Goal: Task Accomplishment & Management: Complete application form

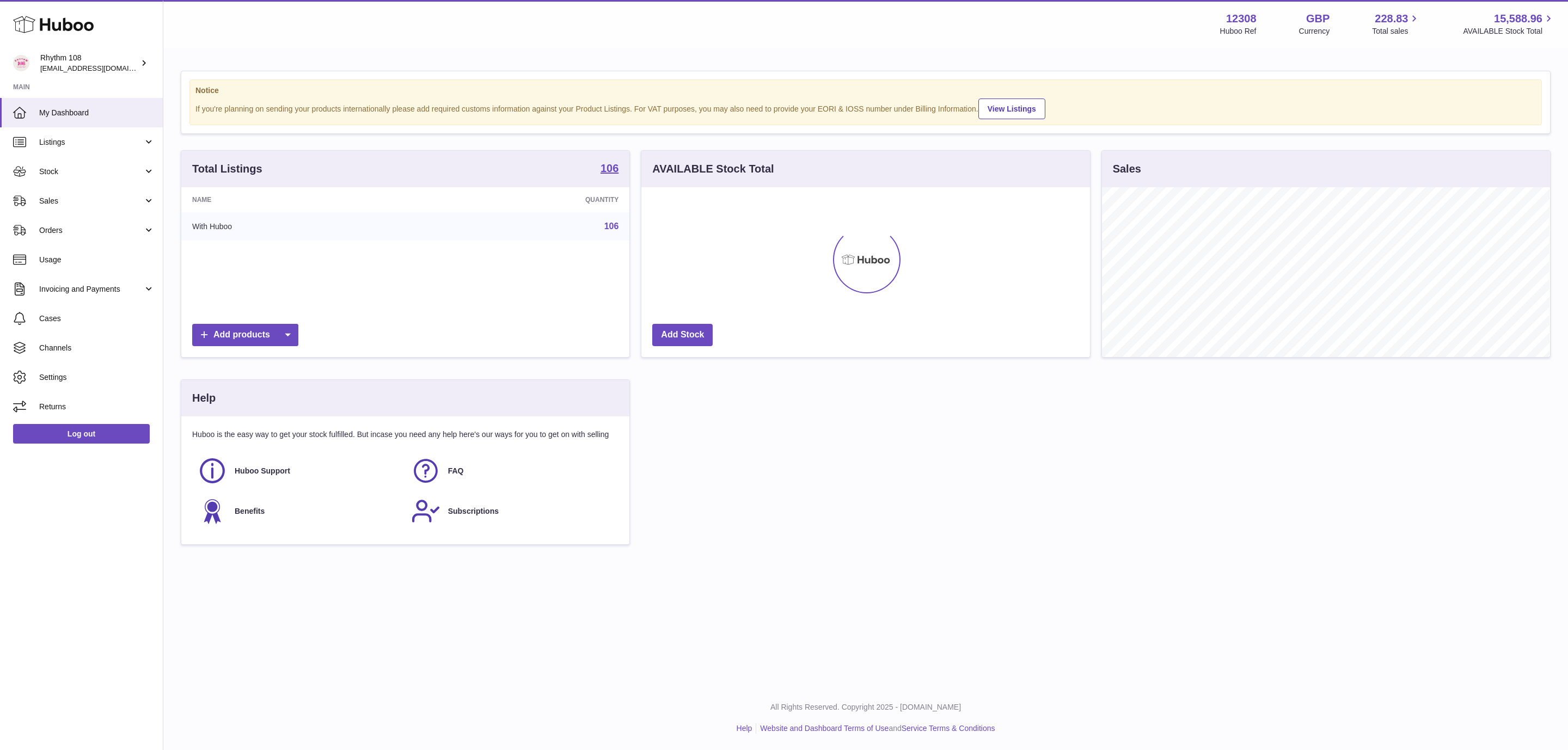
scroll to position [170, 448]
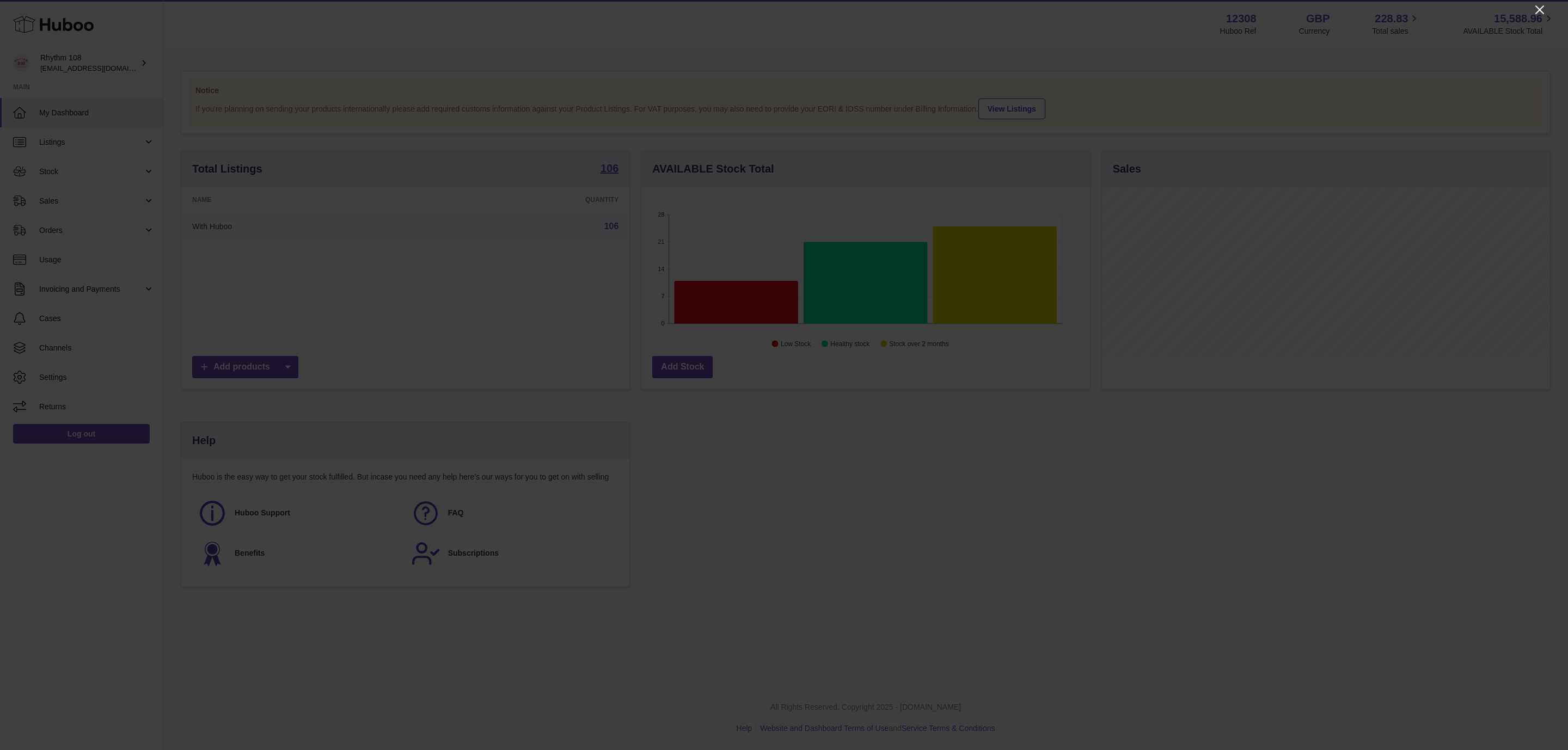
click at [1544, 7] on icon "Close" at bounding box center [1539, 9] width 13 height 13
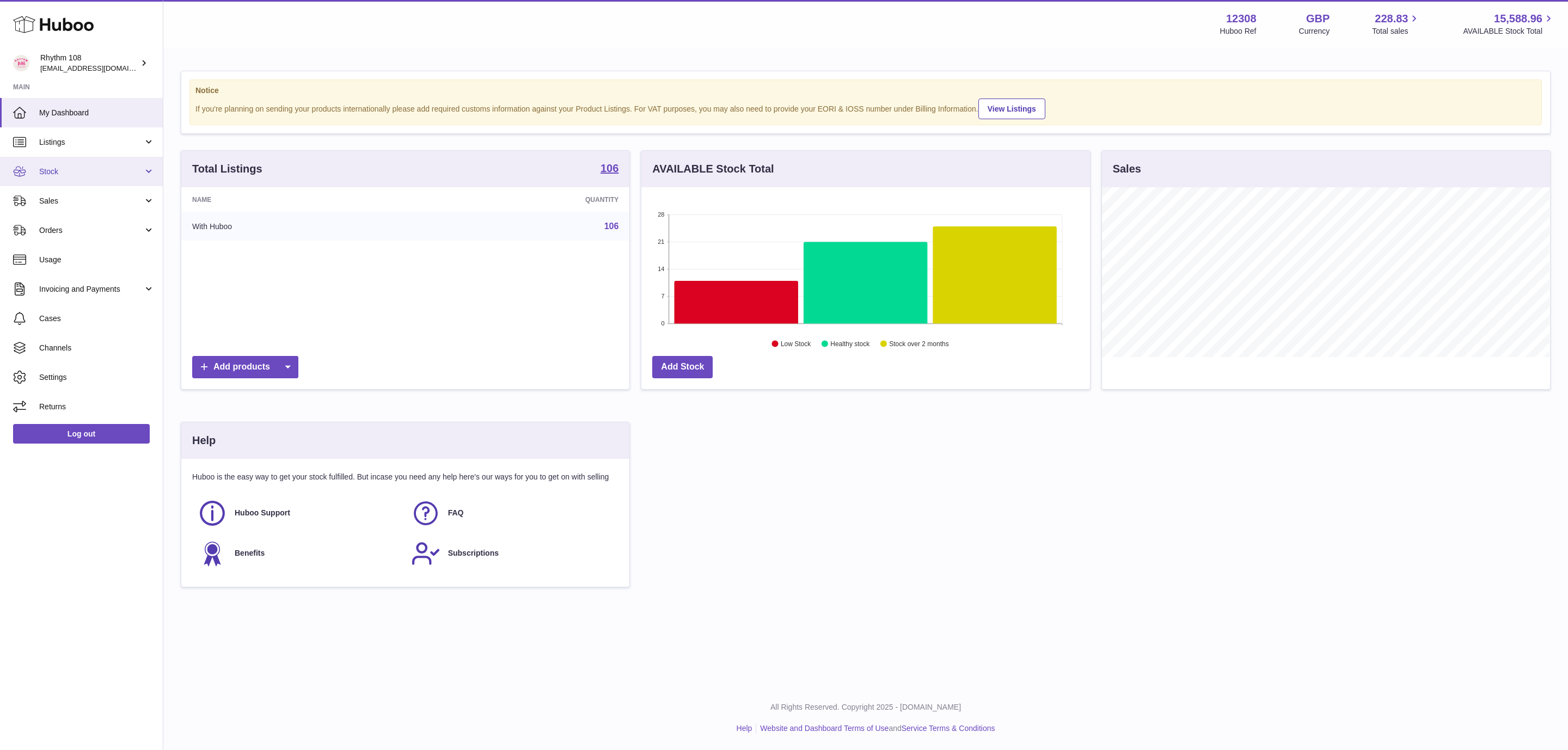
click at [77, 170] on span "Stock" at bounding box center [91, 171] width 104 height 10
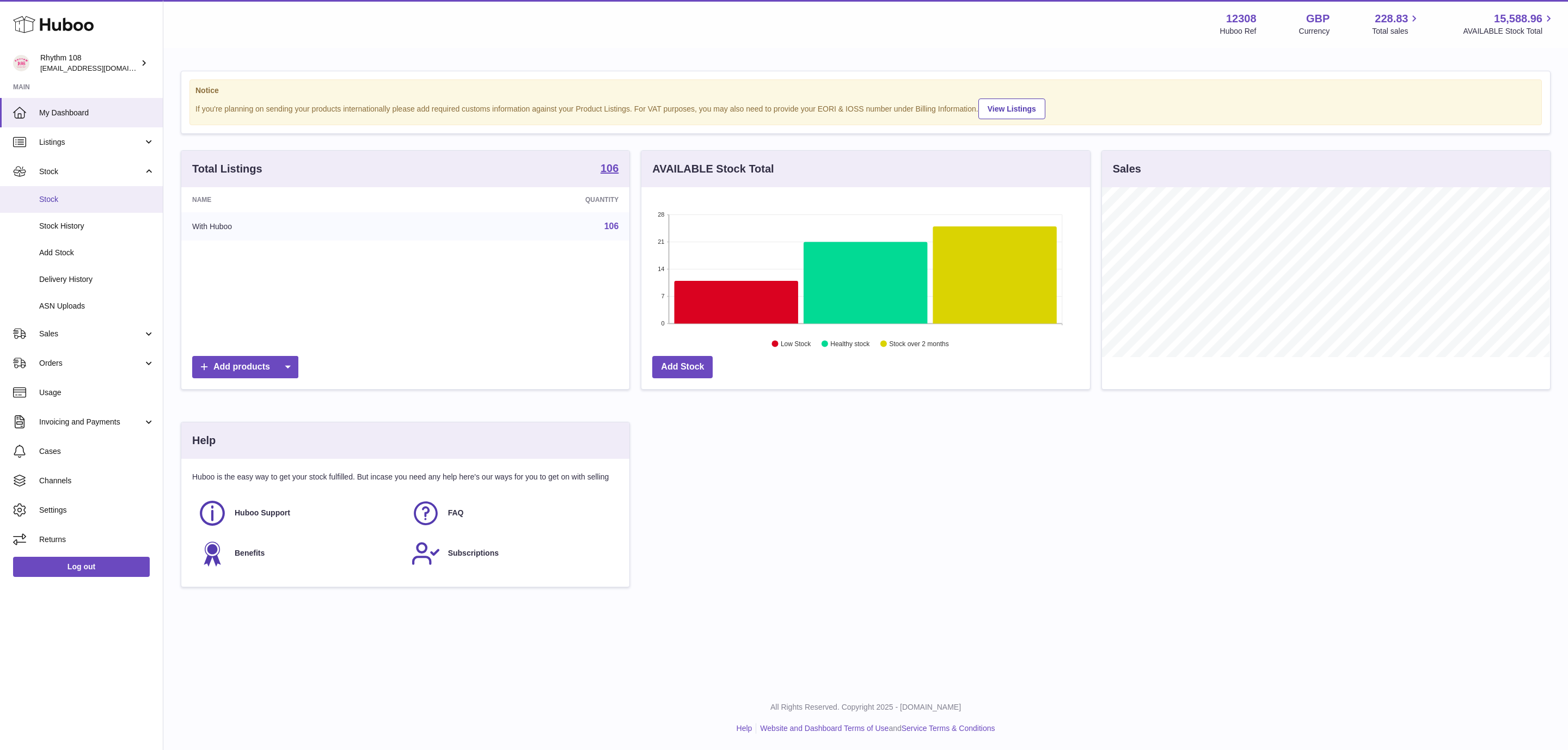
click at [82, 195] on span "Stock" at bounding box center [97, 200] width 116 height 10
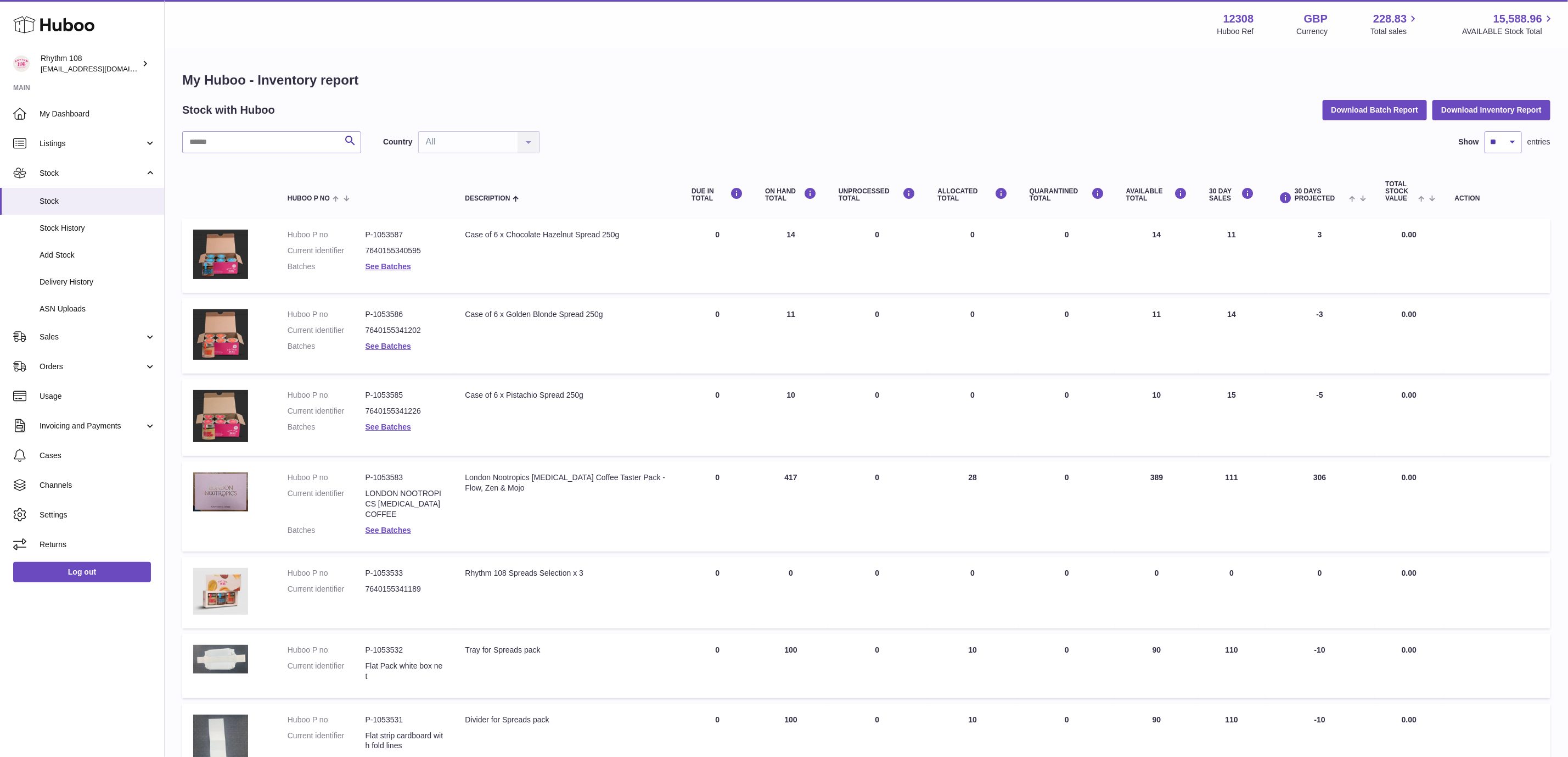
drag, startPoint x: 704, startPoint y: 58, endPoint x: 705, endPoint y: 77, distance: 19.0
click at [704, 58] on div "My Huboo - Inventory report Stock with Huboo Download Batch Report Download Inv…" at bounding box center [866, 591] width 1404 height 1084
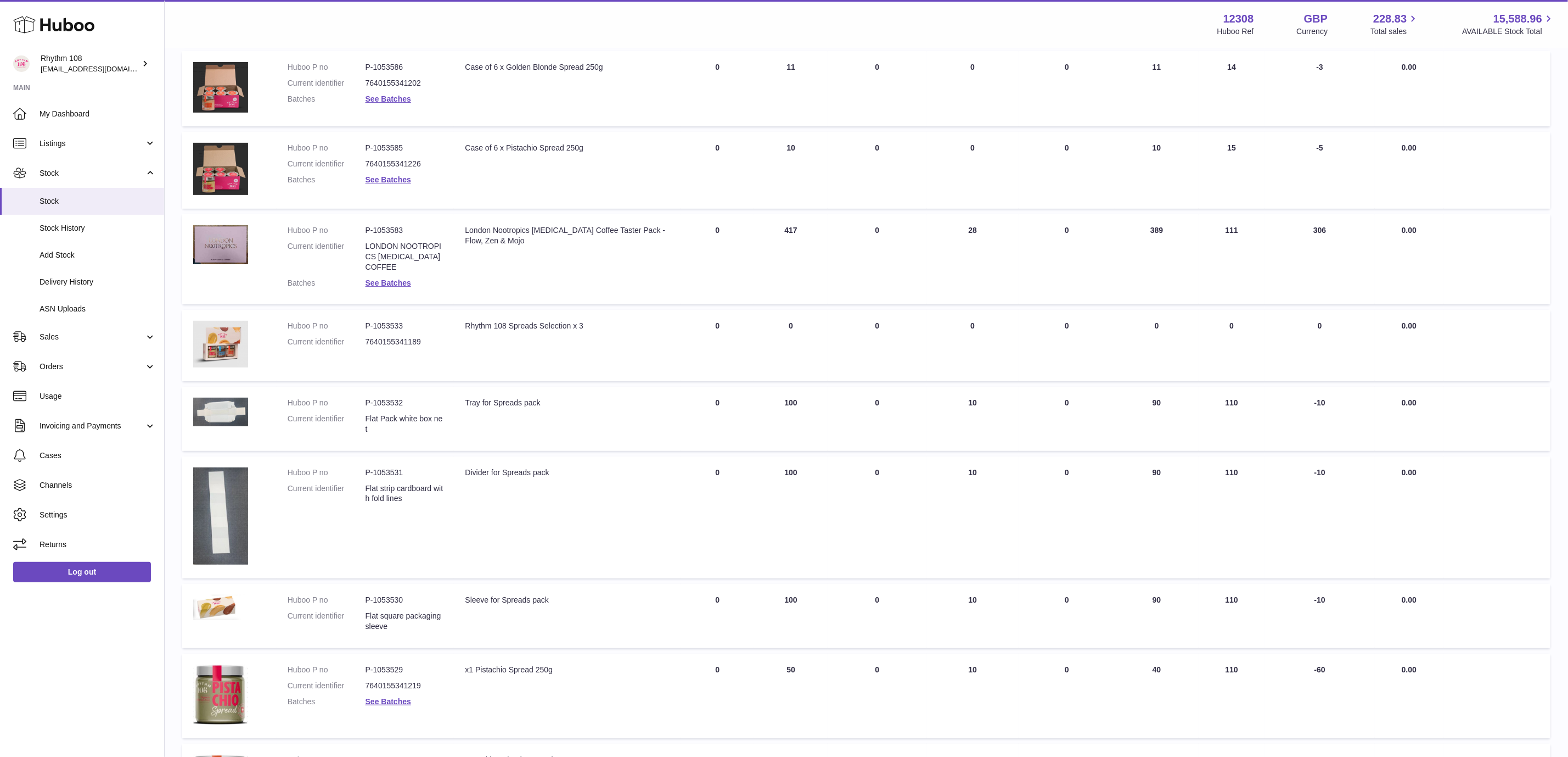
scroll to position [437, 0]
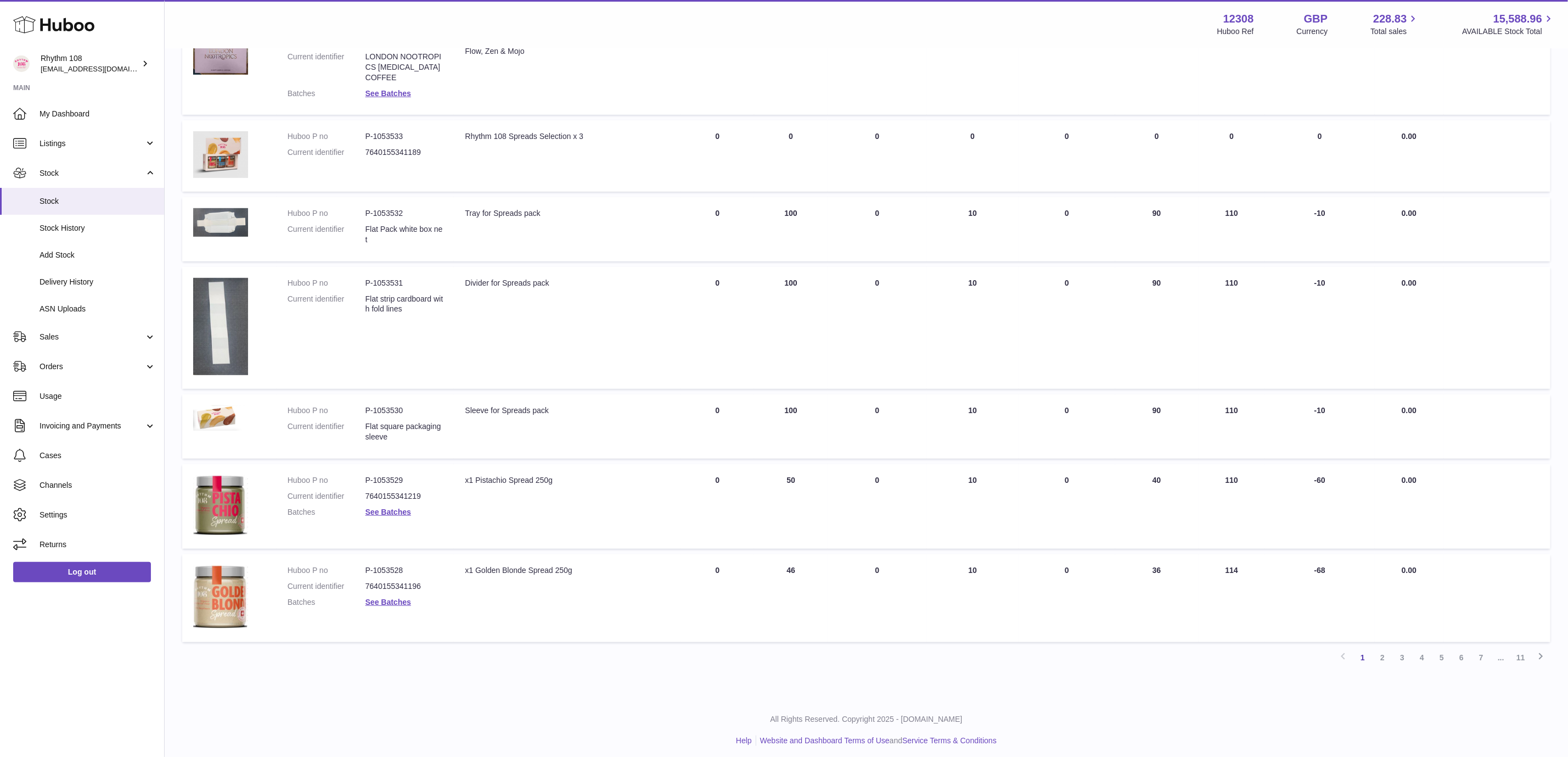
click at [541, 687] on div "My Huboo - Inventory report Stock with Huboo Download Batch Report Download Inv…" at bounding box center [866, 155] width 1404 height 1084
click at [537, 681] on div "My Huboo - Inventory report Stock with Huboo Download Batch Report Download Inv…" at bounding box center [866, 155] width 1404 height 1084
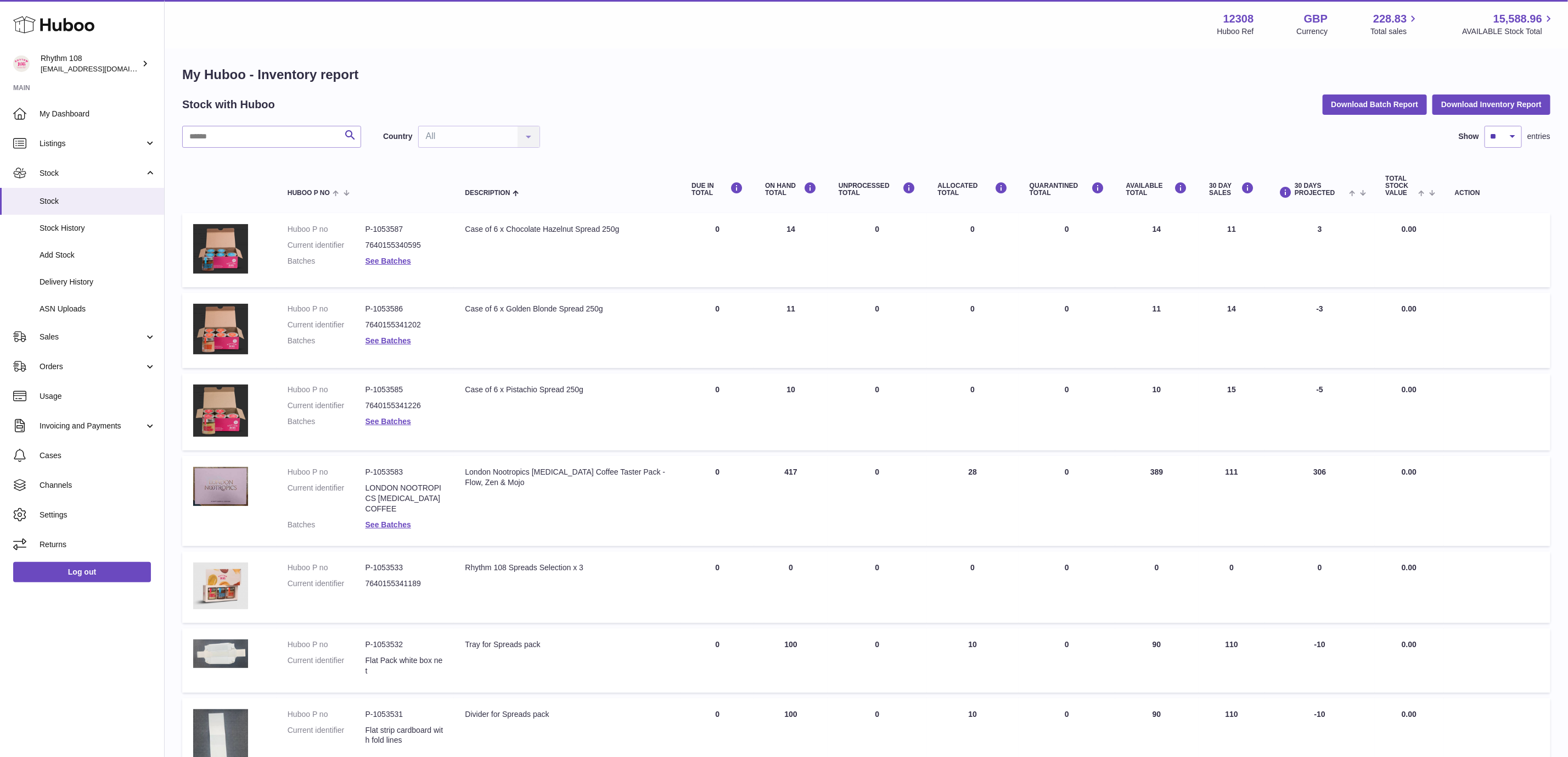
scroll to position [0, 0]
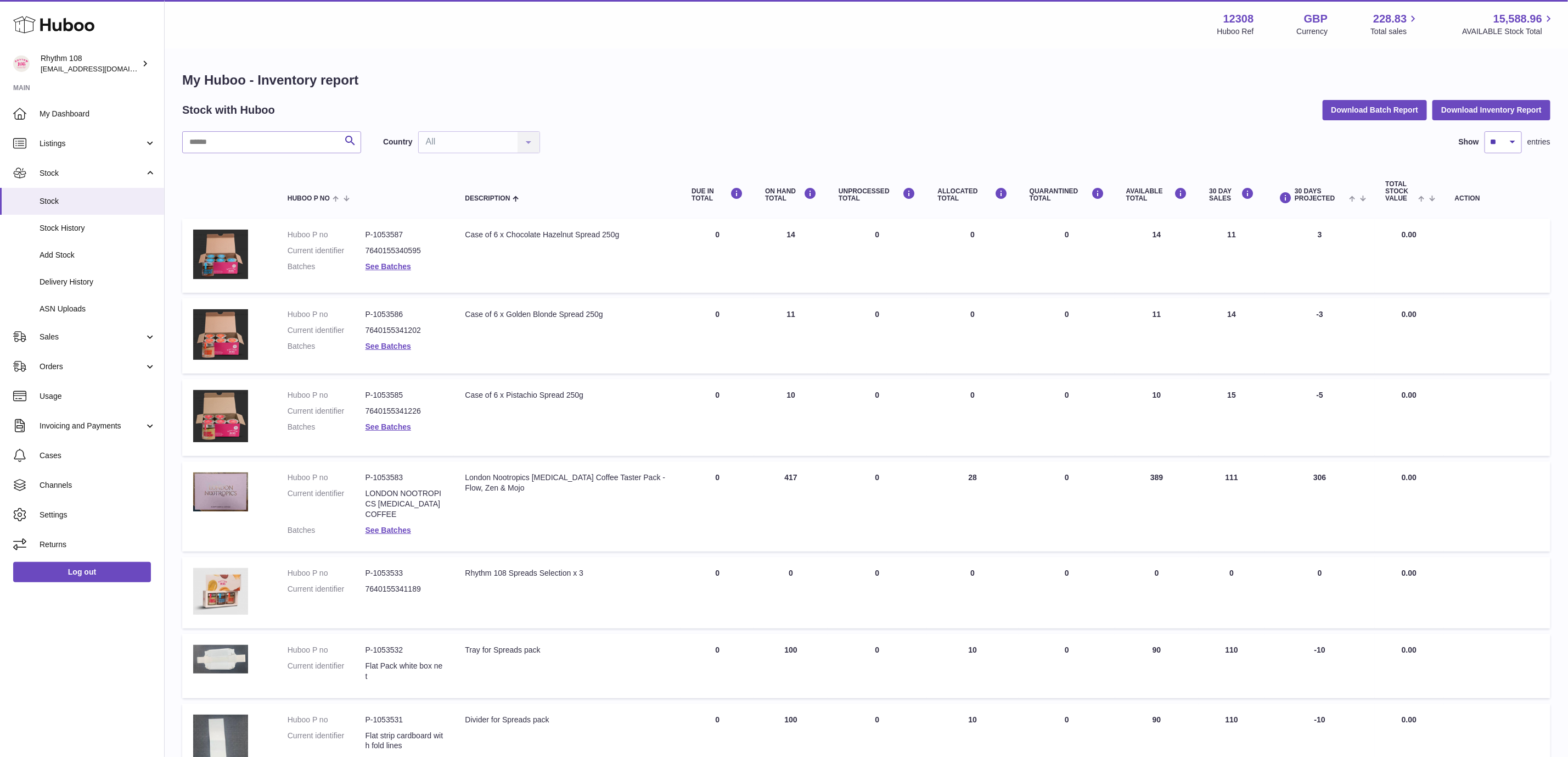
click at [944, 109] on div "Stock with Huboo Download Batch Report Download Inventory Report" at bounding box center [866, 110] width 1369 height 20
drag, startPoint x: 546, startPoint y: 78, endPoint x: 203, endPoint y: 199, distance: 363.7
click at [546, 78] on h1 "My Huboo - Inventory report" at bounding box center [866, 81] width 1369 height 18
click at [81, 329] on link "Sales" at bounding box center [82, 337] width 164 height 30
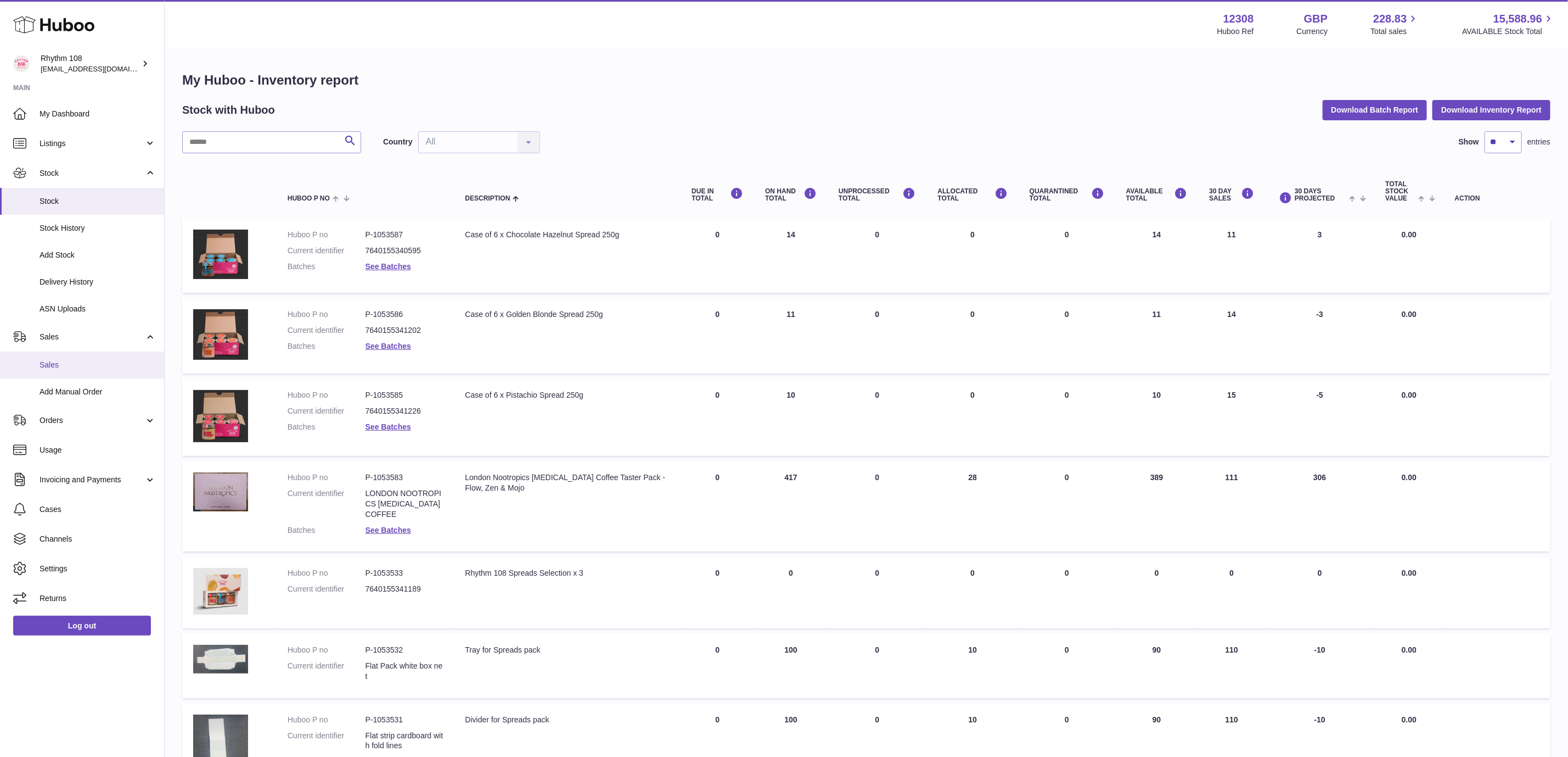
click at [80, 369] on span "Sales" at bounding box center [98, 365] width 117 height 10
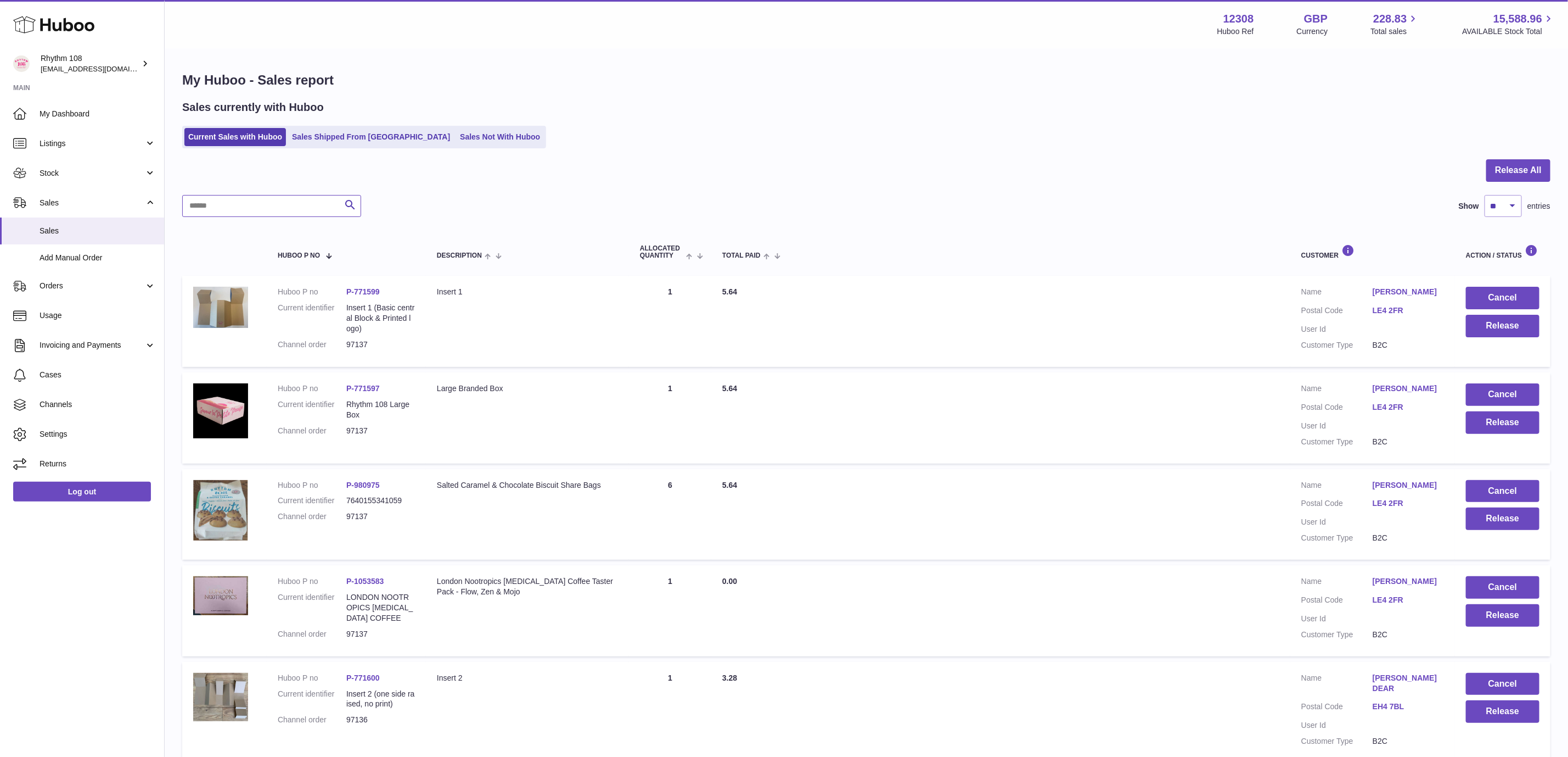
click at [280, 210] on input "text" at bounding box center [272, 205] width 179 height 22
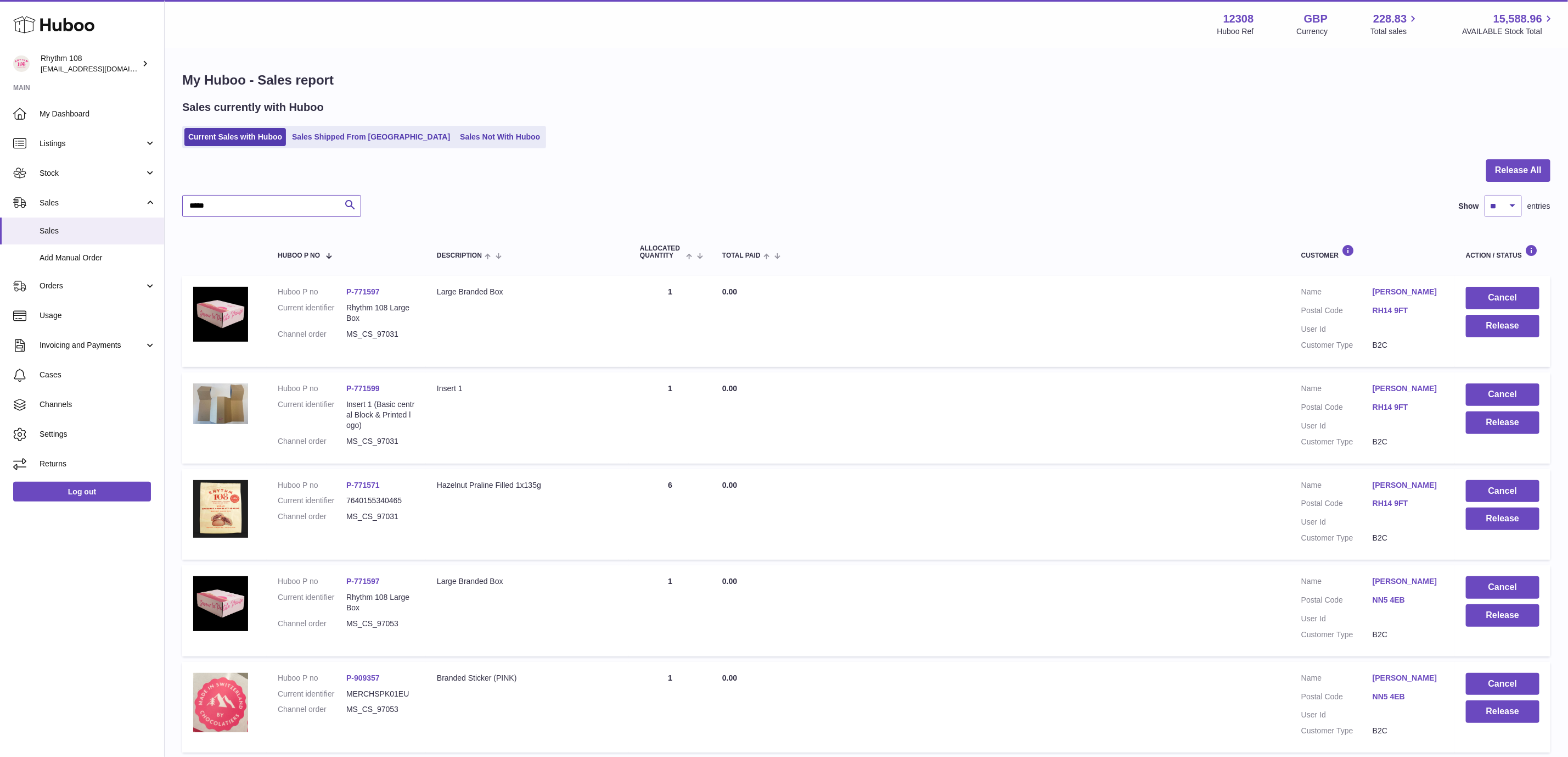
type input "*****"
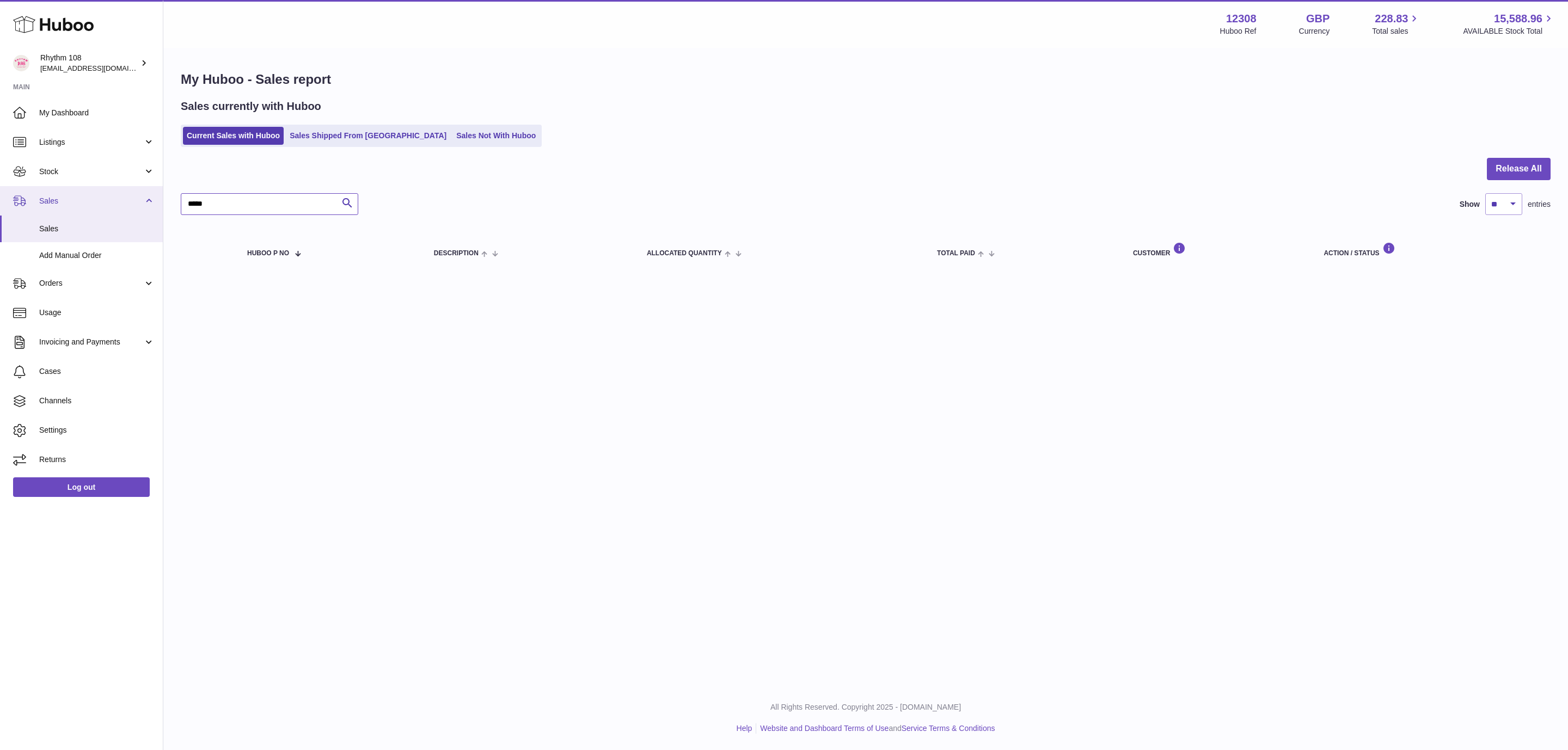
click at [109, 198] on div "Huboo Rhythm 108 orders@rhythm108.com Main My Dashboard Listings Not with Huboo…" at bounding box center [784, 375] width 1568 height 750
click at [307, 136] on link "Sales Shipped From Huboo" at bounding box center [368, 135] width 164 height 18
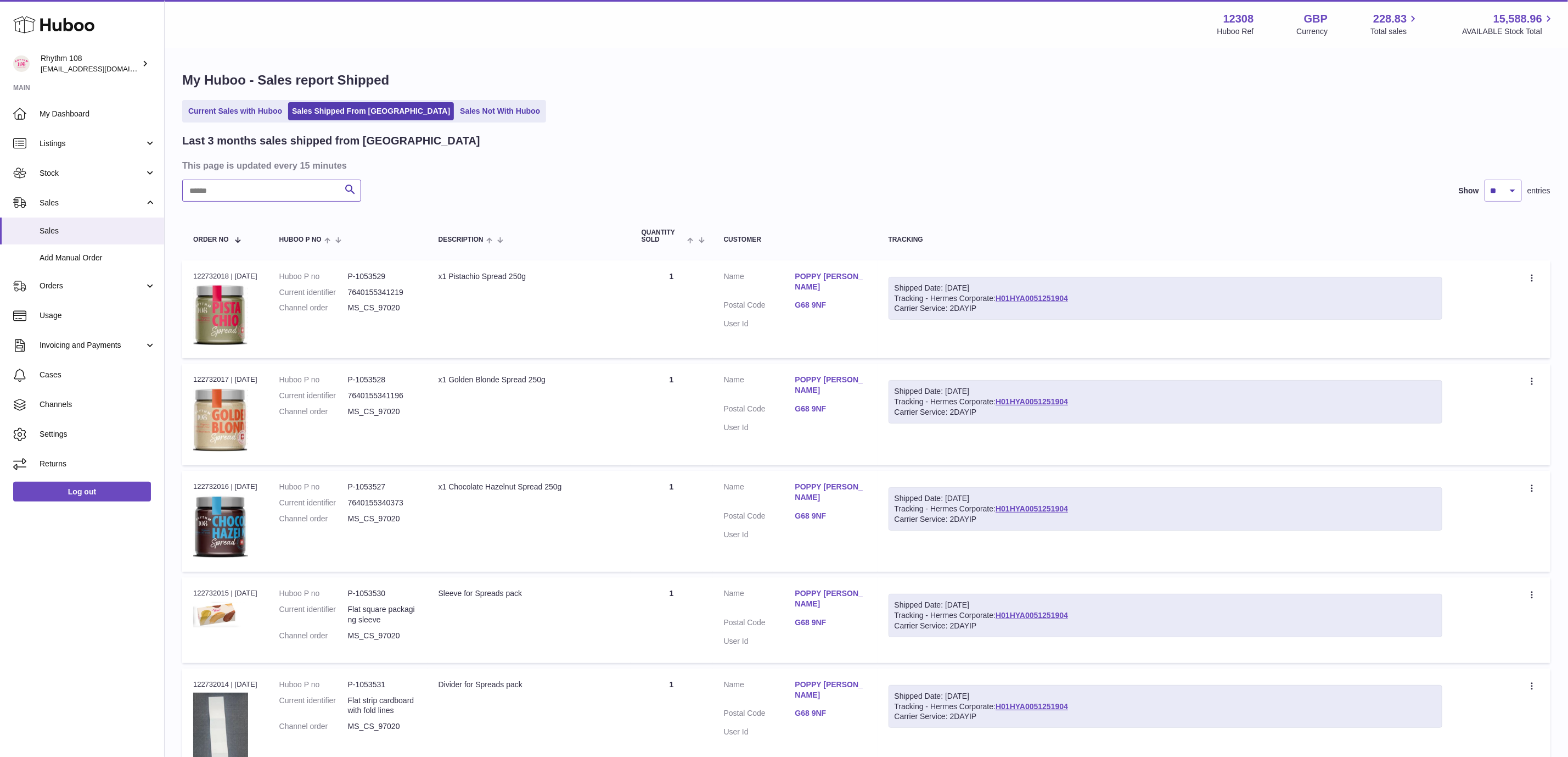
click at [217, 193] on input "text" at bounding box center [272, 190] width 179 height 22
paste input "*****"
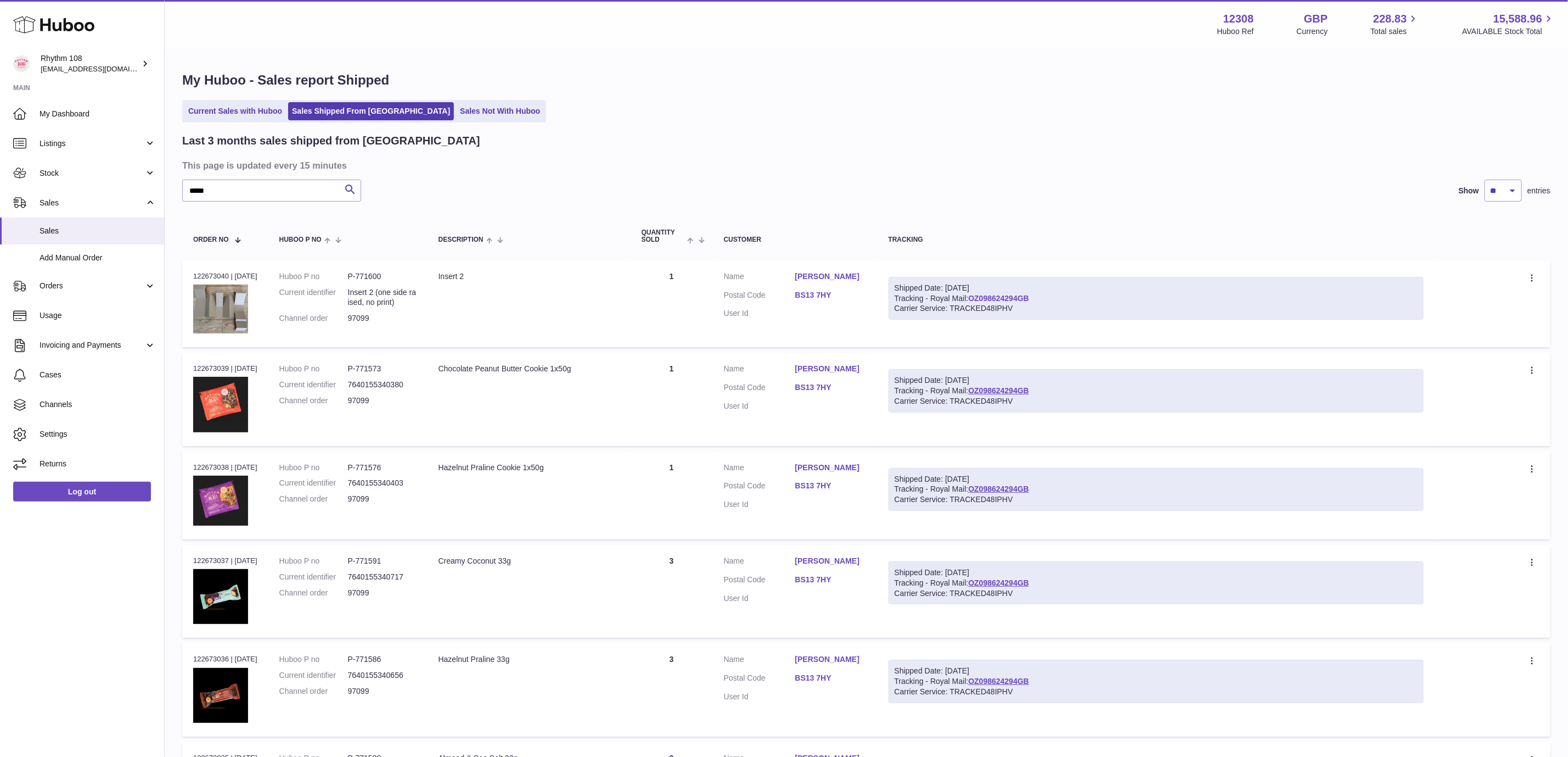
click at [1021, 298] on link "OZ098624294GB" at bounding box center [998, 298] width 61 height 9
click at [783, 144] on div "Last 3 months sales shipped from Huboo" at bounding box center [866, 141] width 1369 height 15
drag, startPoint x: 294, startPoint y: 187, endPoint x: 67, endPoint y: 179, distance: 227.1
click at [68, 187] on div "Huboo Rhythm 108 orders@rhythm108.com Main My Dashboard Listings Not with Huboo…" at bounding box center [784, 723] width 1568 height 1446
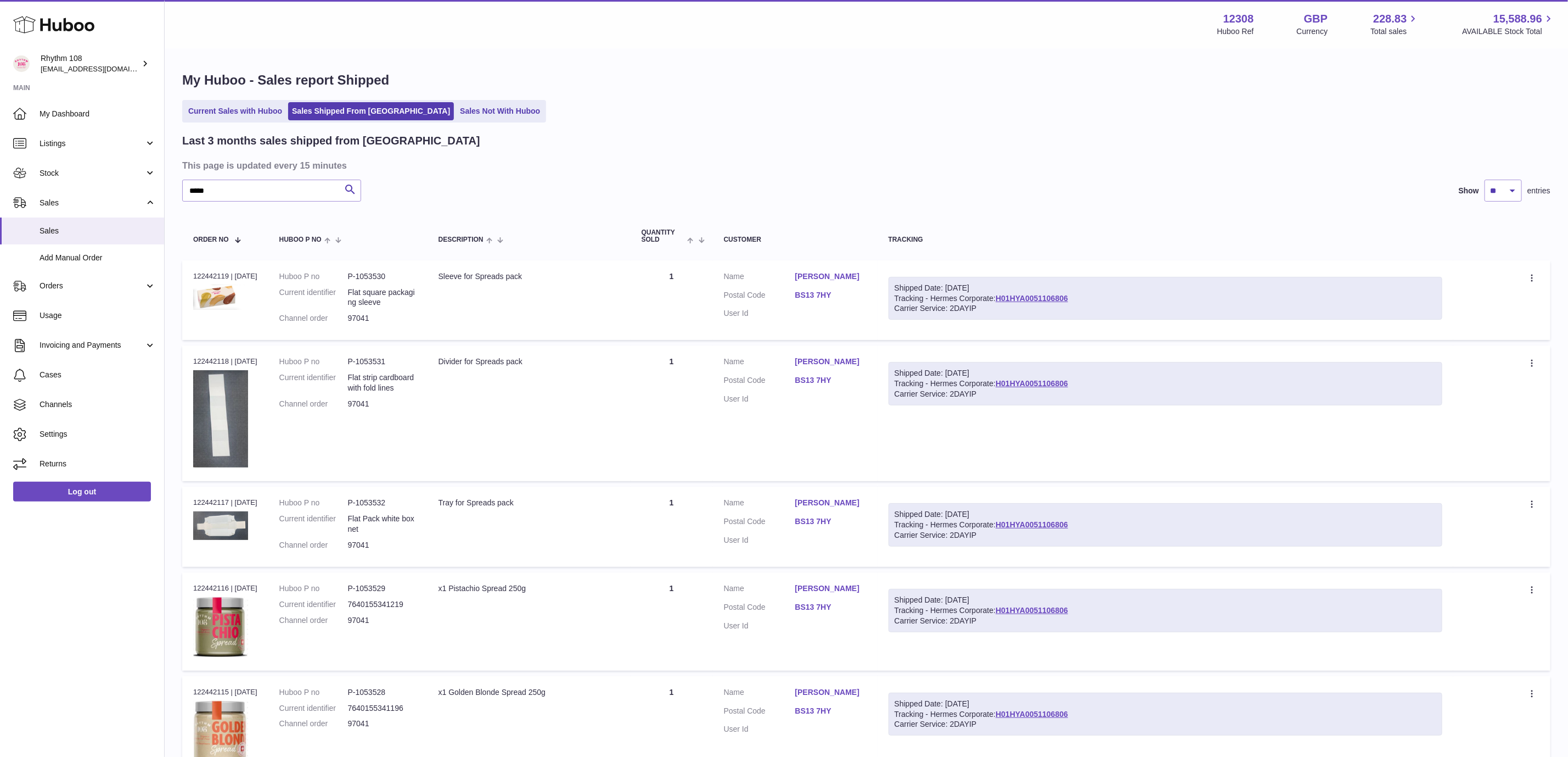
click at [603, 172] on h3 "This page is updated every 15 minutes" at bounding box center [865, 166] width 1366 height 12
click at [784, 144] on div "Last 3 months sales shipped from Huboo" at bounding box center [866, 141] width 1369 height 15
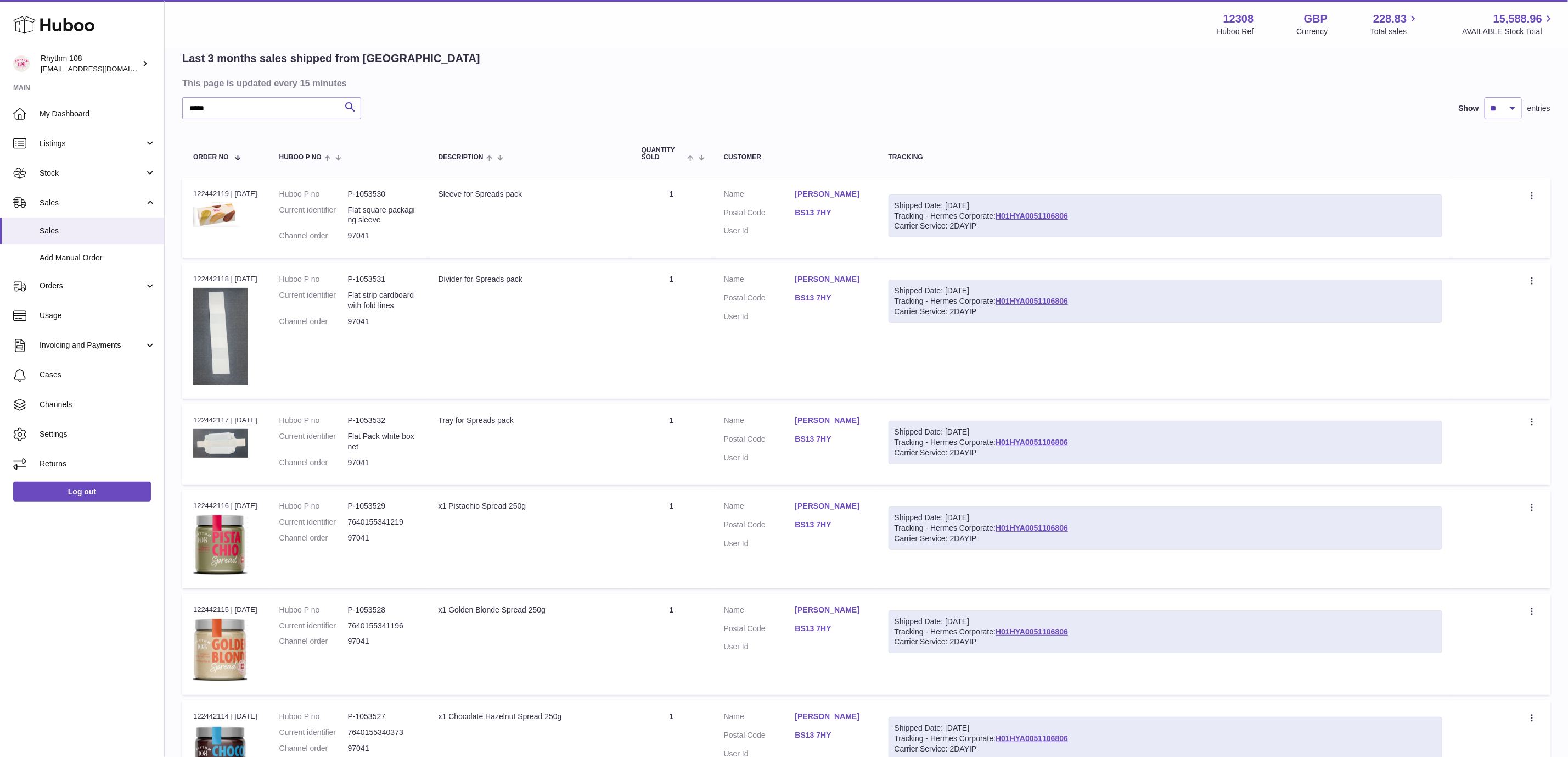
click at [800, 91] on div "Last 3 months sales shipped from Huboo This page is updated every 15 minutes **…" at bounding box center [866, 477] width 1369 height 852
click at [830, 94] on div "Last 3 months sales shipped from Huboo This page is updated every 15 minutes **…" at bounding box center [866, 477] width 1369 height 852
click at [995, 95] on div "Last 3 months sales shipped from Huboo This page is updated every 15 minutes **…" at bounding box center [866, 477] width 1369 height 852
click at [1008, 104] on div "***** Search Show ** ** ** entries" at bounding box center [866, 108] width 1369 height 22
click at [1056, 213] on link "H01HYA0051106806" at bounding box center [1032, 215] width 73 height 9
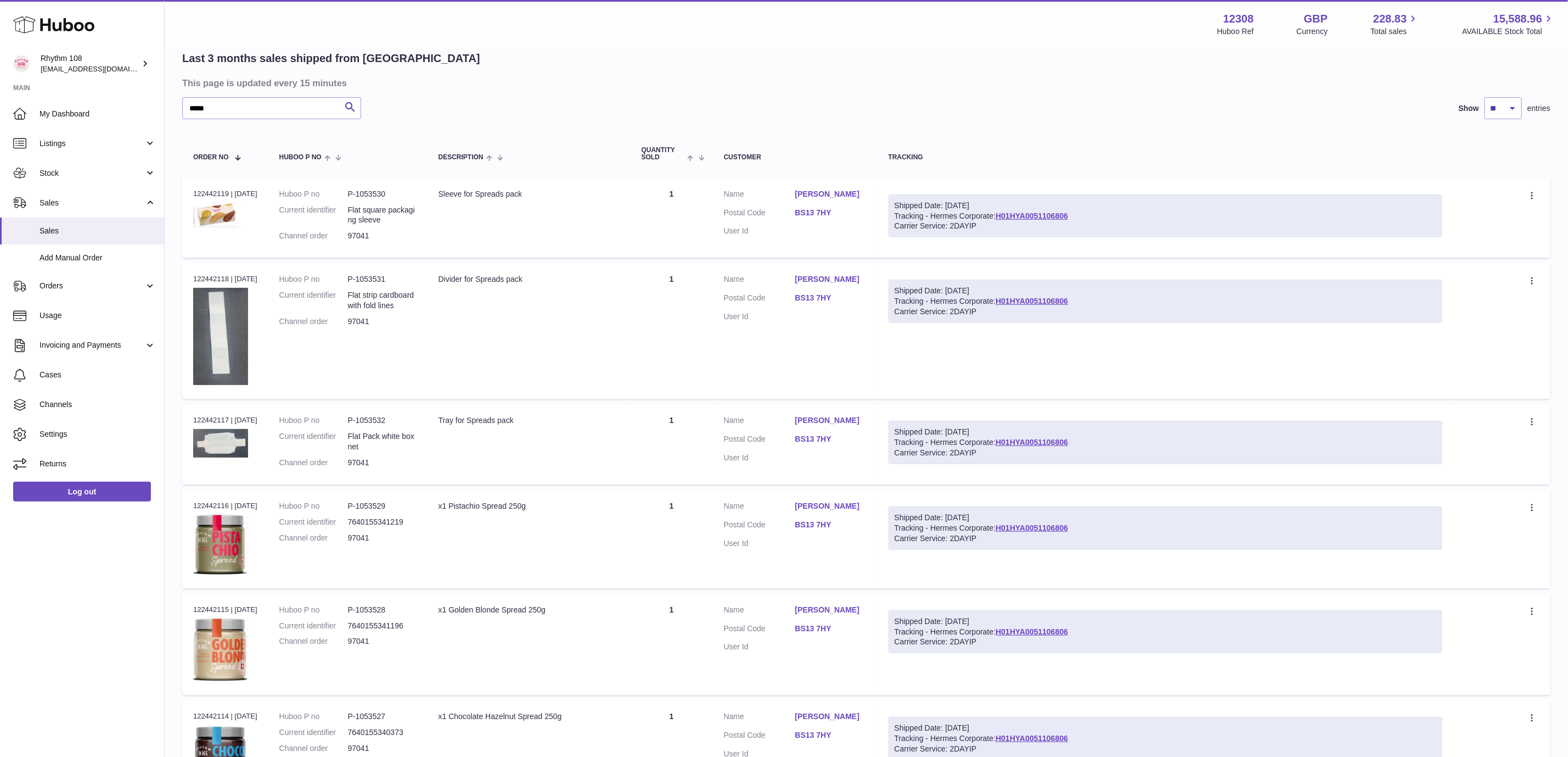
click at [479, 58] on div "Last 3 months sales shipped from Huboo" at bounding box center [866, 58] width 1369 height 15
drag, startPoint x: 224, startPoint y: 106, endPoint x: 15, endPoint y: 93, distance: 209.4
click at [15, 94] on div "Huboo Rhythm 108 orders@rhythm108.com Main My Dashboard Listings Not with Huboo…" at bounding box center [784, 453] width 1568 height 1072
type input "********"
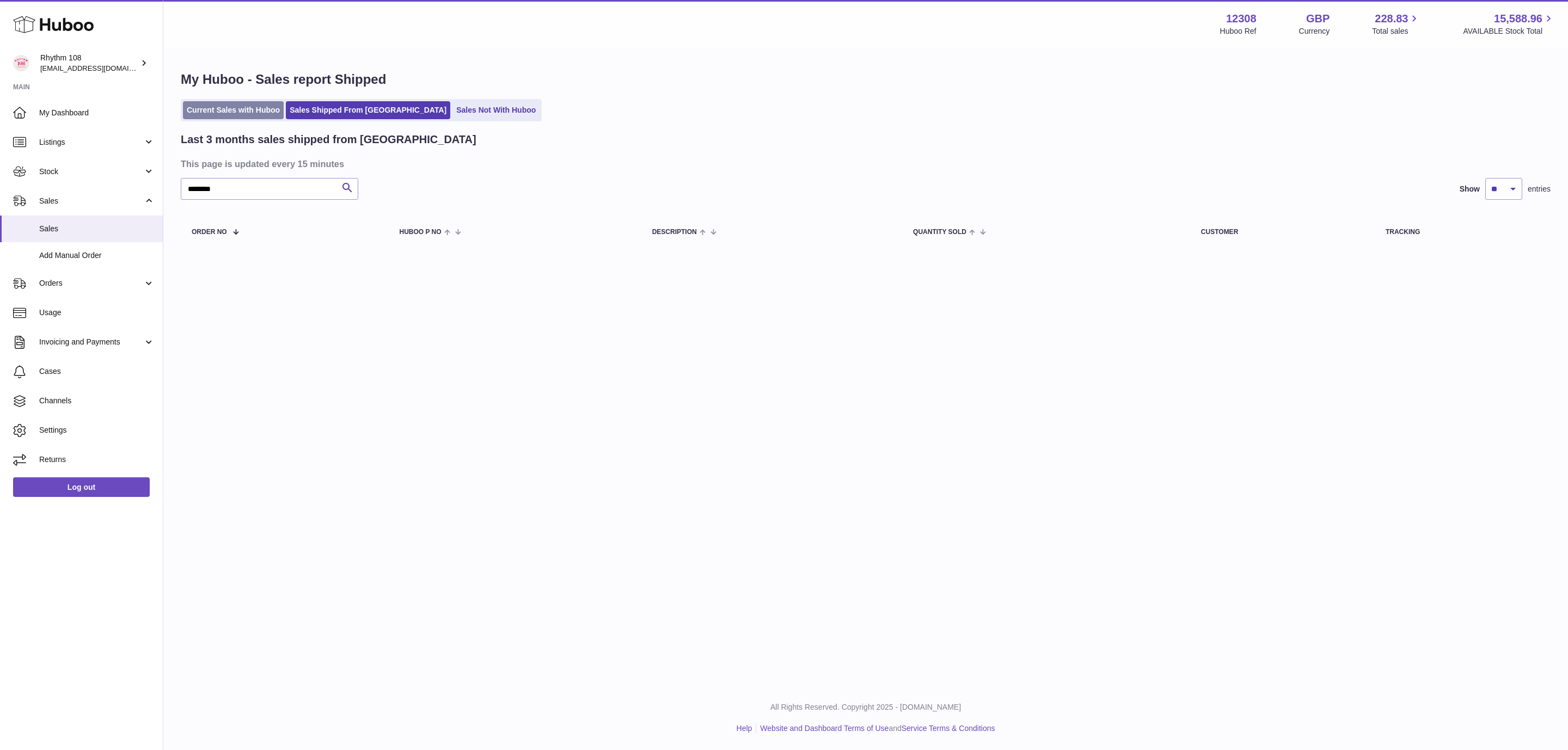
click at [228, 107] on link "Current Sales with Huboo" at bounding box center [233, 110] width 101 height 18
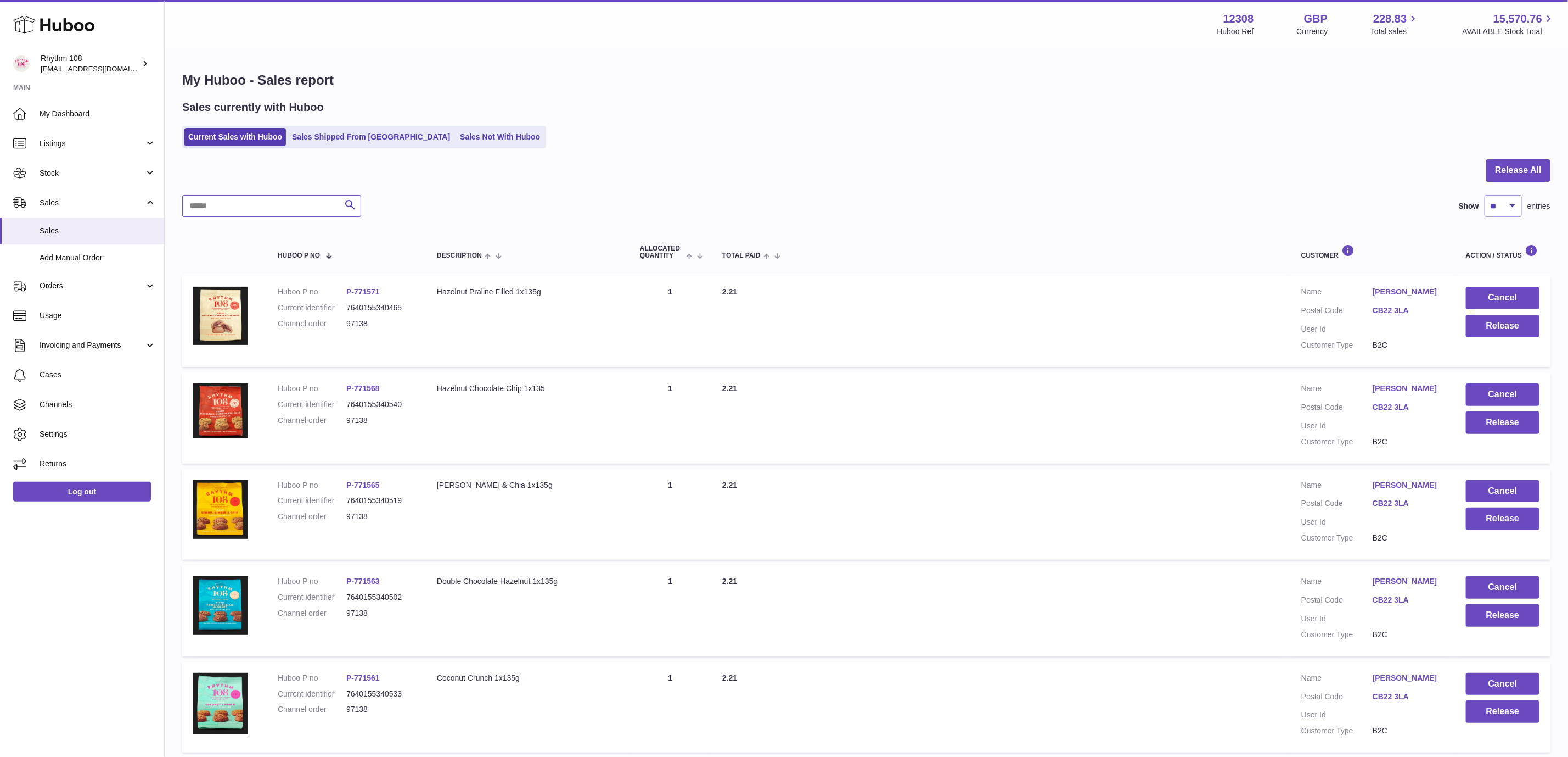
click at [280, 204] on input "text" at bounding box center [272, 205] width 179 height 22
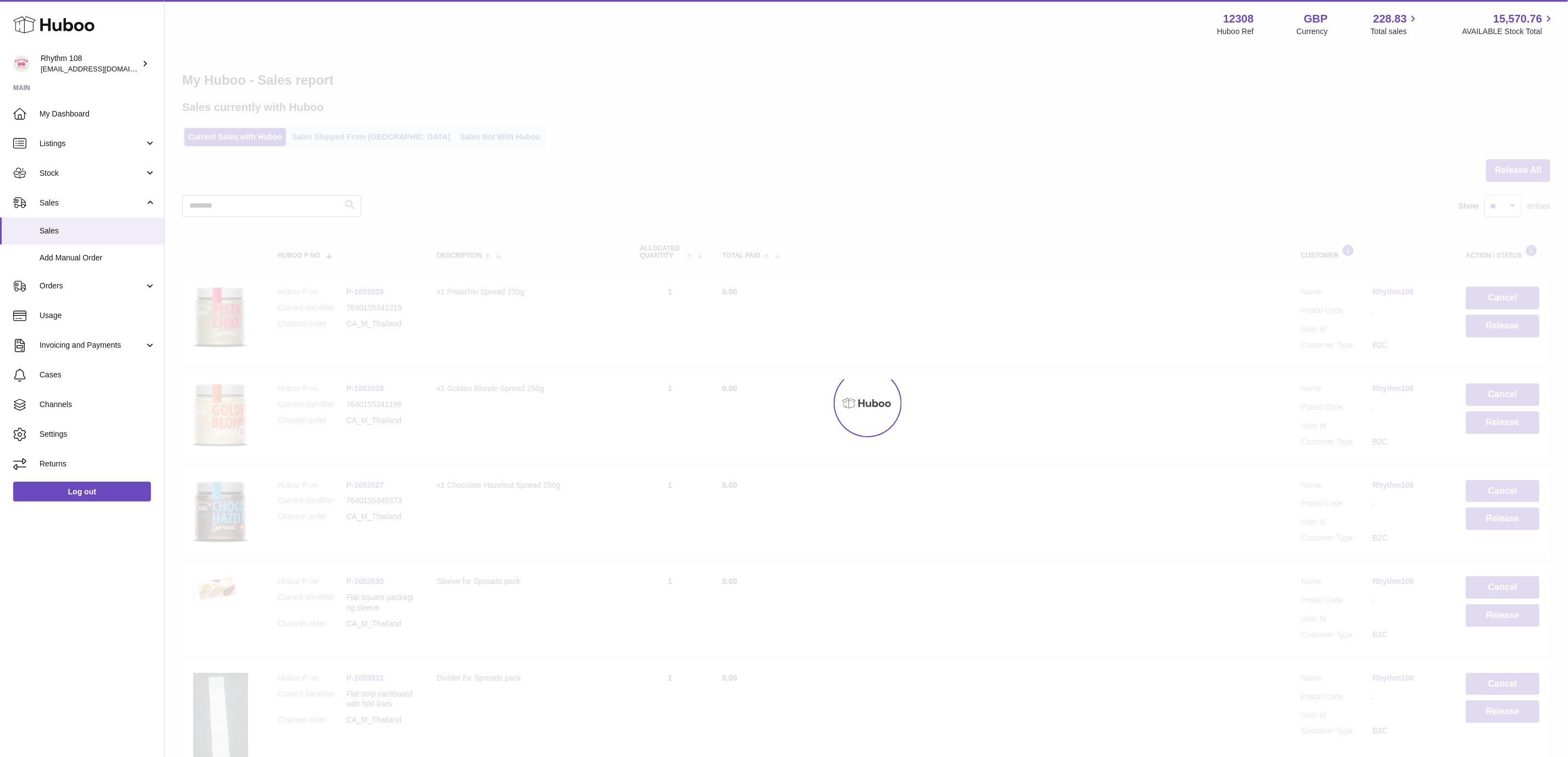
type input "********"
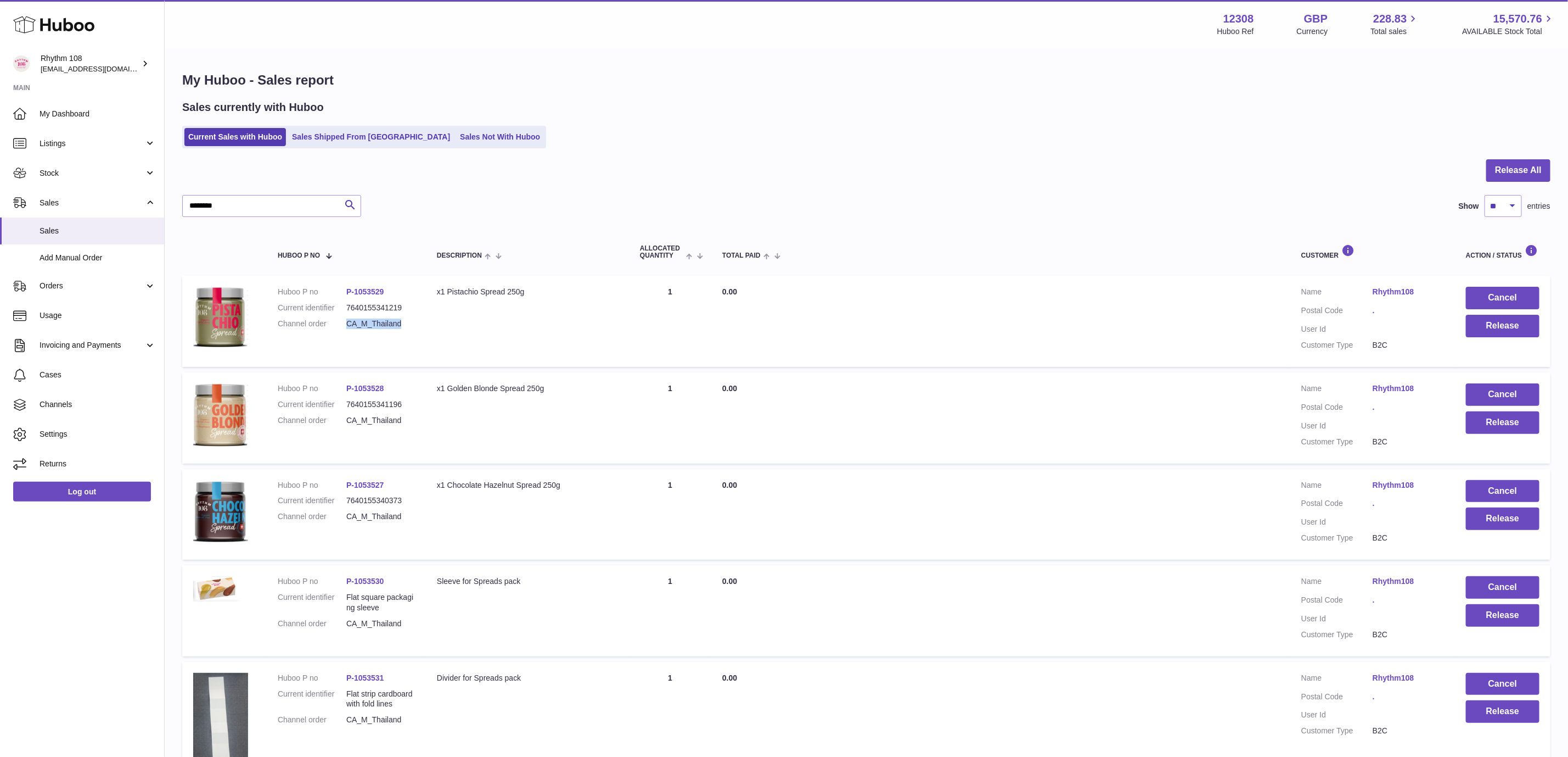
drag, startPoint x: 389, startPoint y: 320, endPoint x: 346, endPoint y: 320, distance: 43.0
click at [346, 320] on dd "CA_M_Thailand" at bounding box center [380, 323] width 69 height 10
copy dd "CA_M_Thailand"
click at [77, 278] on link "Orders" at bounding box center [82, 286] width 164 height 30
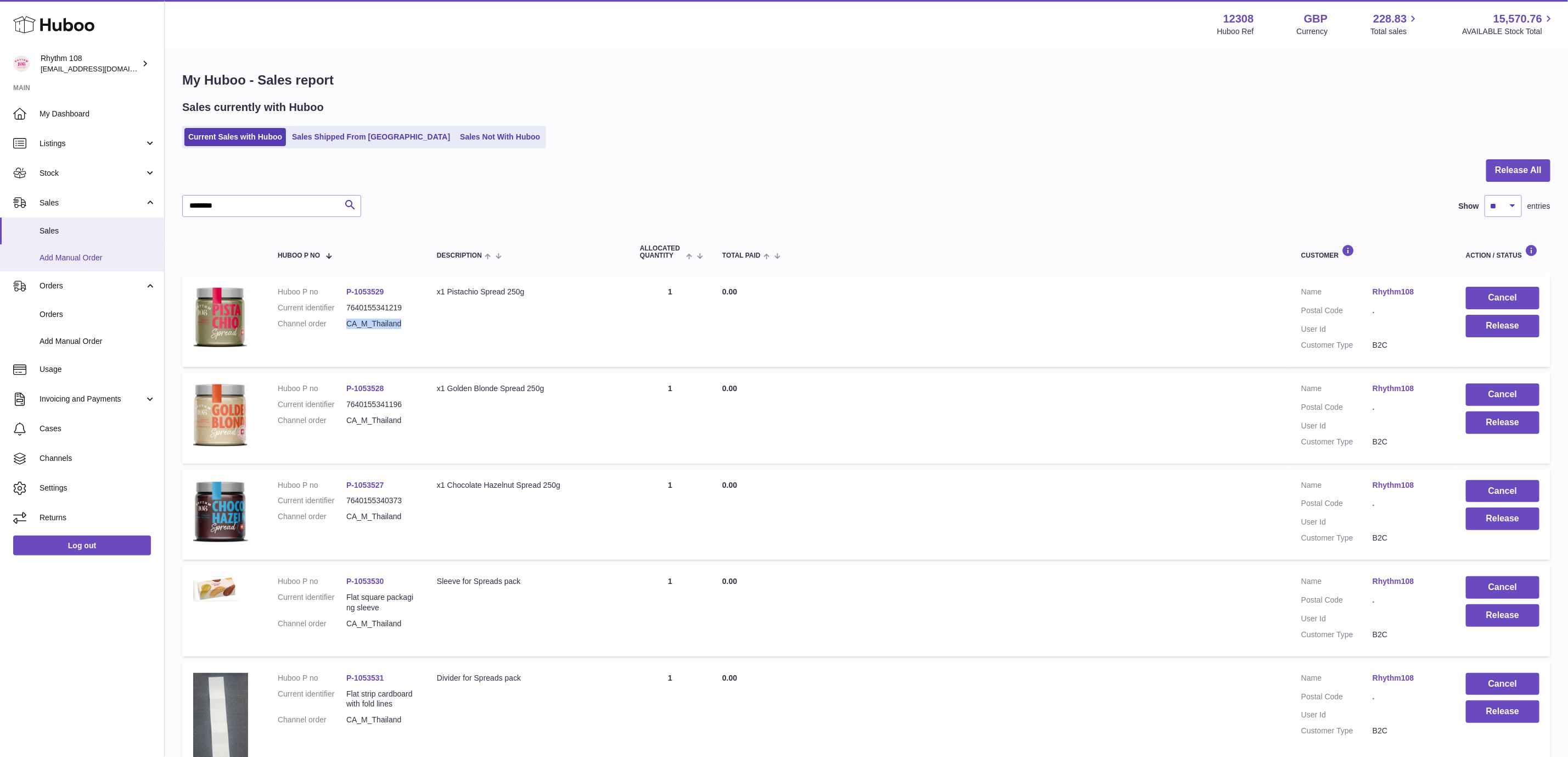
click at [83, 261] on span "Add Manual Order" at bounding box center [98, 257] width 117 height 10
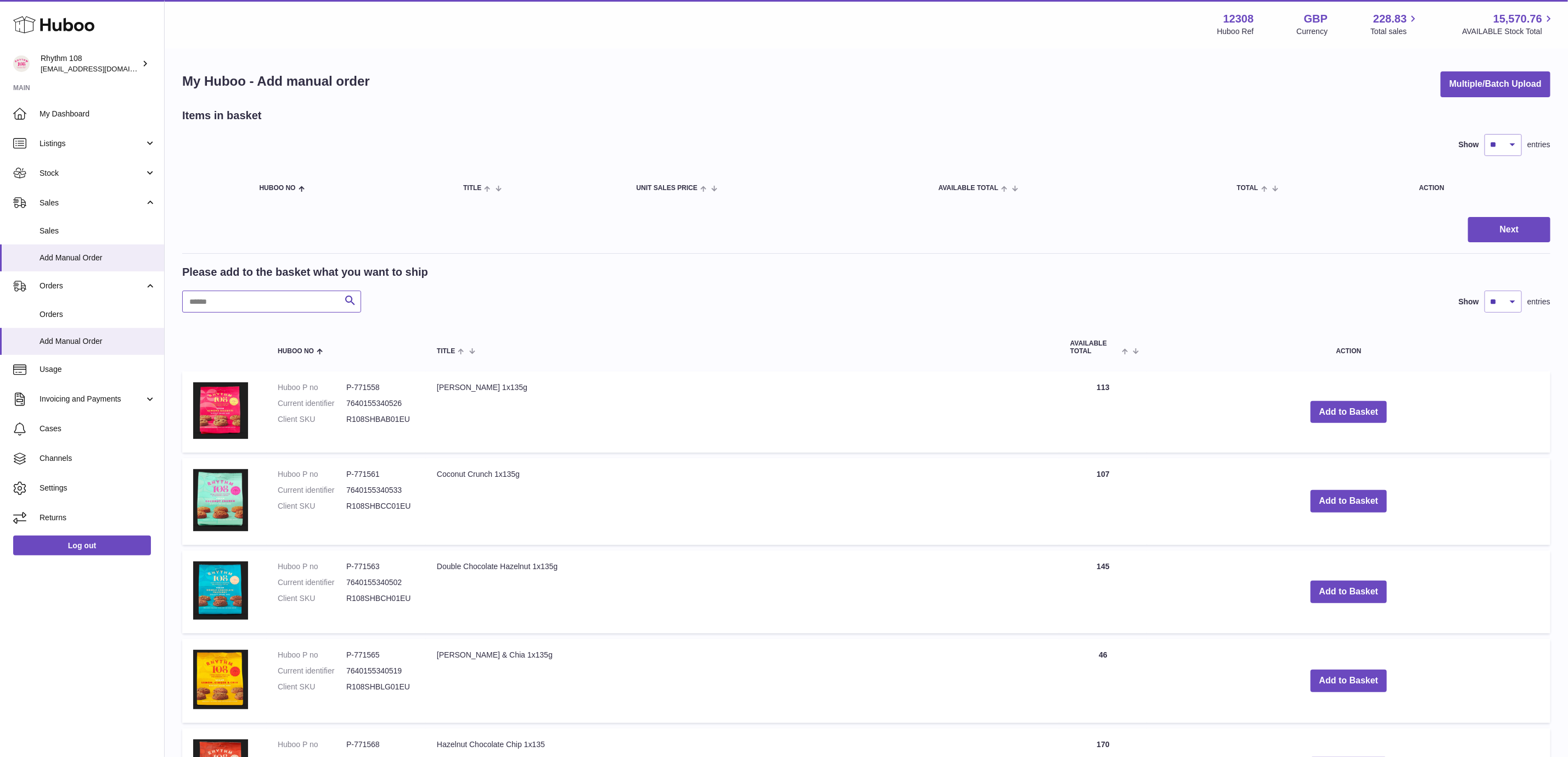
click at [212, 307] on input "text" at bounding box center [272, 301] width 179 height 22
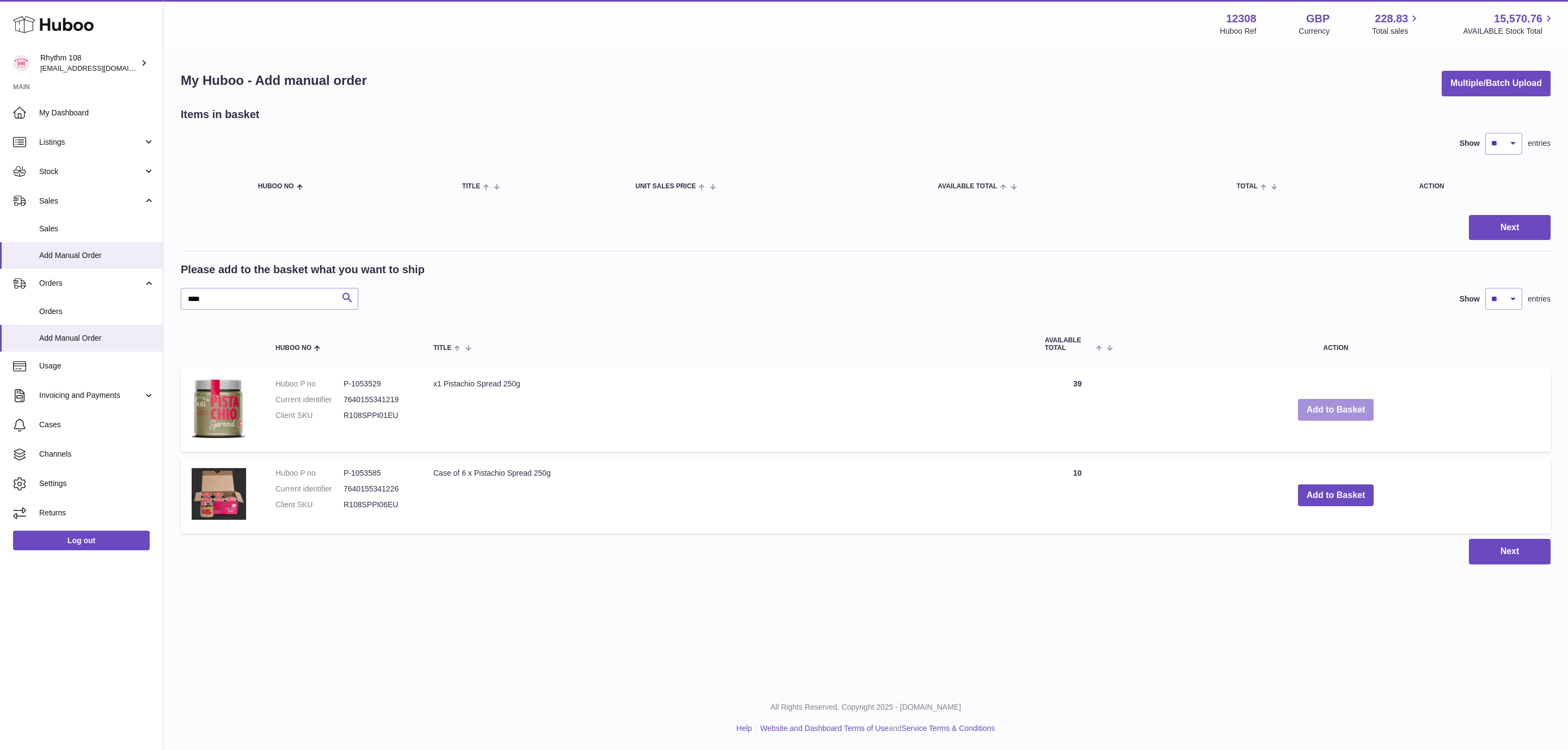
click at [1315, 418] on button "Add to Basket" at bounding box center [1336, 410] width 76 height 23
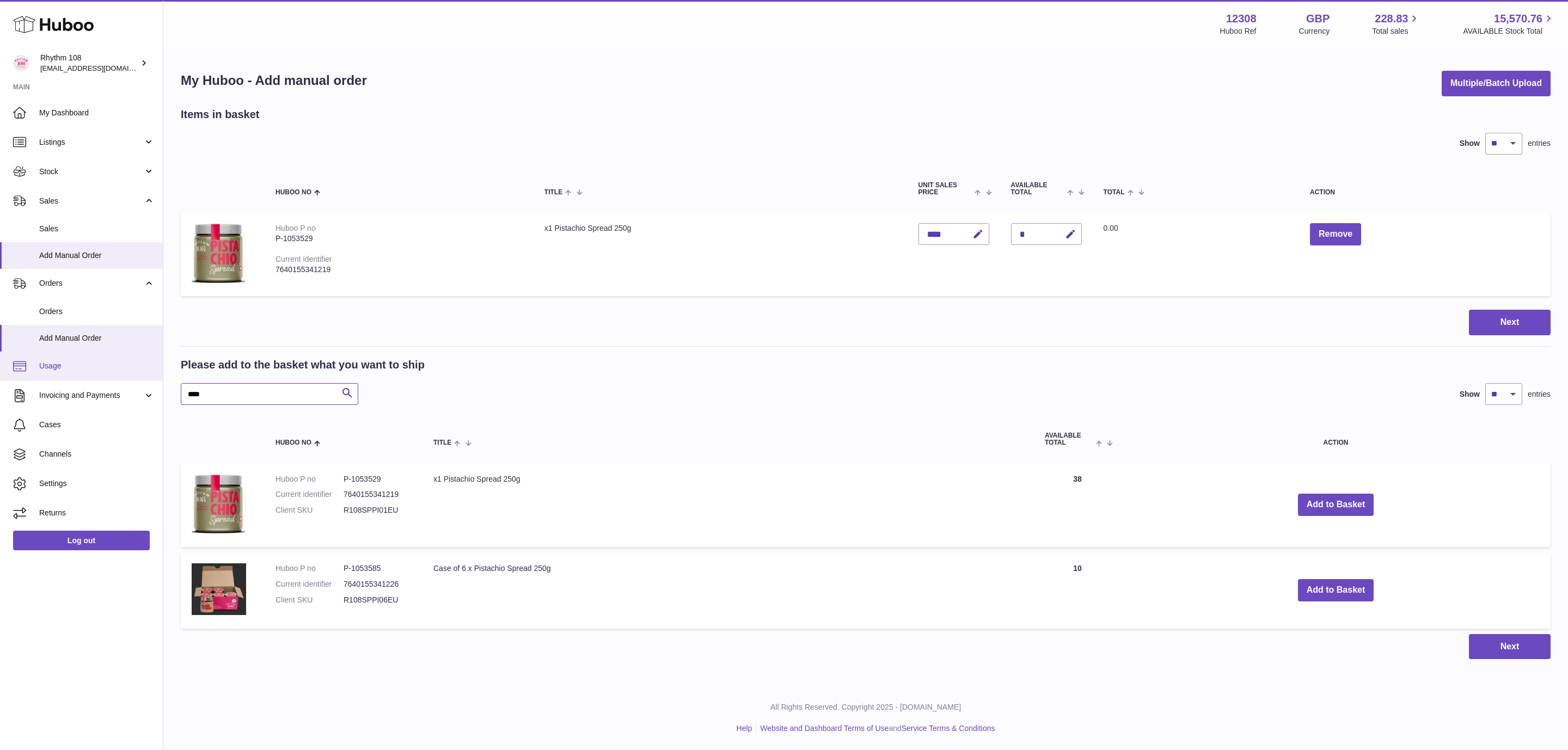
drag, startPoint x: 227, startPoint y: 395, endPoint x: 14, endPoint y: 368, distance: 214.7
click at [14, 368] on div "Huboo Rhythm 108 [EMAIL_ADDRESS][DOMAIN_NAME] Main My Dashboard Listings Not wi…" at bounding box center [784, 375] width 1568 height 750
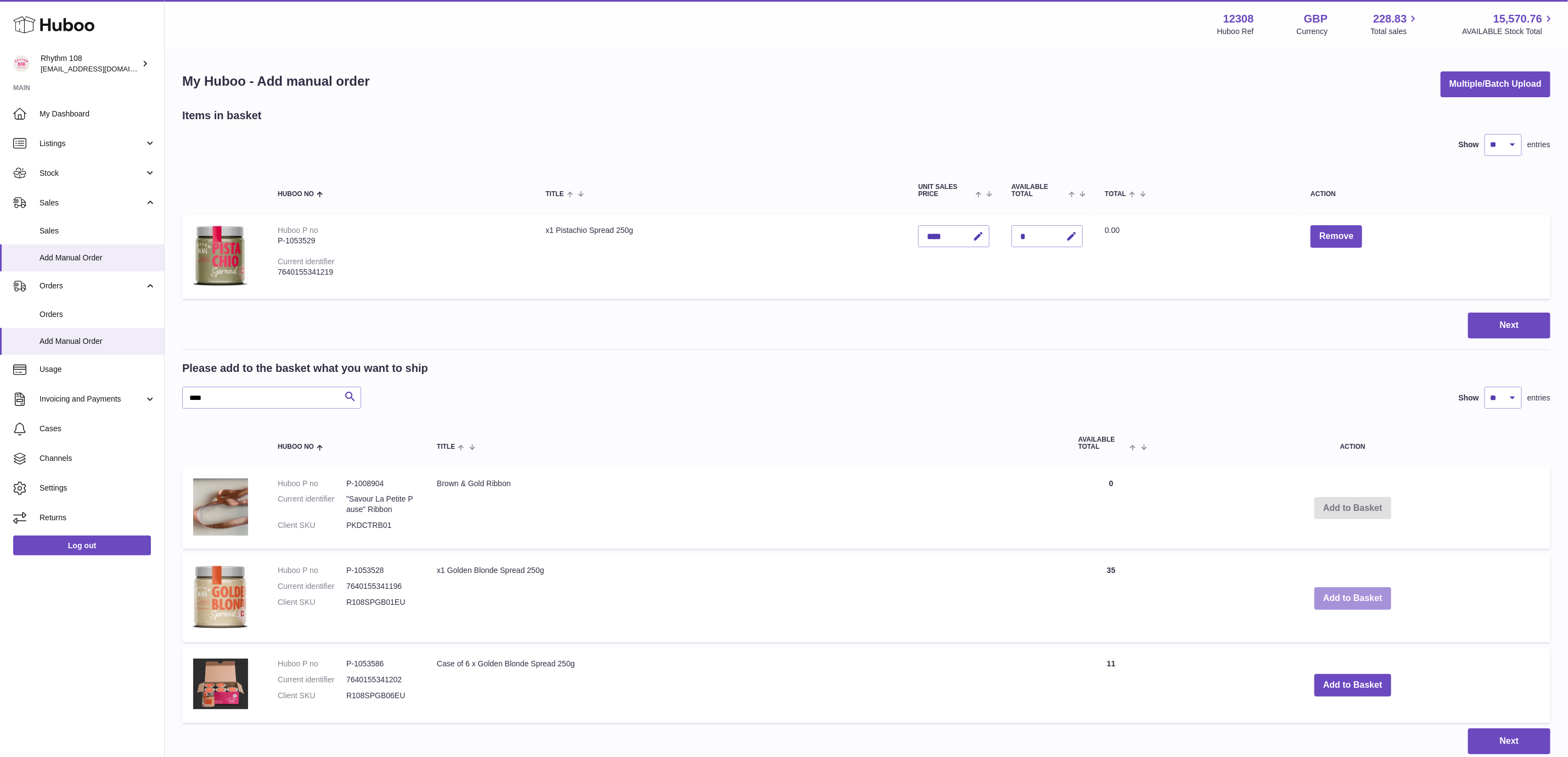
click at [1338, 590] on button "Add to Basket" at bounding box center [1353, 598] width 77 height 23
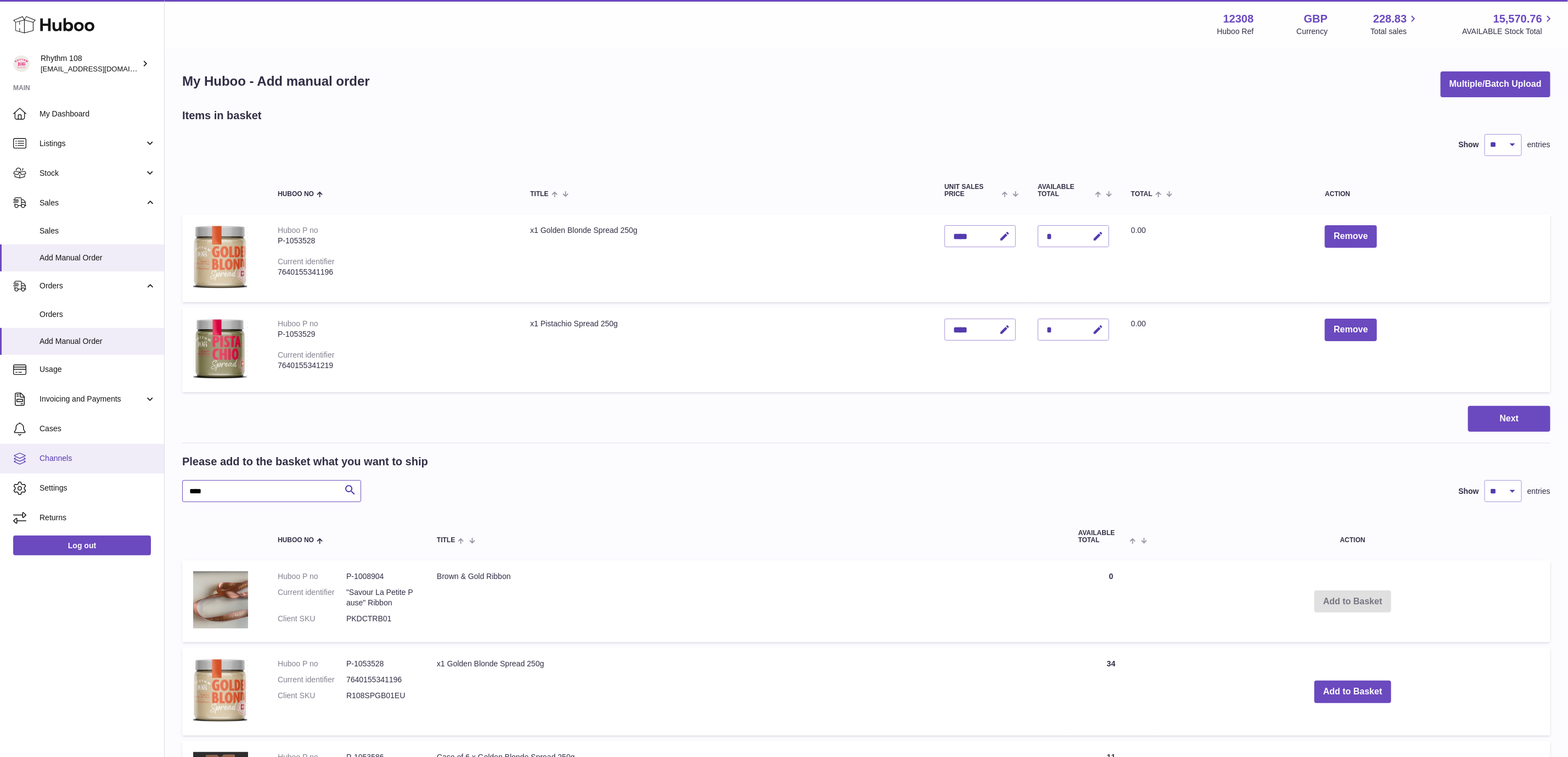
drag, startPoint x: 220, startPoint y: 489, endPoint x: 78, endPoint y: 465, distance: 144.0
click at [78, 475] on div "Huboo Rhythm 108 [EMAIL_ADDRESS][DOMAIN_NAME] Main My Dashboard Listings Not wi…" at bounding box center [784, 467] width 1568 height 935
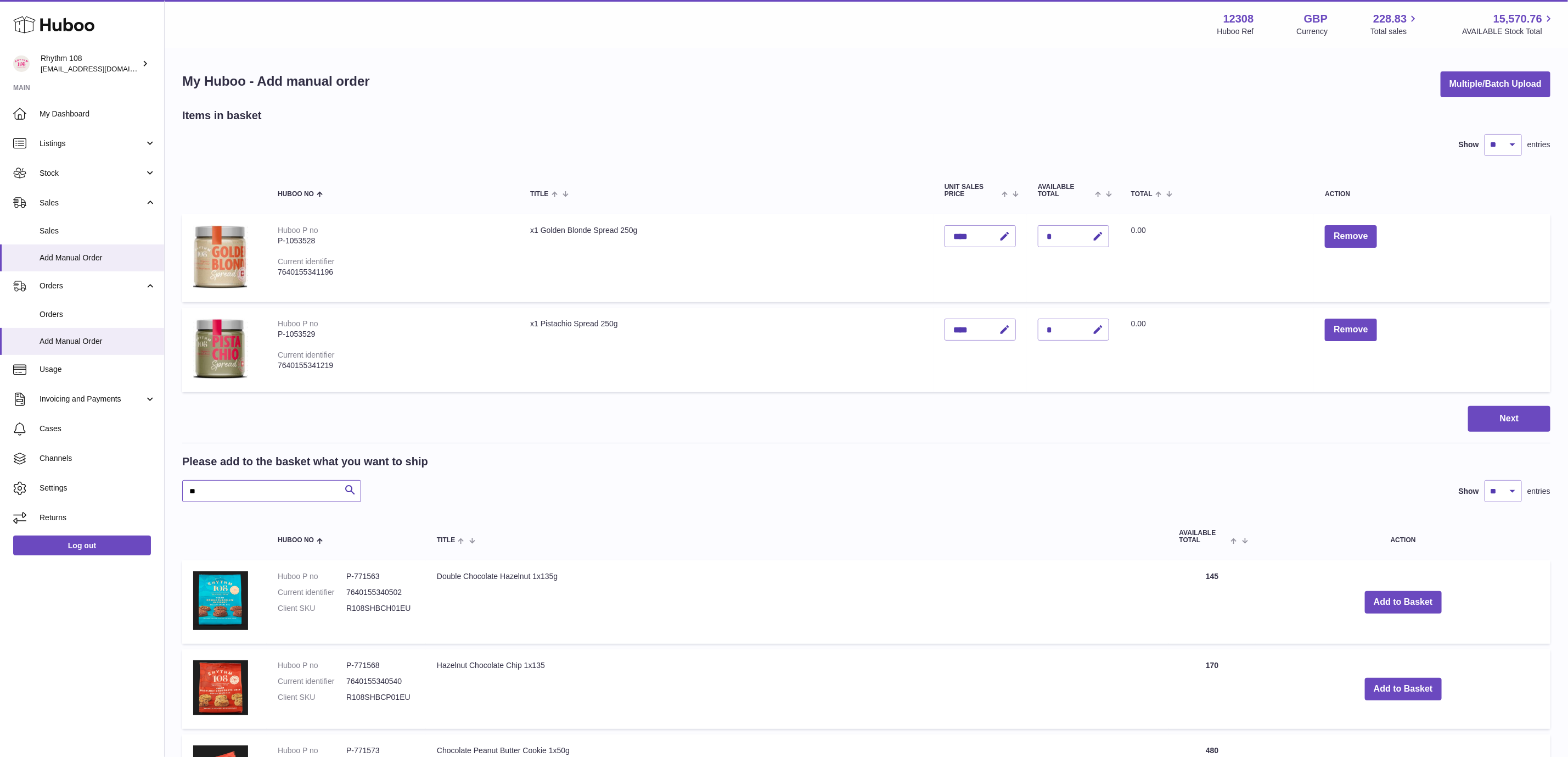
type input "*"
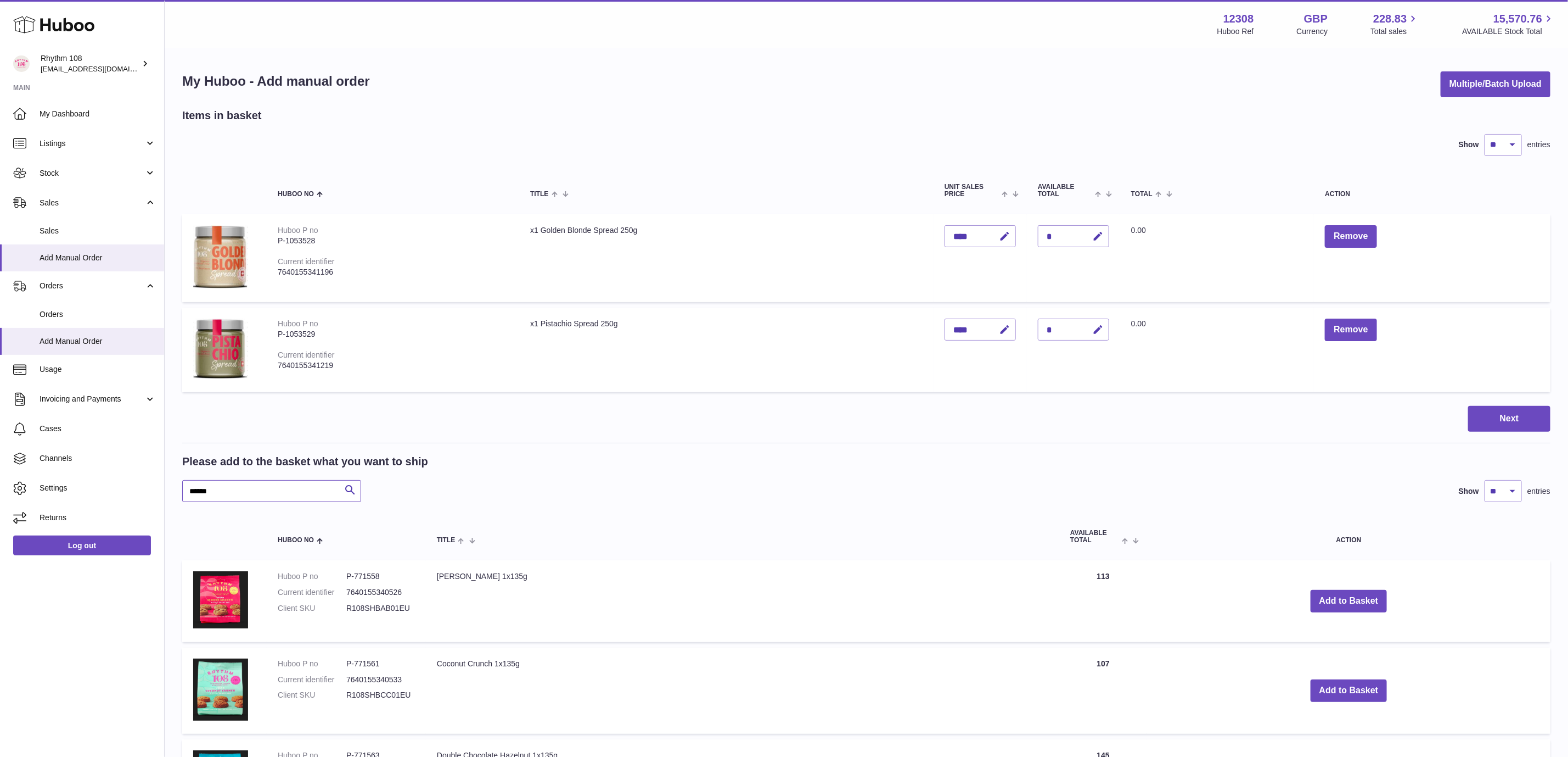
type input "******"
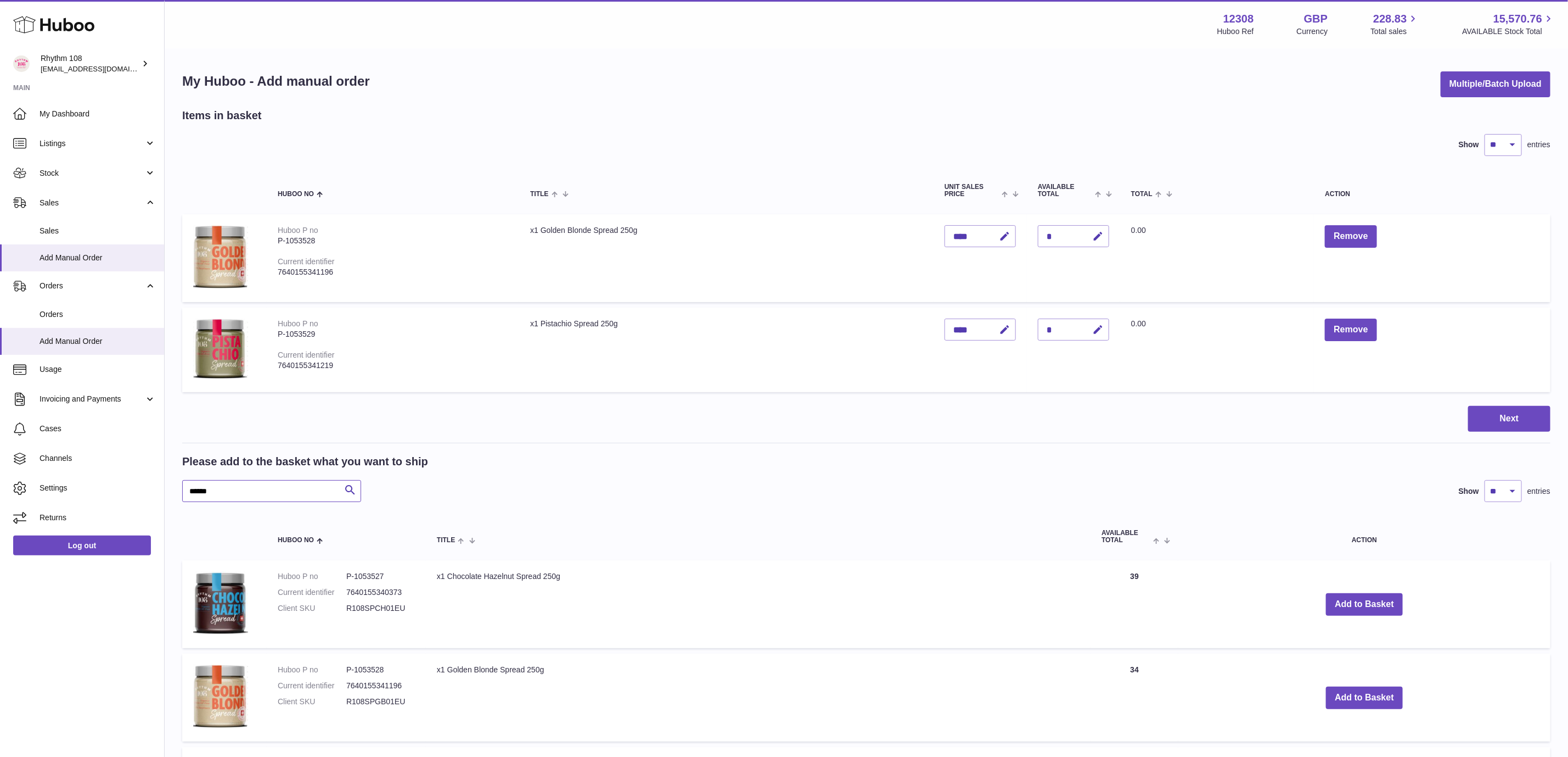
scroll to position [247, 0]
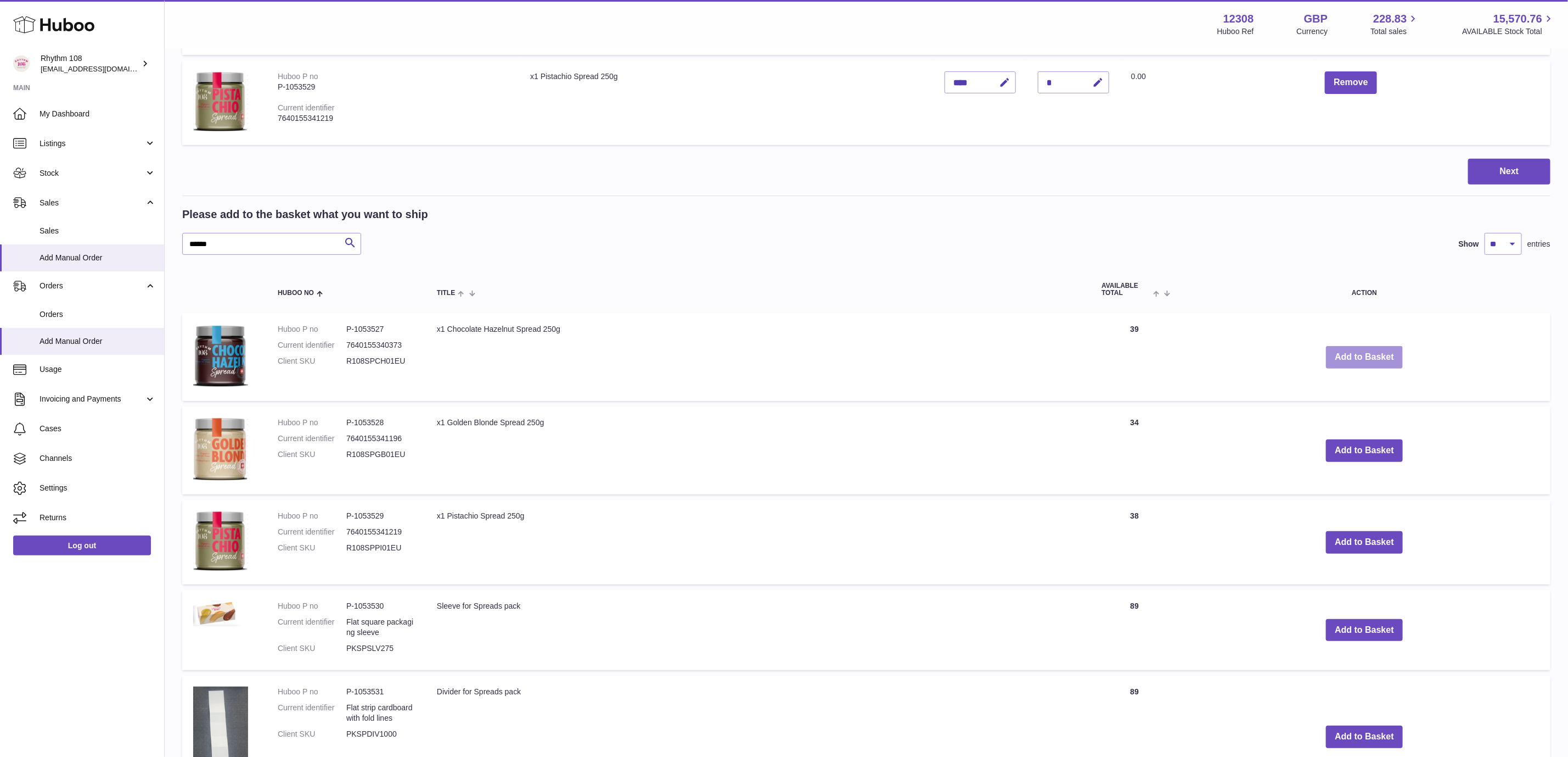
click at [1364, 361] on button "Add to Basket" at bounding box center [1364, 357] width 77 height 23
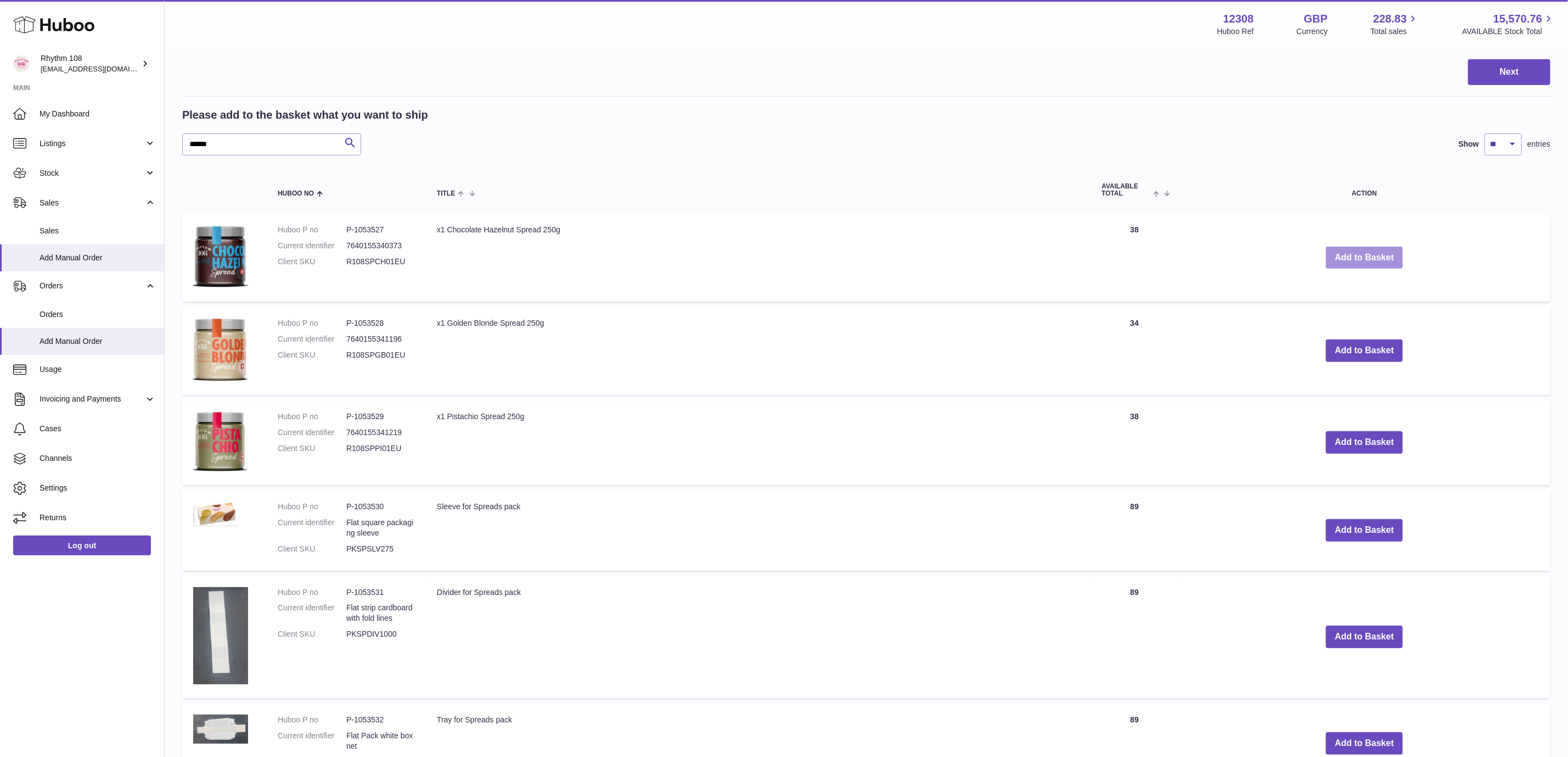
scroll to position [587, 0]
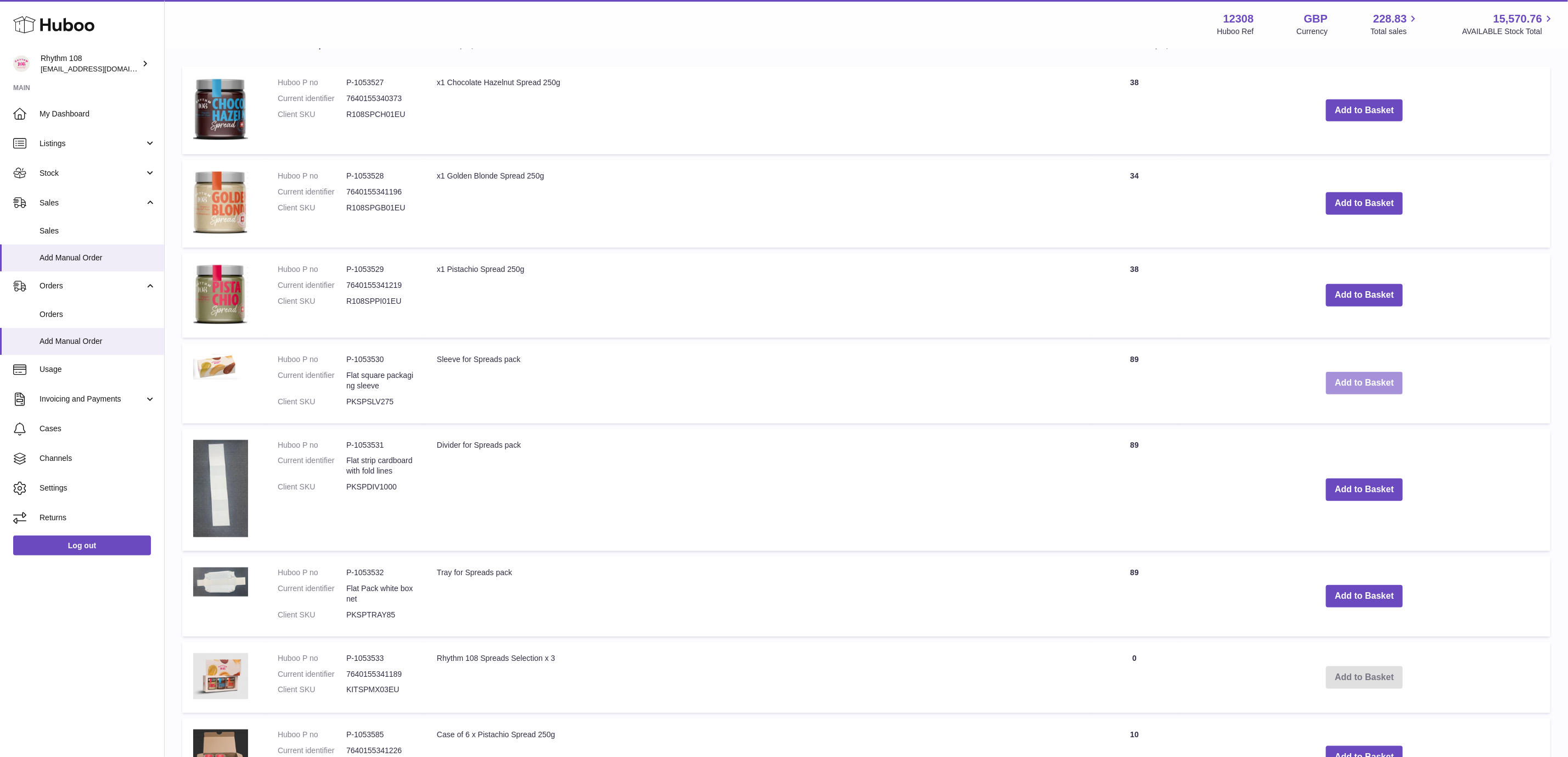
click at [1367, 387] on button "Add to Basket" at bounding box center [1364, 383] width 77 height 23
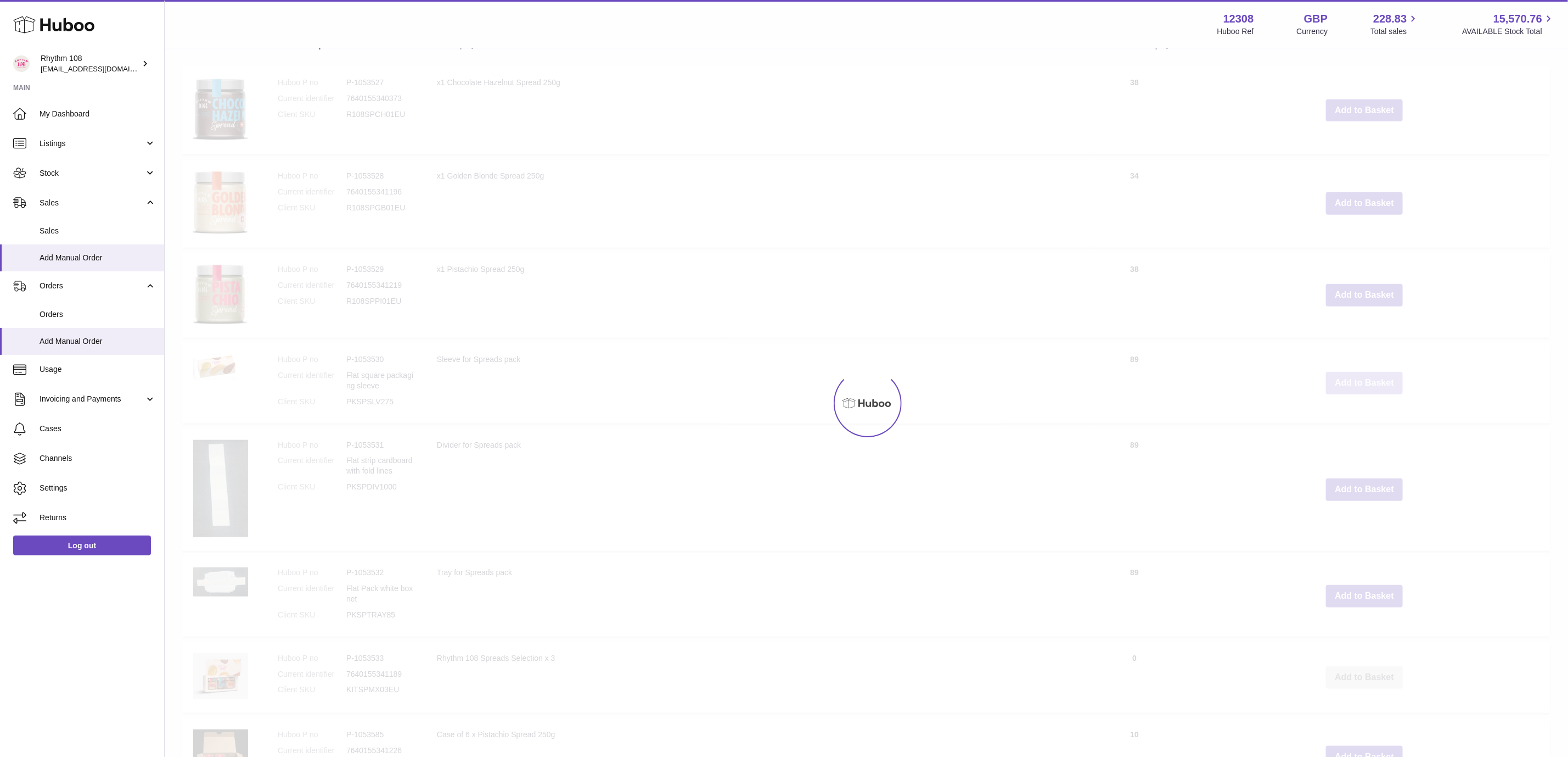
scroll to position [665, 0]
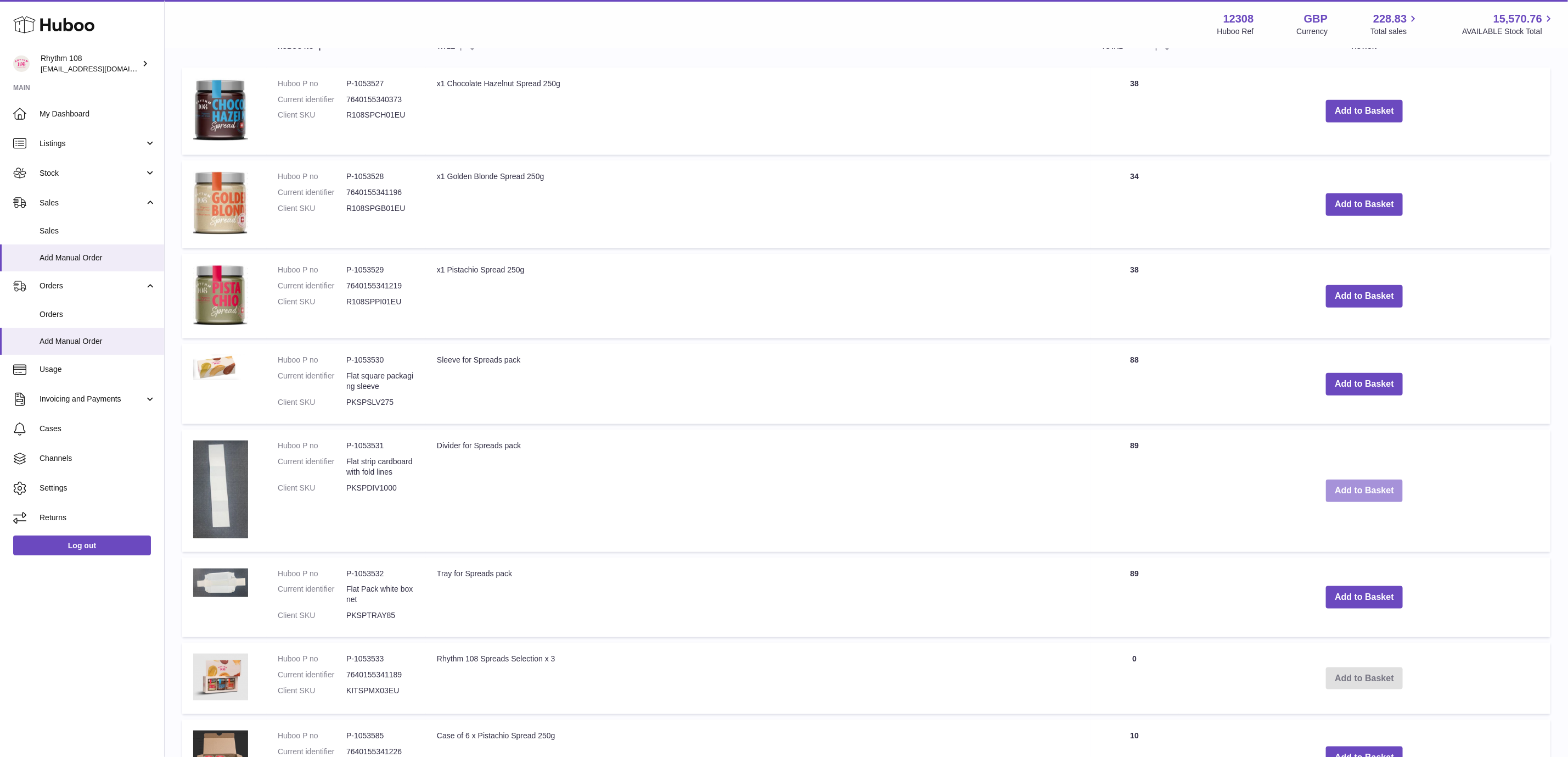
click at [1369, 484] on button "Add to Basket" at bounding box center [1364, 491] width 77 height 23
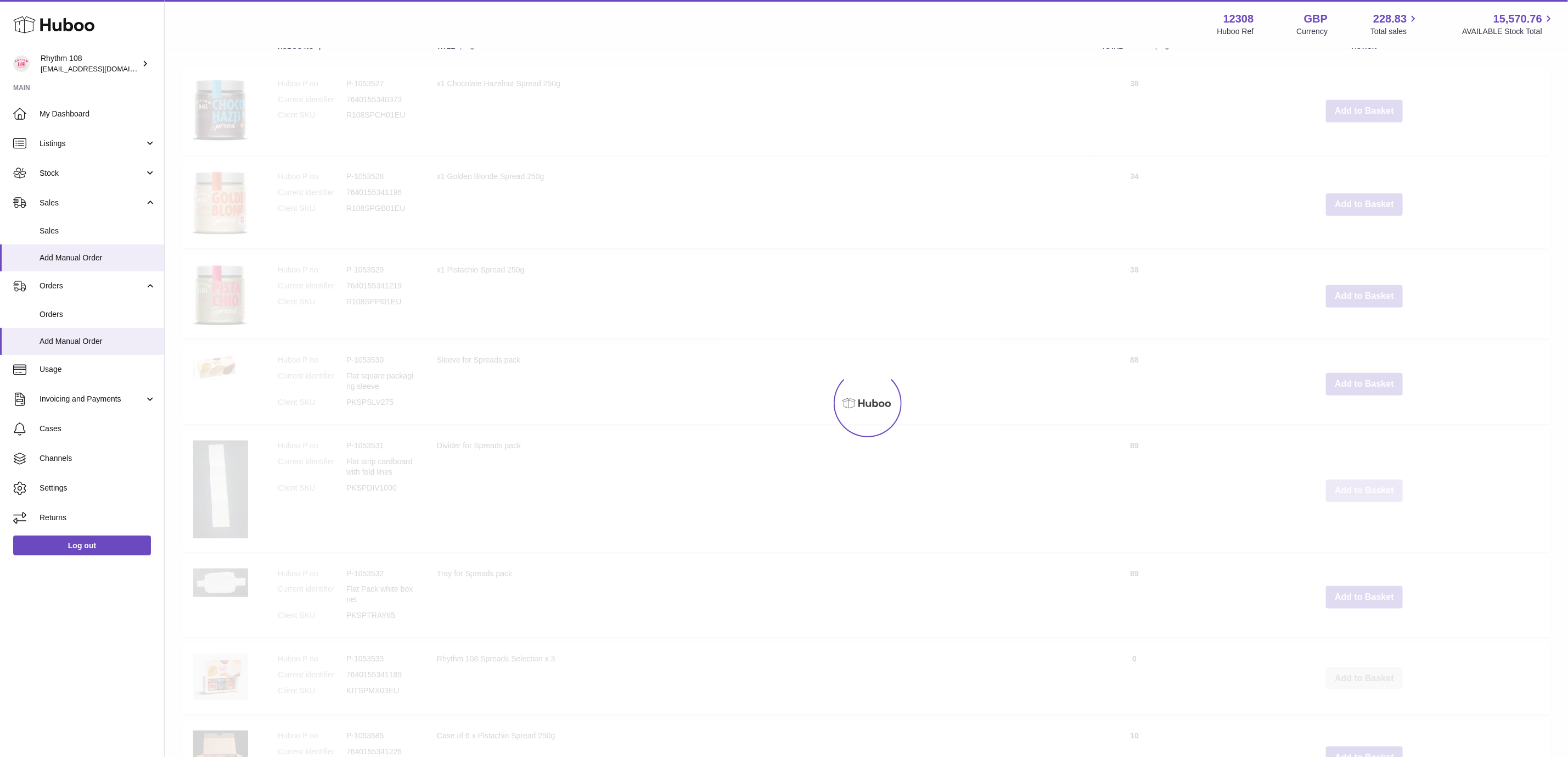
scroll to position [793, 0]
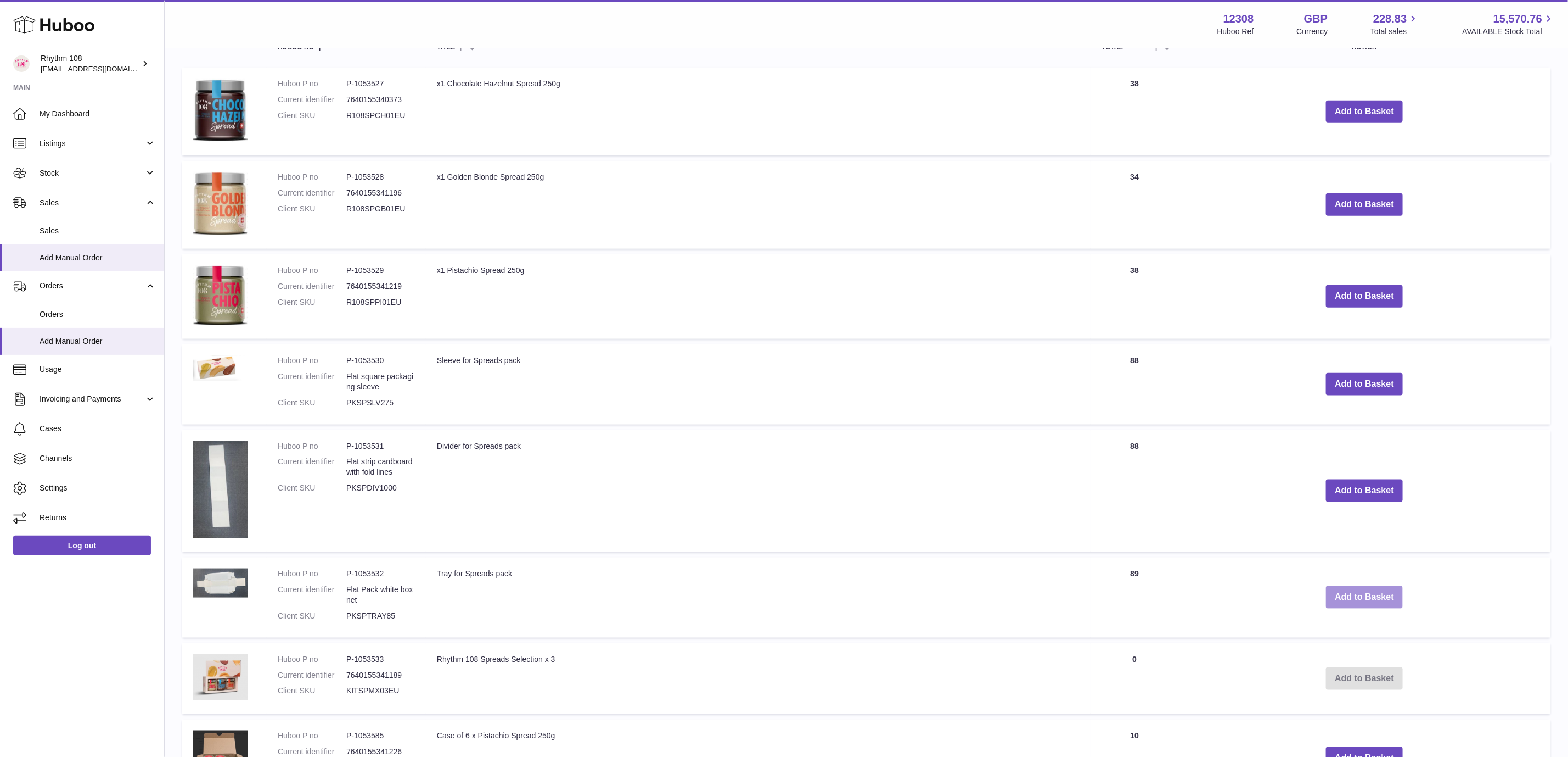
click at [1352, 588] on button "Add to Basket" at bounding box center [1364, 597] width 77 height 23
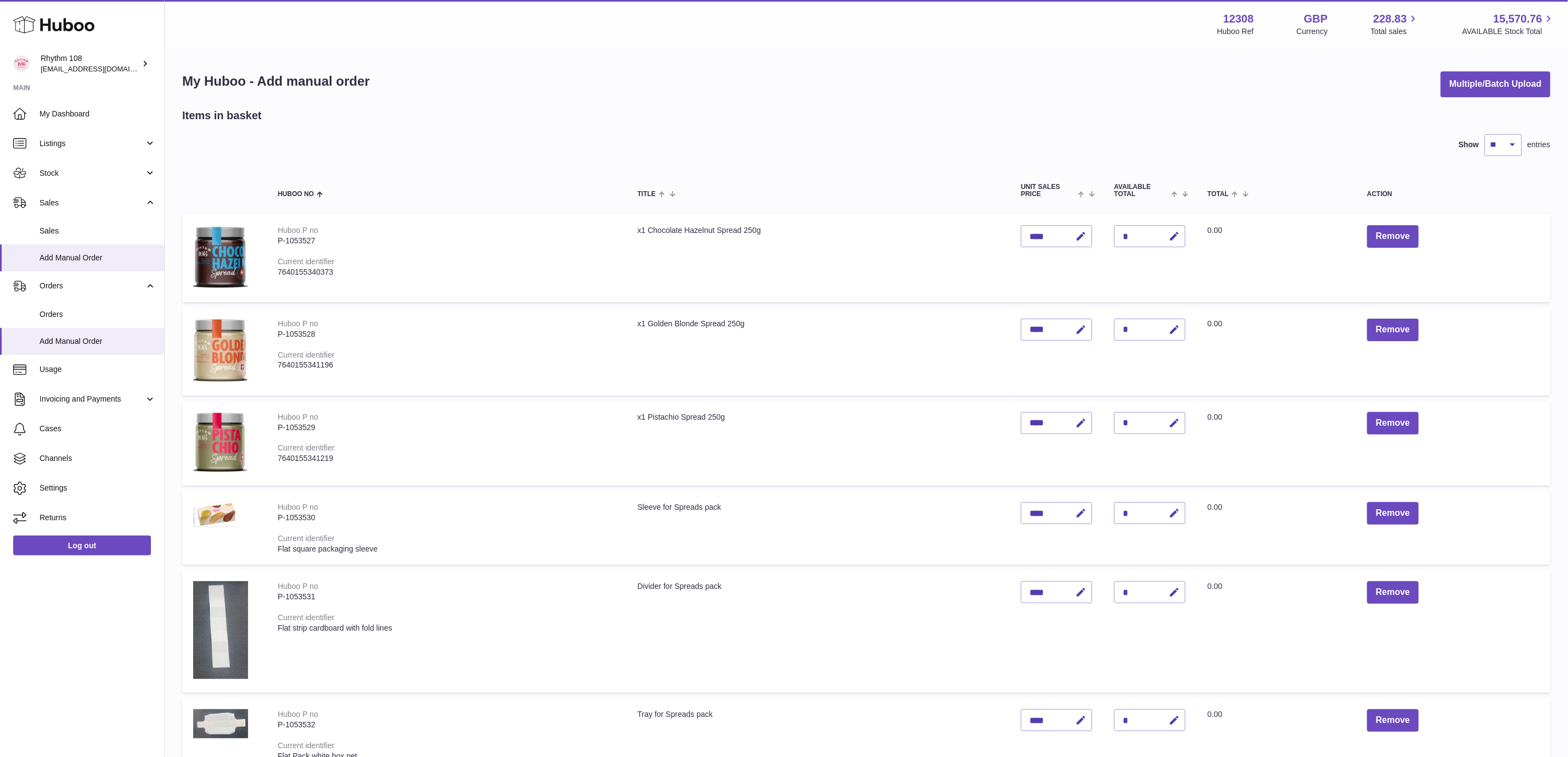
scroll to position [165, 0]
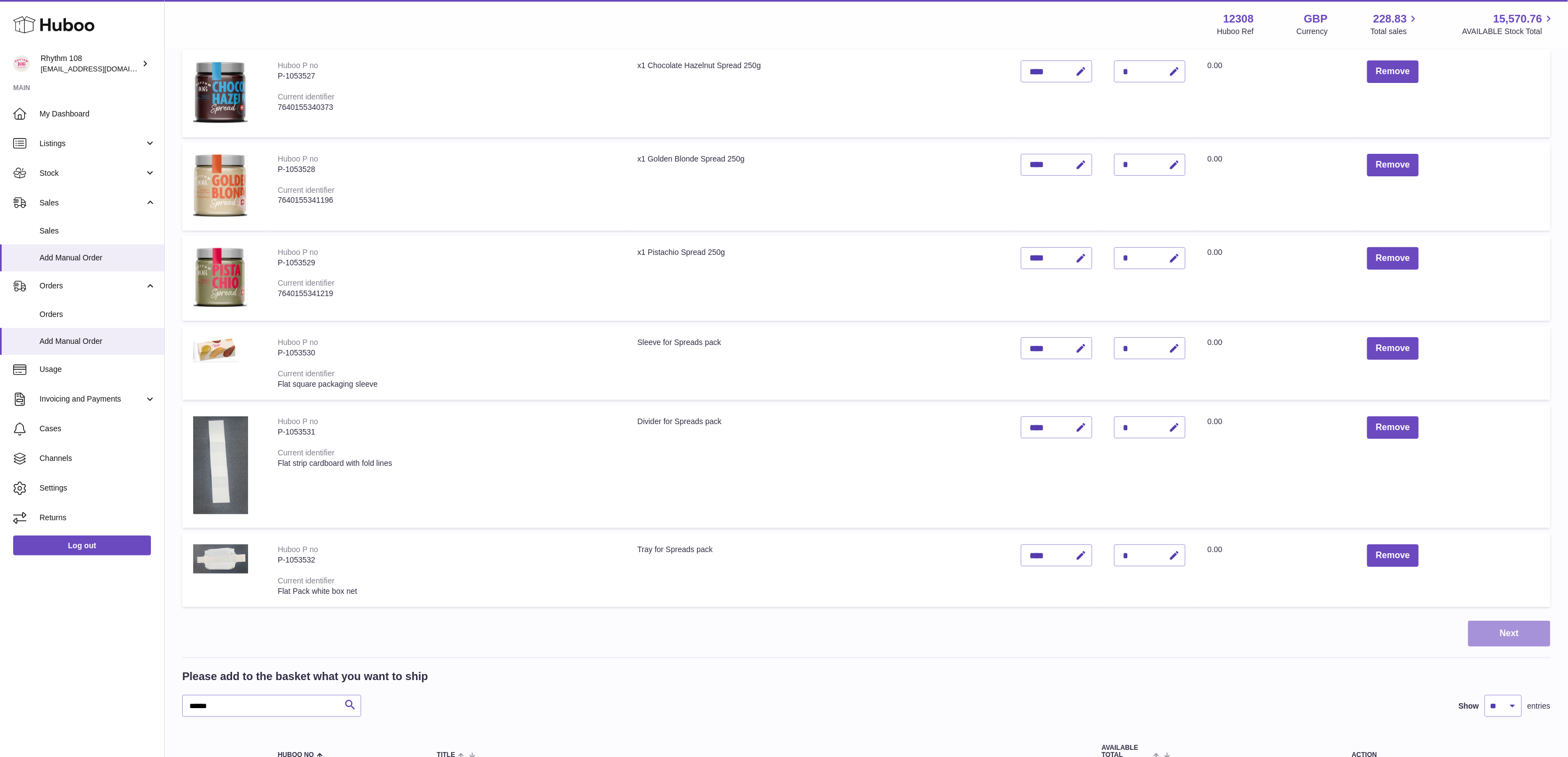
click at [1515, 620] on button "Next" at bounding box center [1509, 633] width 83 height 26
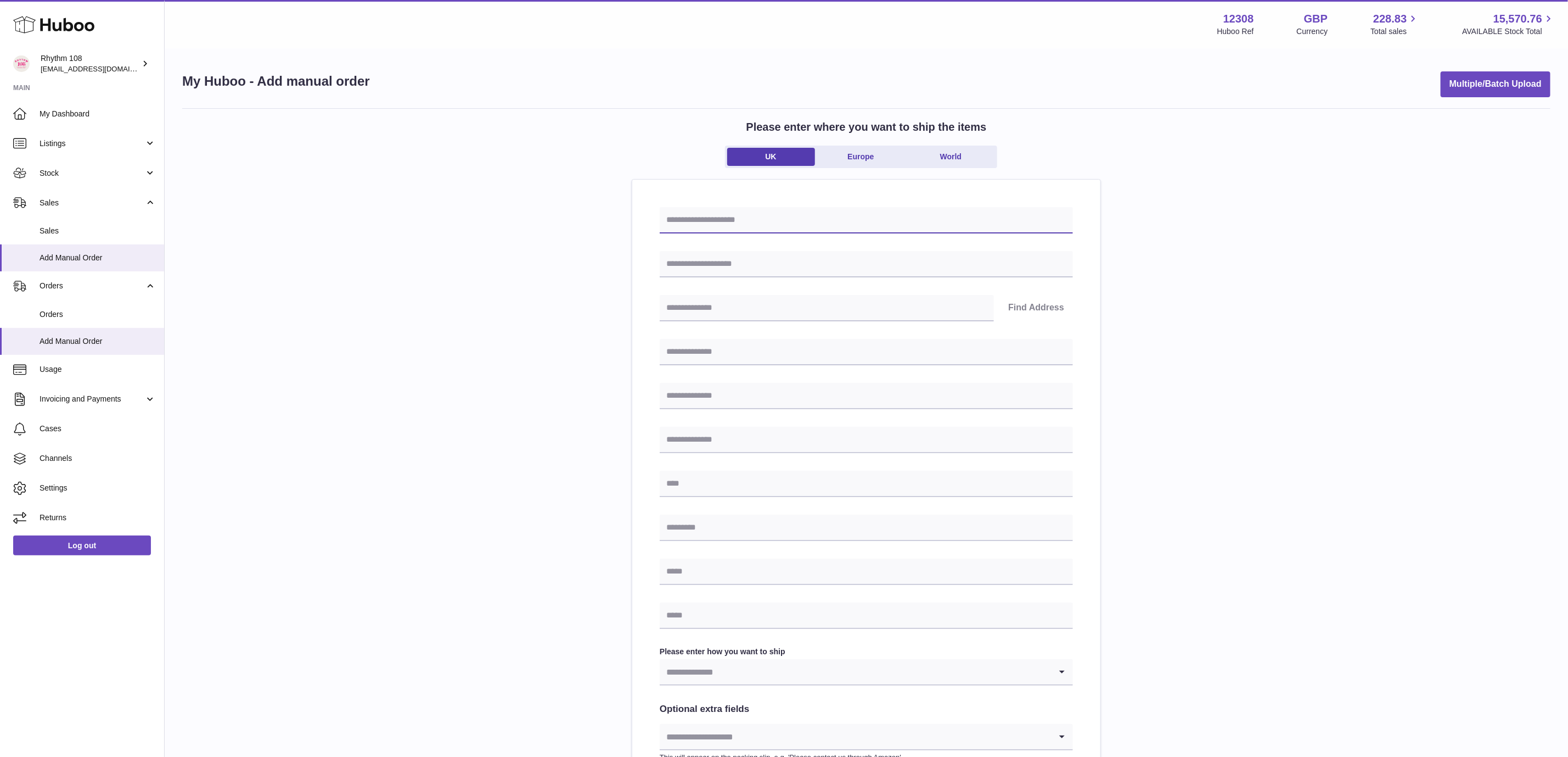
click at [783, 222] on input "text" at bounding box center [866, 220] width 414 height 26
type input "*"
paste input "**********"
type input "**********"
click at [784, 260] on input "text" at bounding box center [866, 264] width 414 height 26
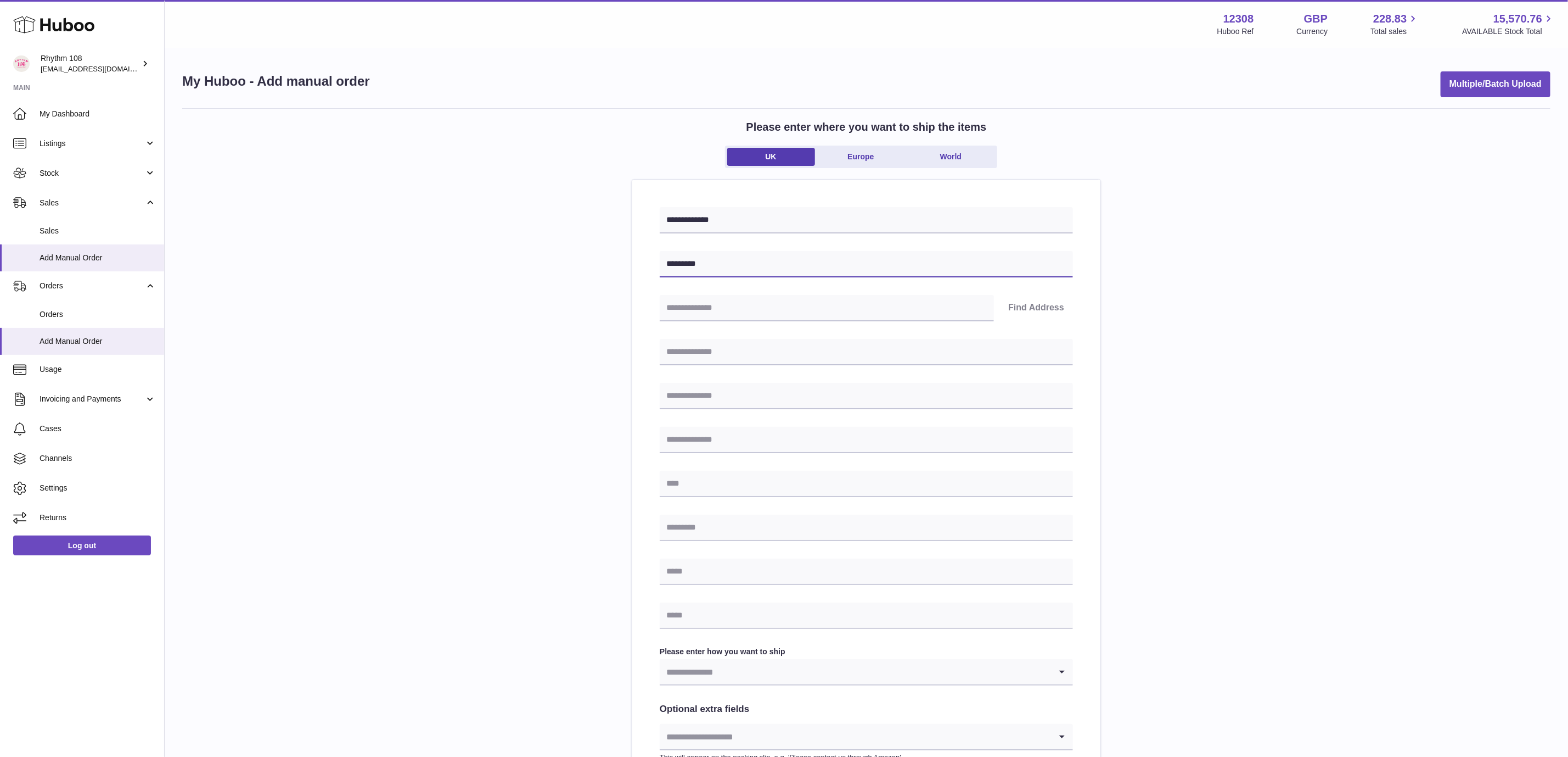
type input "*********"
click at [734, 301] on input "text" at bounding box center [826, 308] width 334 height 26
type input "*"
drag, startPoint x: 687, startPoint y: 356, endPoint x: 686, endPoint y: 371, distance: 15.0
click at [687, 356] on input "text" at bounding box center [866, 352] width 414 height 26
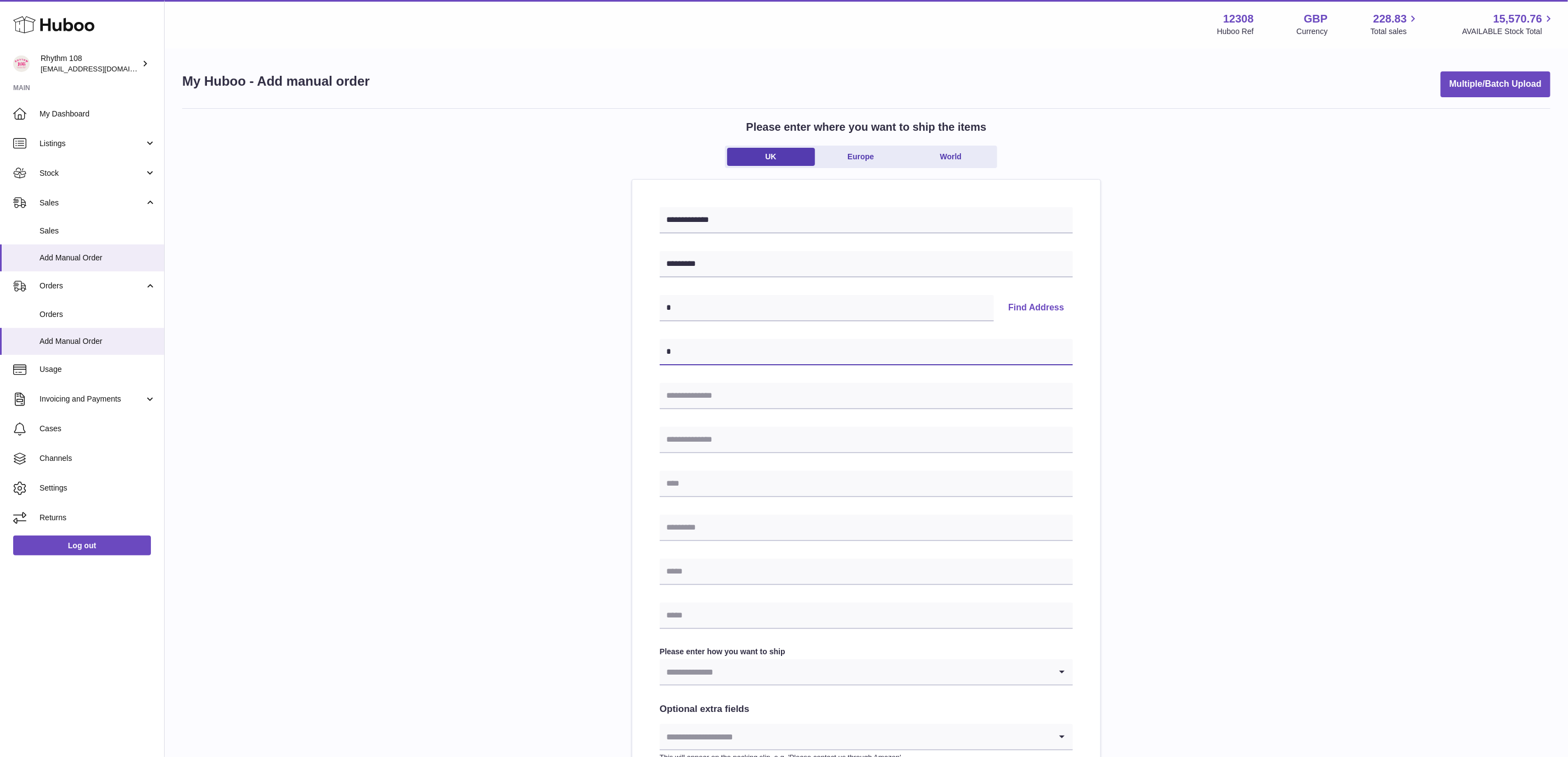
type input "*"
click at [684, 391] on input "text" at bounding box center [866, 396] width 414 height 26
type input "*"
drag, startPoint x: 685, startPoint y: 439, endPoint x: 684, endPoint y: 490, distance: 51.0
click at [685, 439] on input "text" at bounding box center [866, 440] width 414 height 26
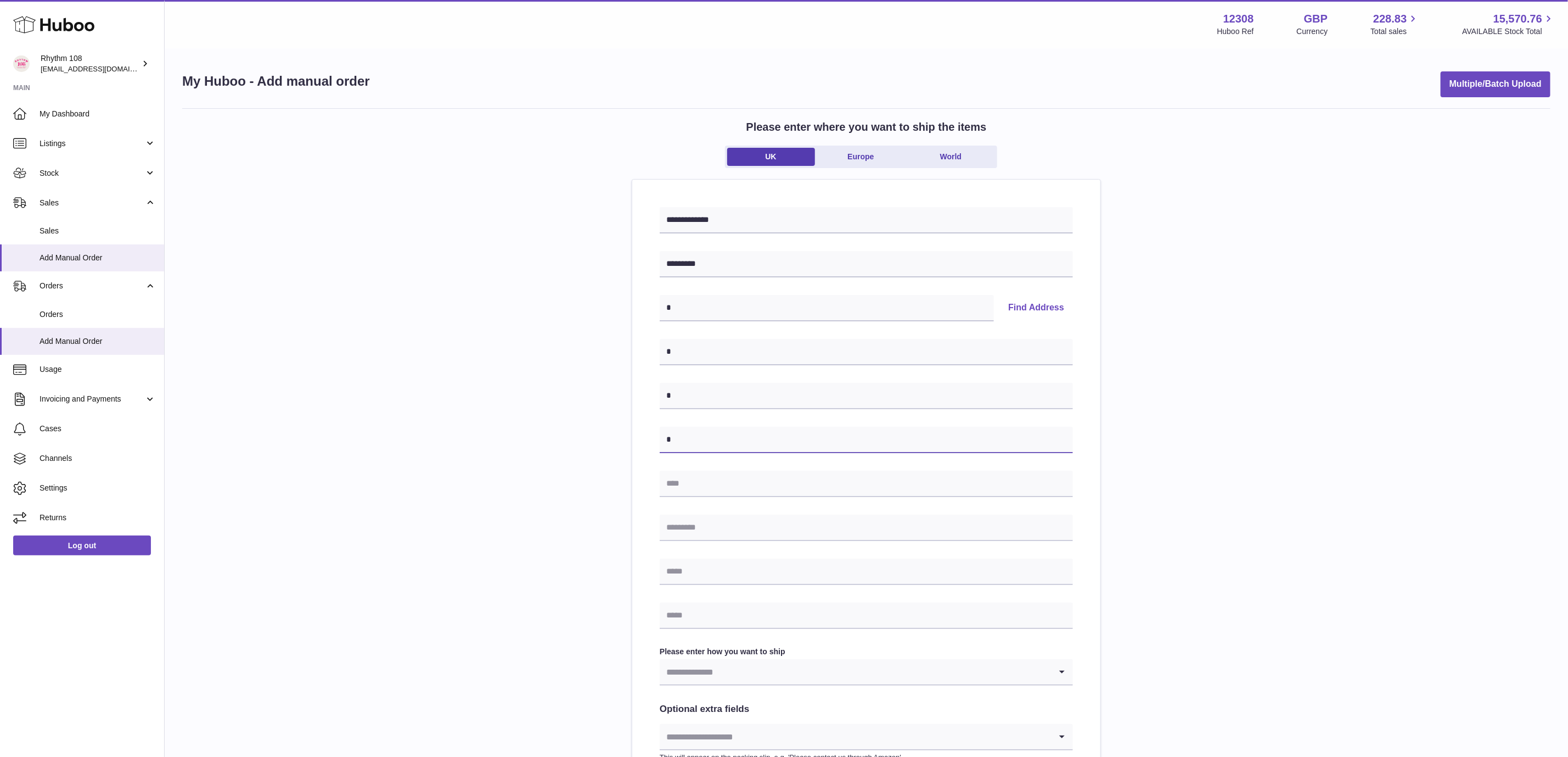
type input "*"
drag, startPoint x: 682, startPoint y: 493, endPoint x: 685, endPoint y: 520, distance: 27.2
click at [682, 493] on input "text" at bounding box center [866, 484] width 414 height 26
type input "*"
click at [686, 531] on input "text" at bounding box center [866, 528] width 414 height 26
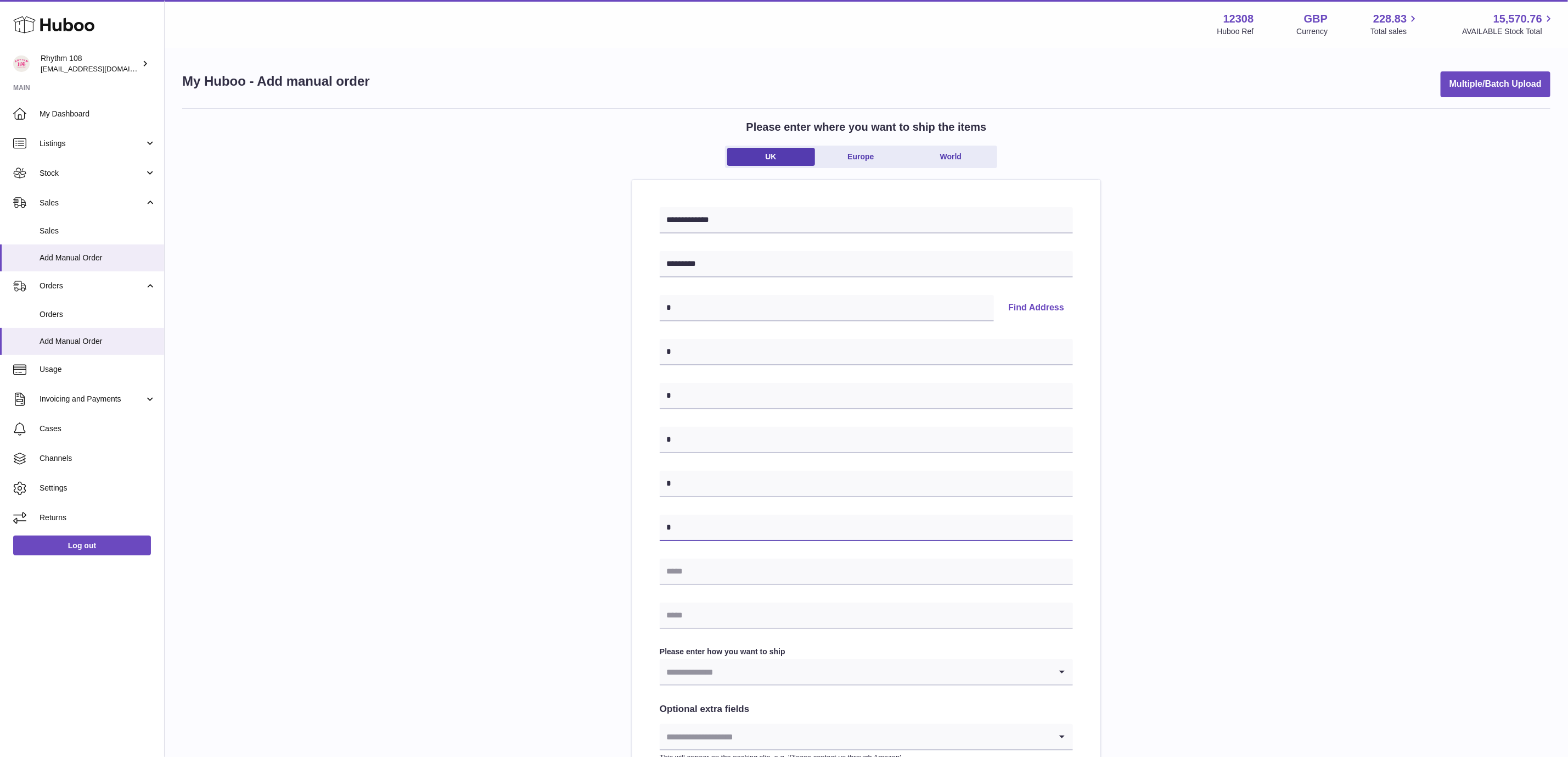
type input "*"
click at [699, 573] on input "text" at bounding box center [866, 571] width 414 height 26
type input "*"
click at [707, 624] on input "text" at bounding box center [866, 615] width 414 height 26
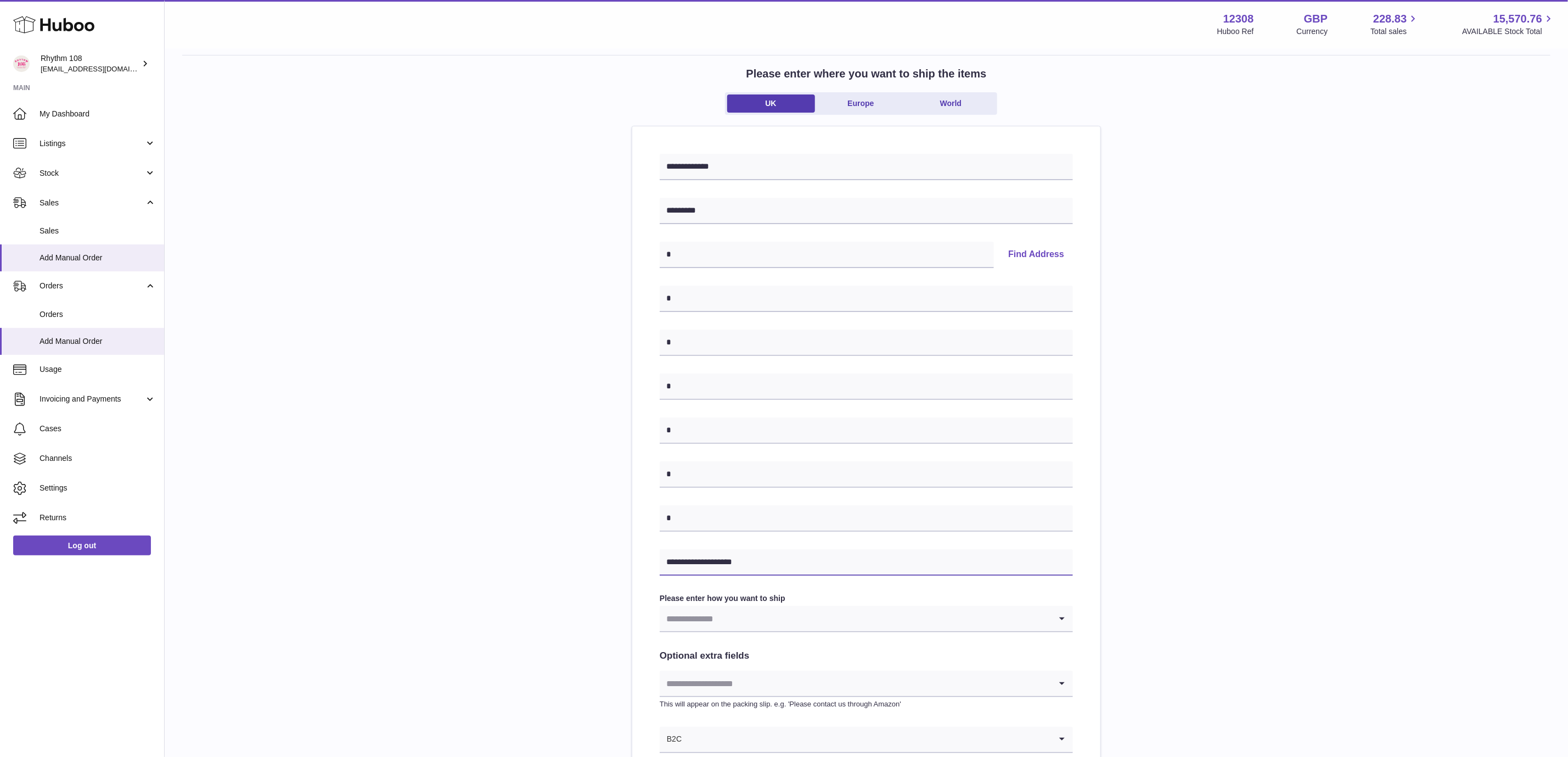
scroll to position [83, 0]
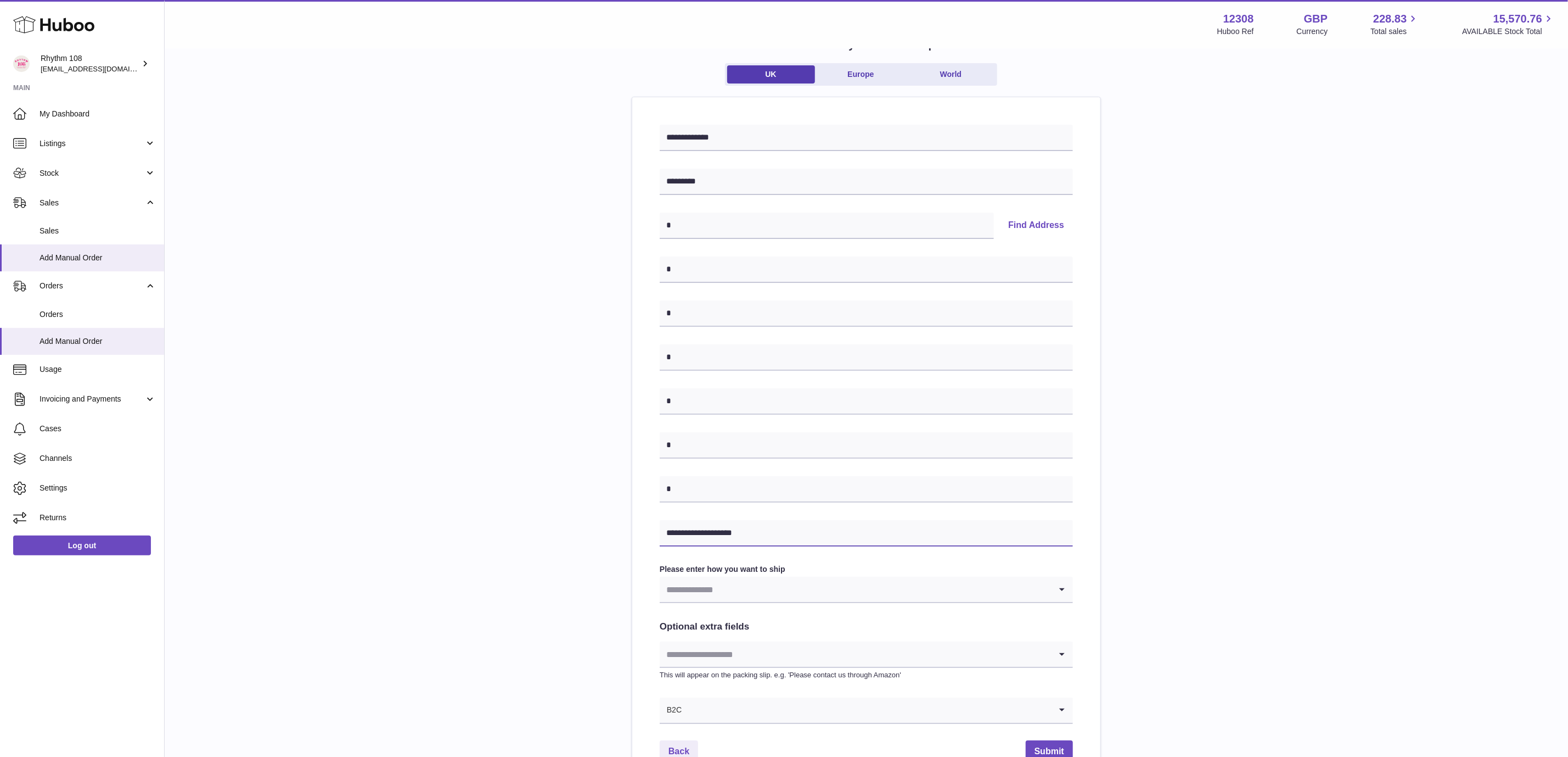
type input "**********"
click at [756, 593] on input "Search for option" at bounding box center [855, 588] width 392 height 25
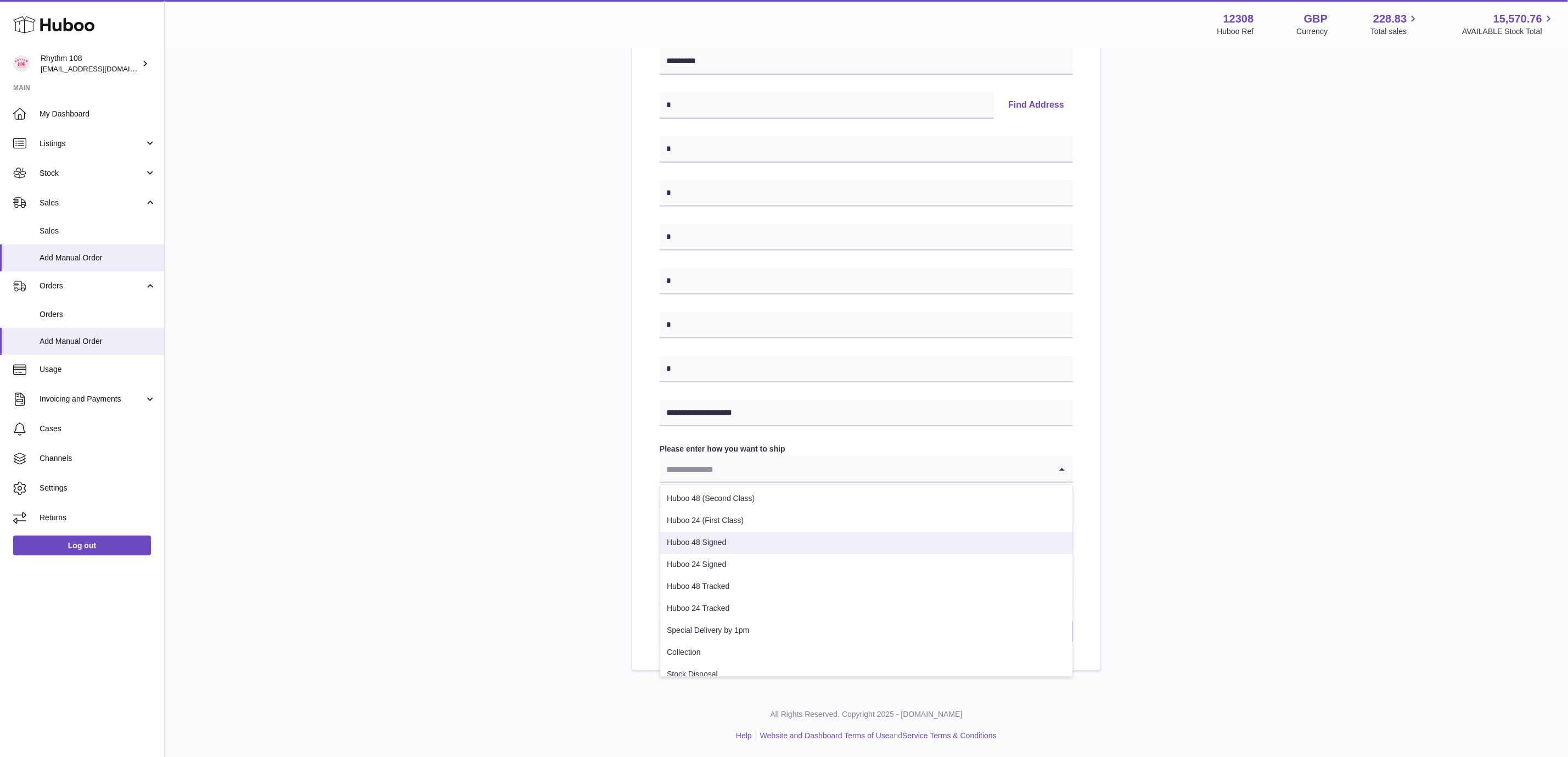
scroll to position [203, 0]
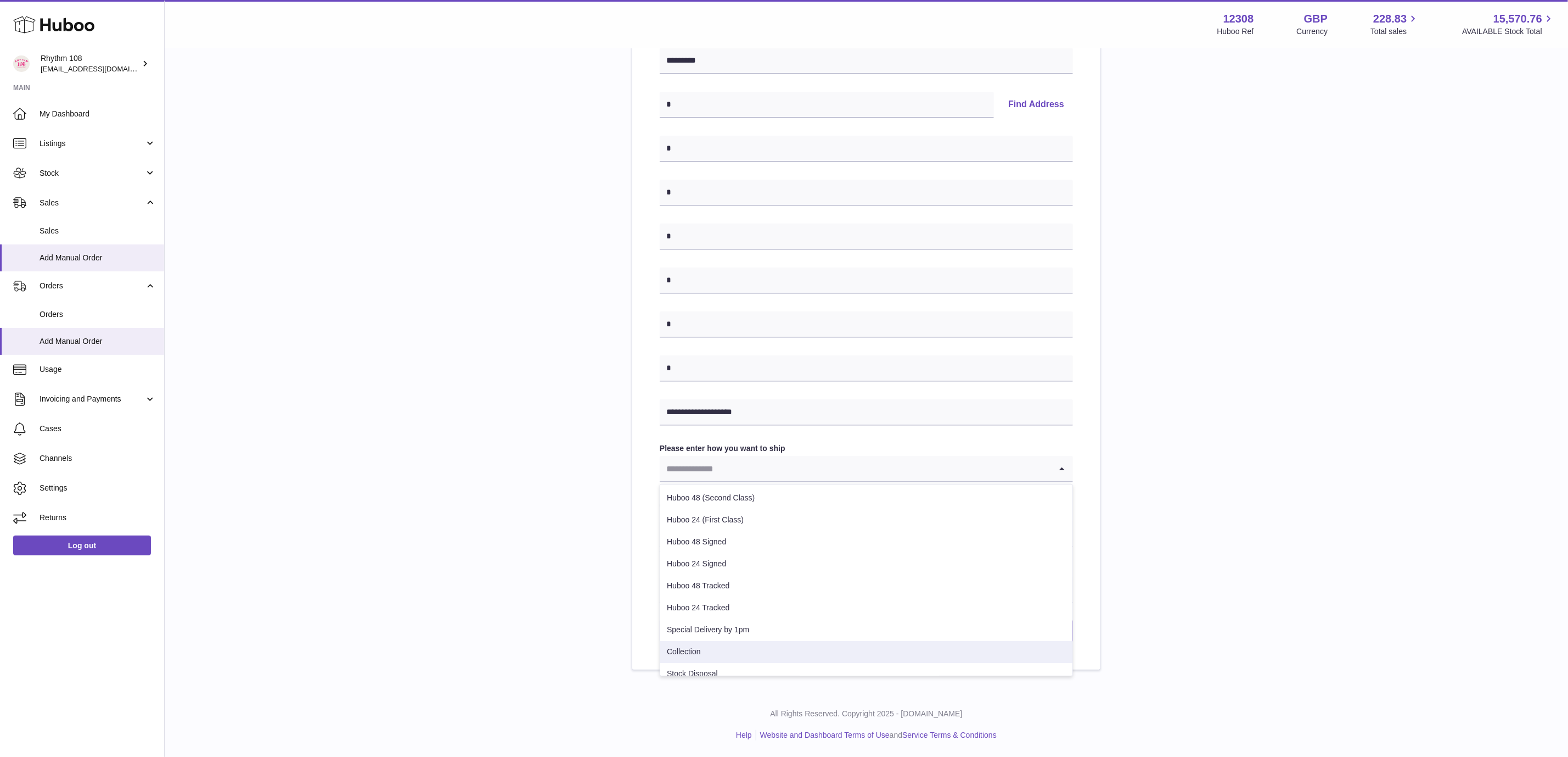
click at [734, 646] on li "Collection" at bounding box center [866, 652] width 413 height 22
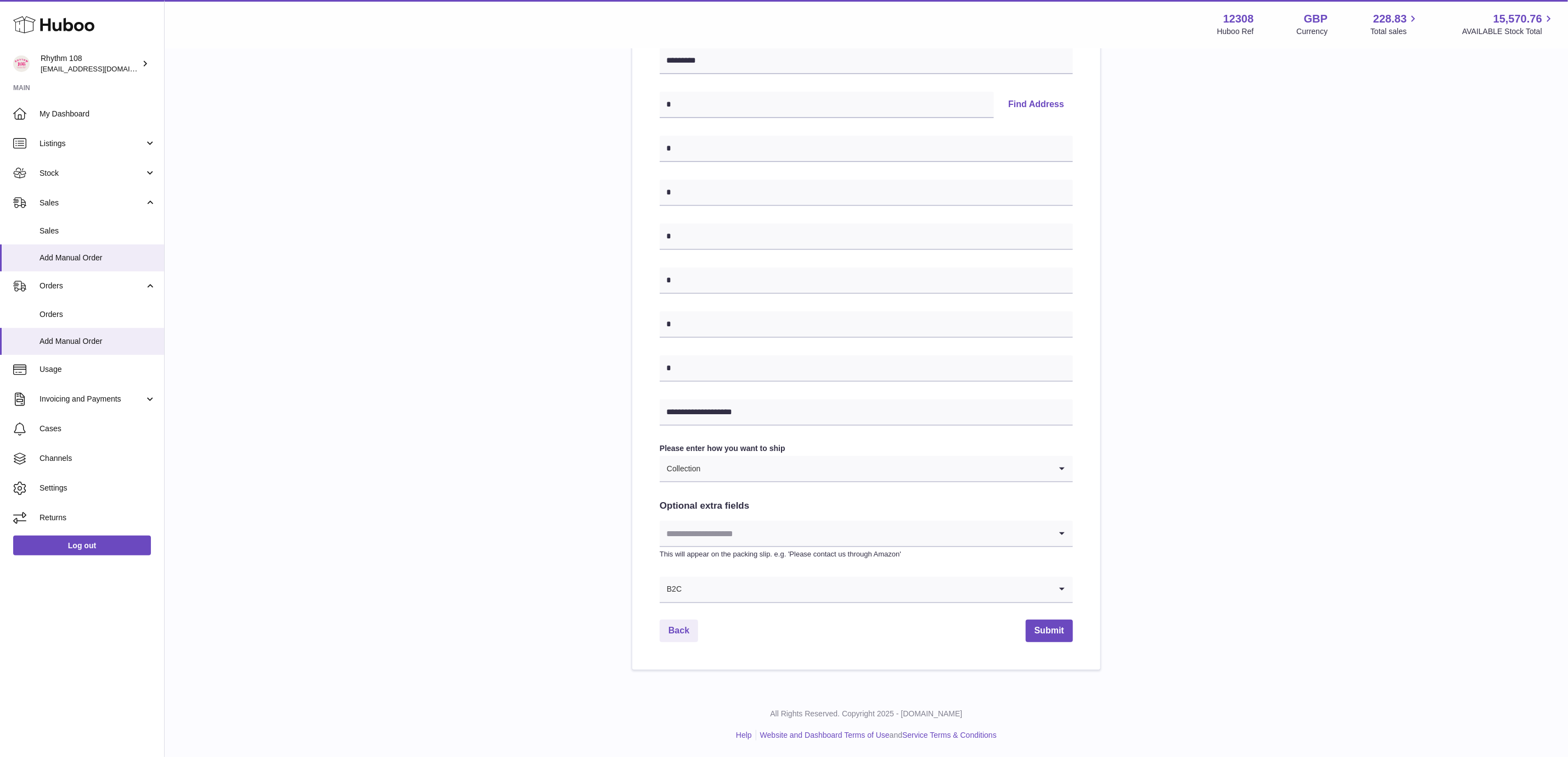
click at [1190, 507] on div "**********" at bounding box center [866, 287] width 1369 height 765
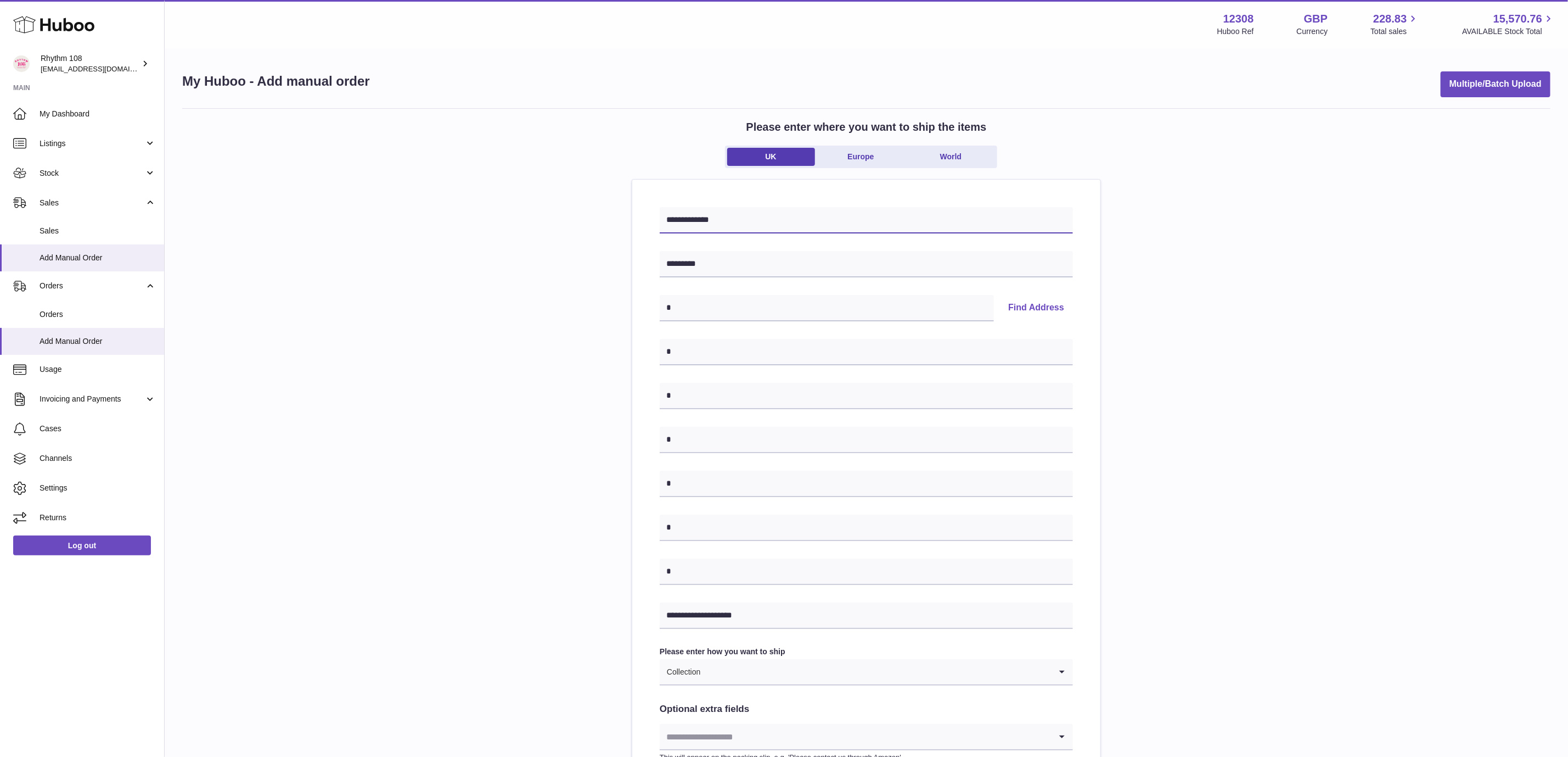
drag, startPoint x: 770, startPoint y: 223, endPoint x: 575, endPoint y: 214, distance: 195.2
click at [575, 214] on div "**********" at bounding box center [866, 490] width 1369 height 765
click at [1208, 480] on div "**********" at bounding box center [866, 490] width 1369 height 765
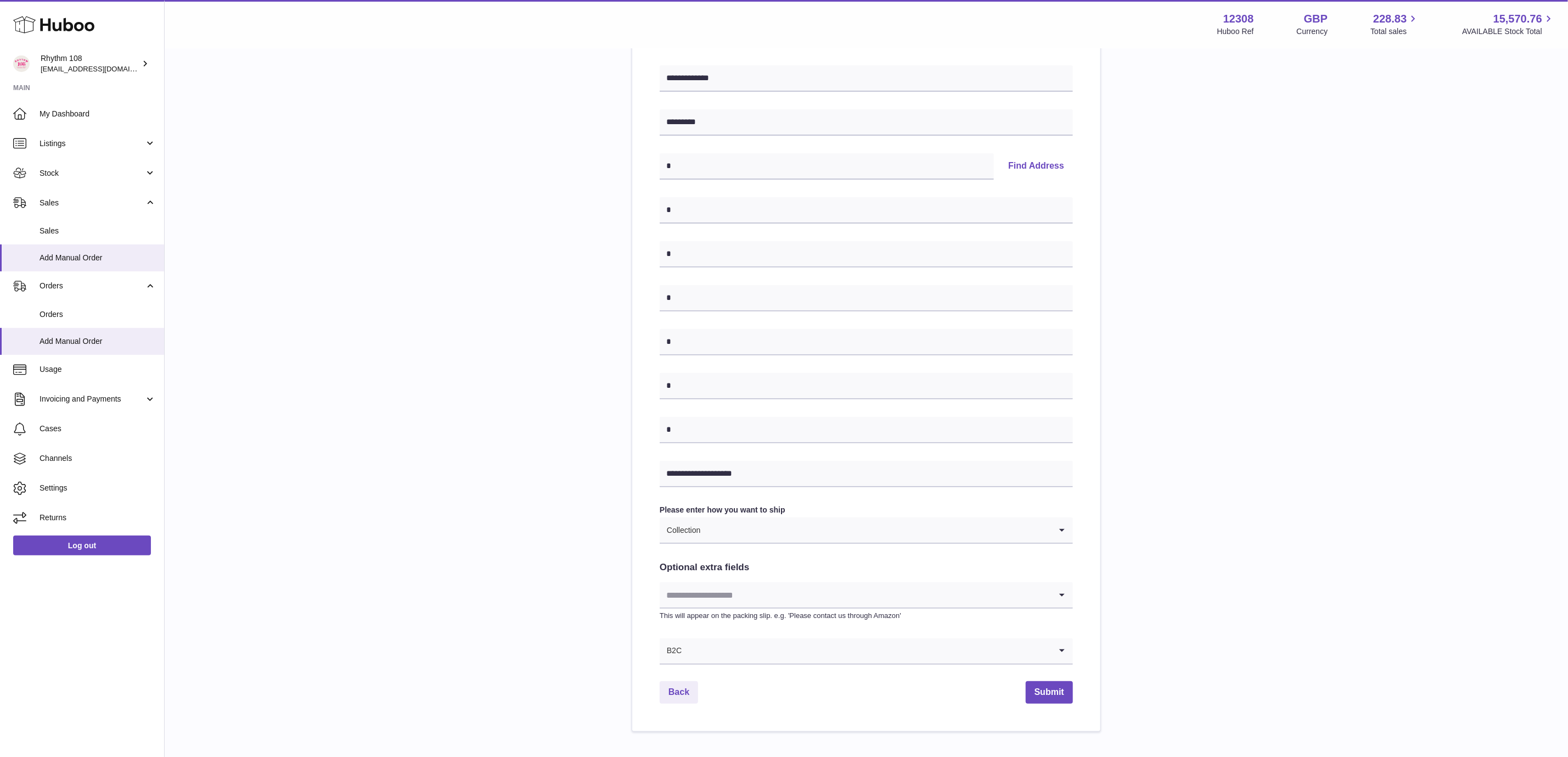
scroll to position [203, 0]
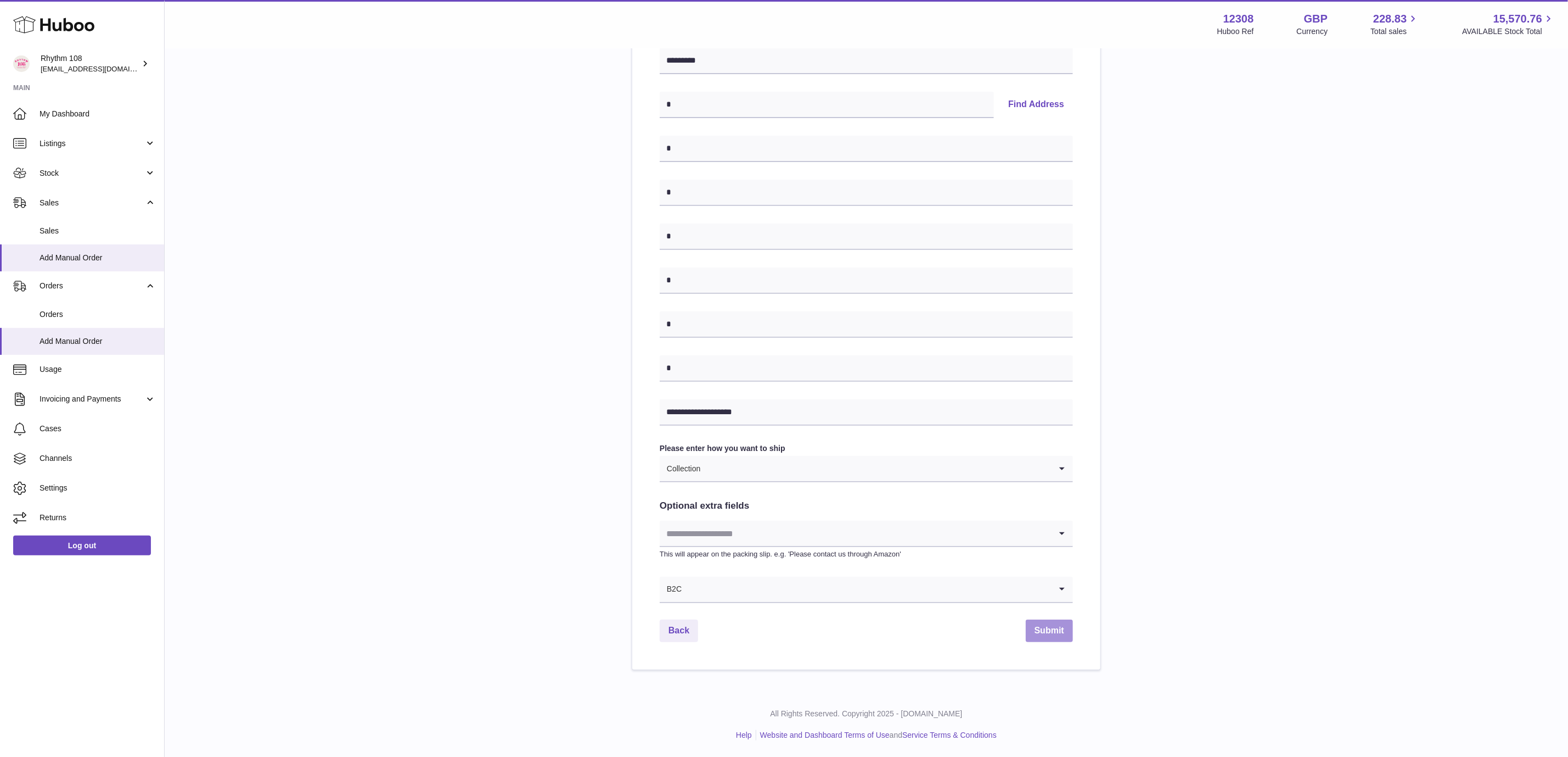
click at [1060, 628] on button "Submit" at bounding box center [1049, 630] width 47 height 23
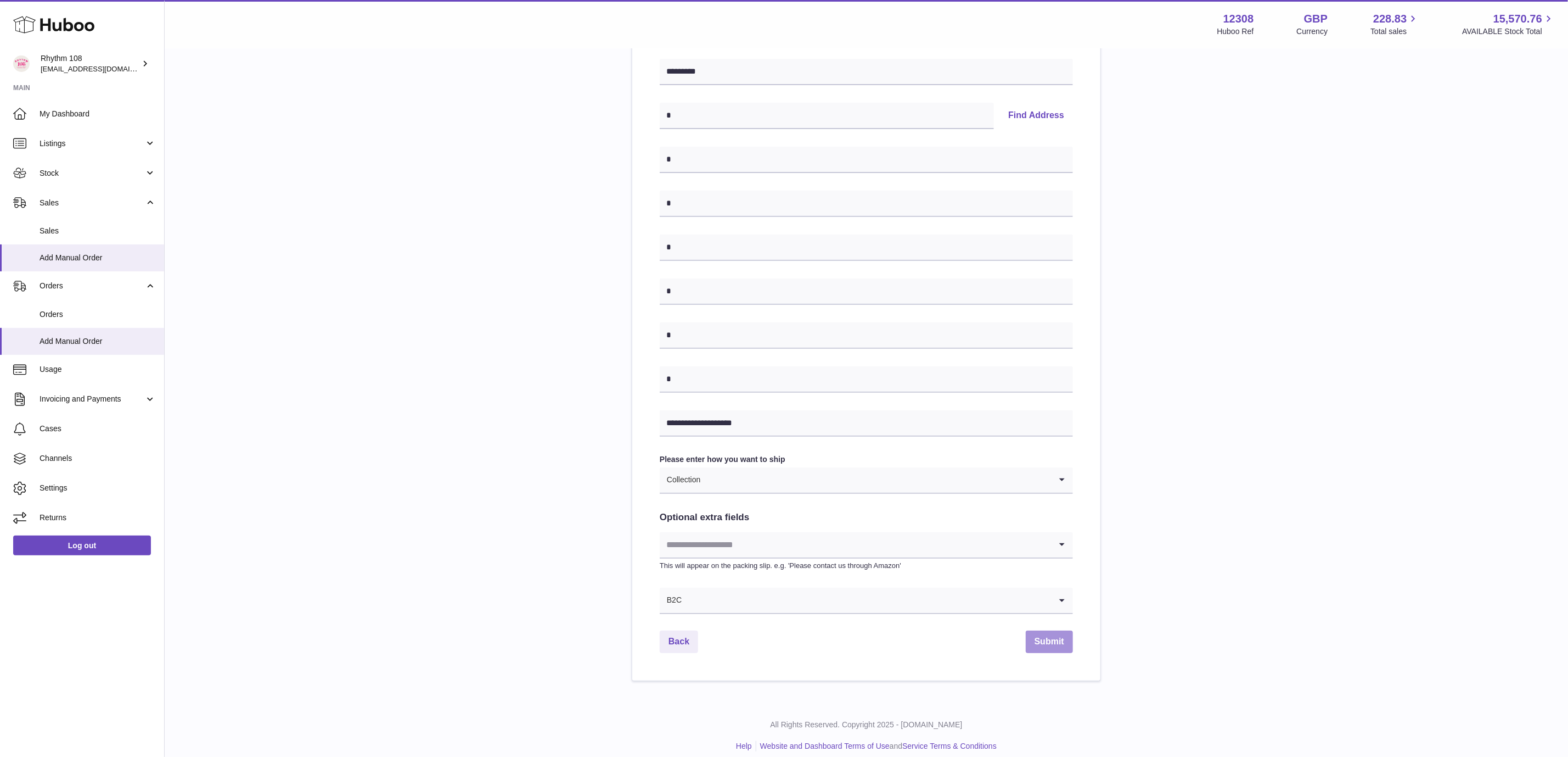
scroll to position [0, 0]
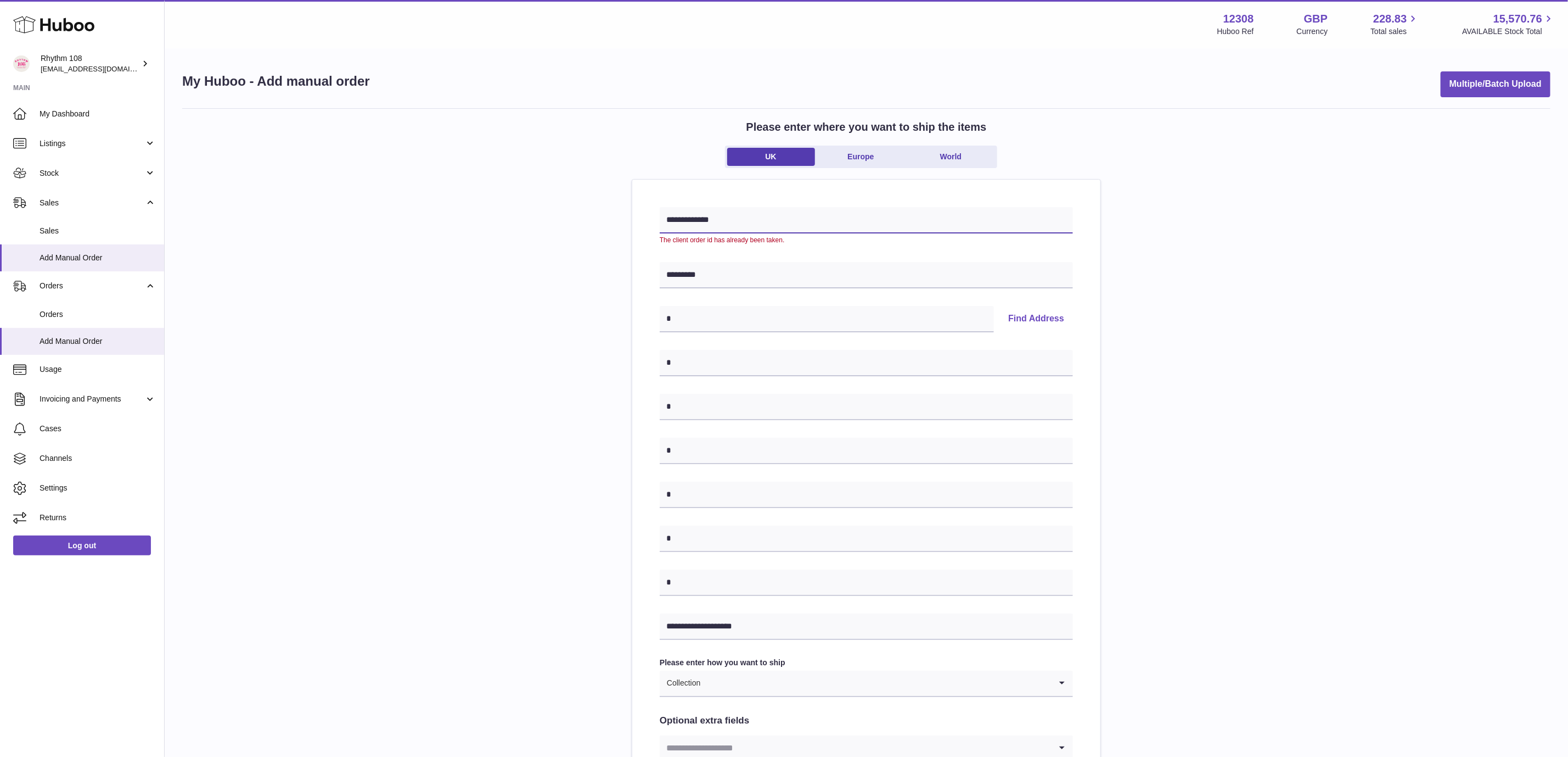
click at [762, 222] on input "**********" at bounding box center [866, 220] width 414 height 26
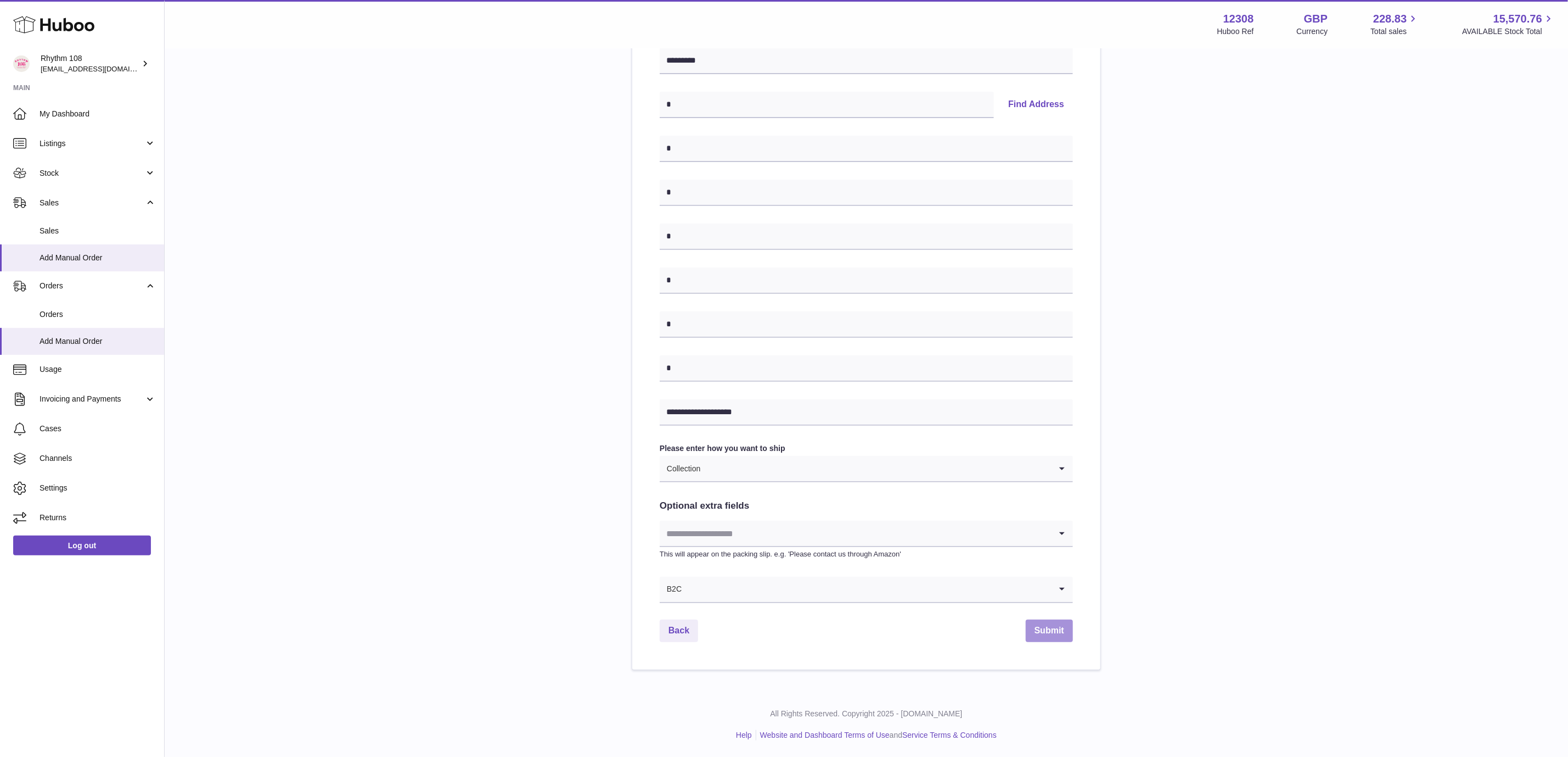
type input "**********"
click at [1041, 626] on button "Submit" at bounding box center [1049, 630] width 47 height 23
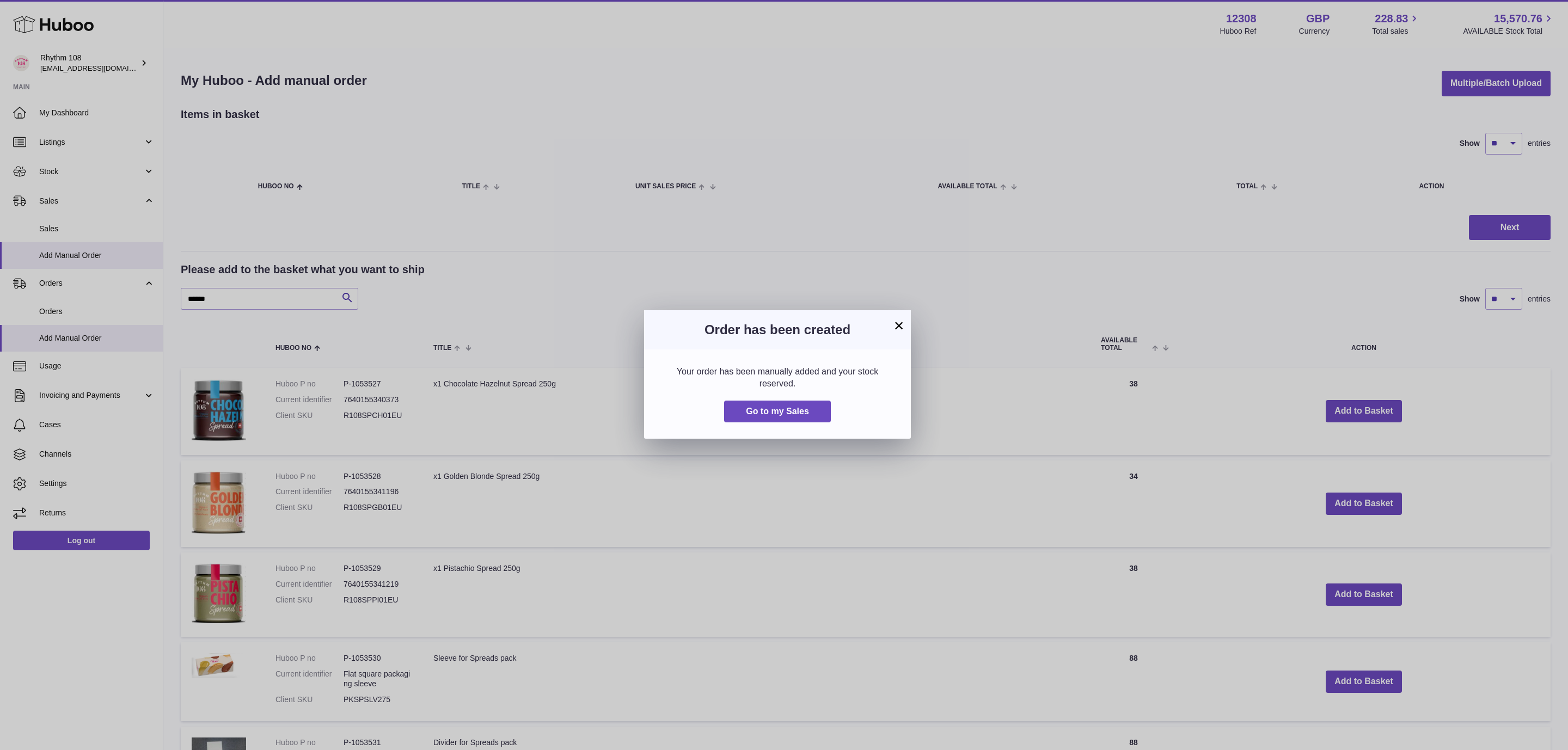
drag, startPoint x: 296, startPoint y: 147, endPoint x: 255, endPoint y: 168, distance: 46.1
click at [296, 147] on div "× Order has been created Your order has been manually added and your stock rese…" at bounding box center [784, 375] width 1568 height 750
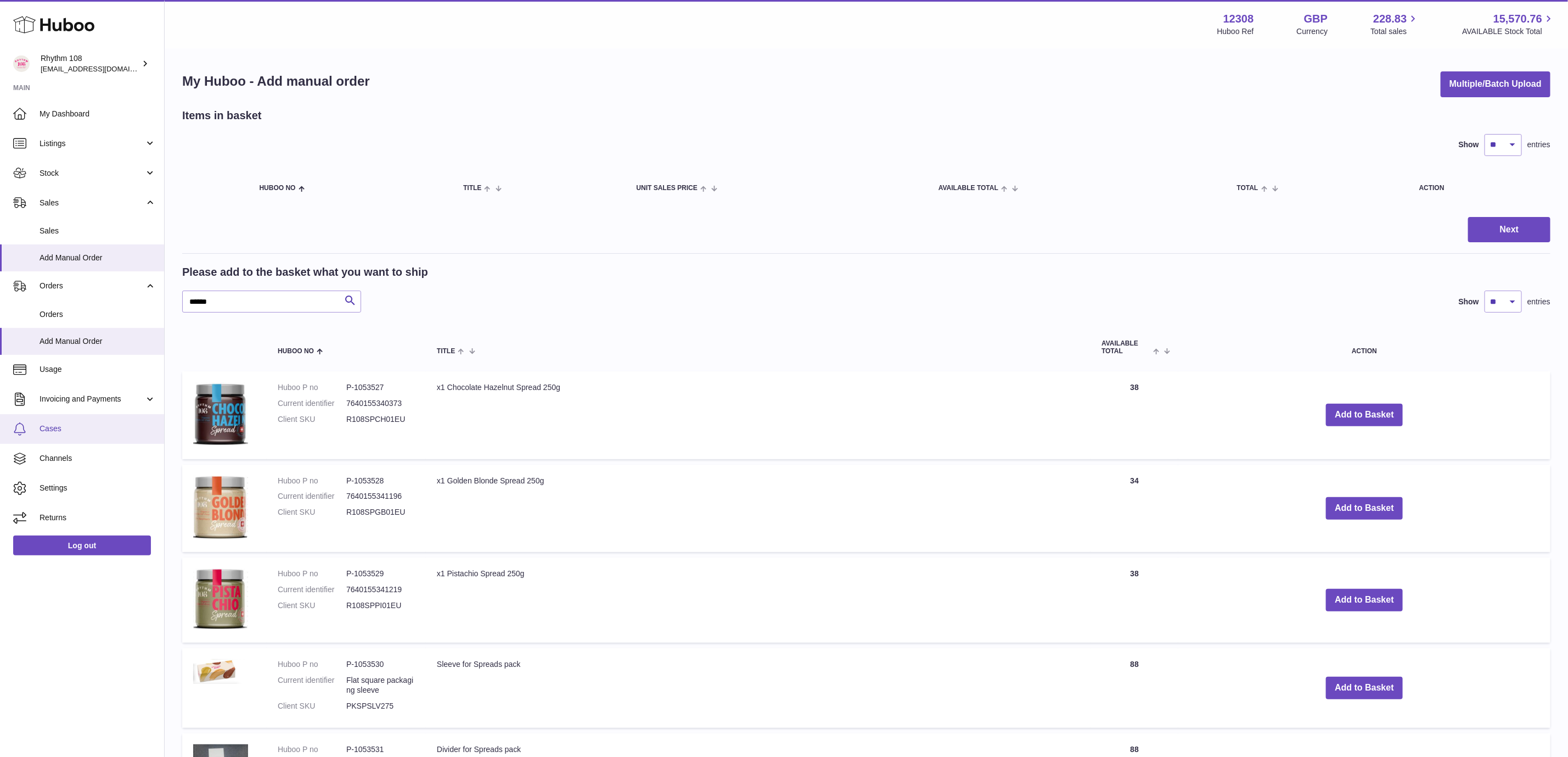
click at [52, 432] on span "Cases" at bounding box center [98, 429] width 117 height 10
